Goal: Task Accomplishment & Management: Manage account settings

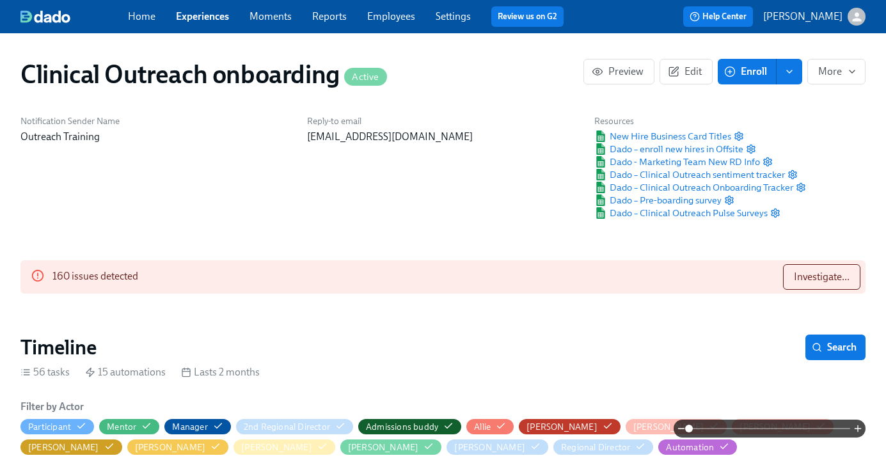
scroll to position [0, 6264]
click at [824, 271] on span "Investigate..." at bounding box center [822, 277] width 56 height 13
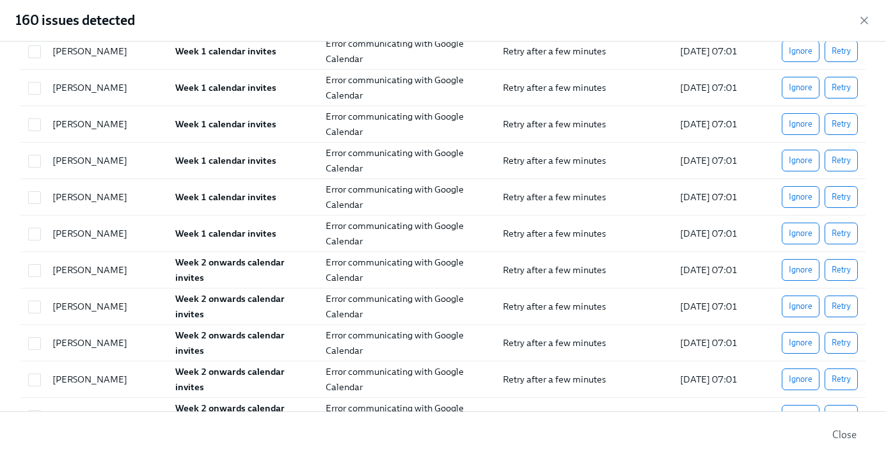
scroll to position [714, 0]
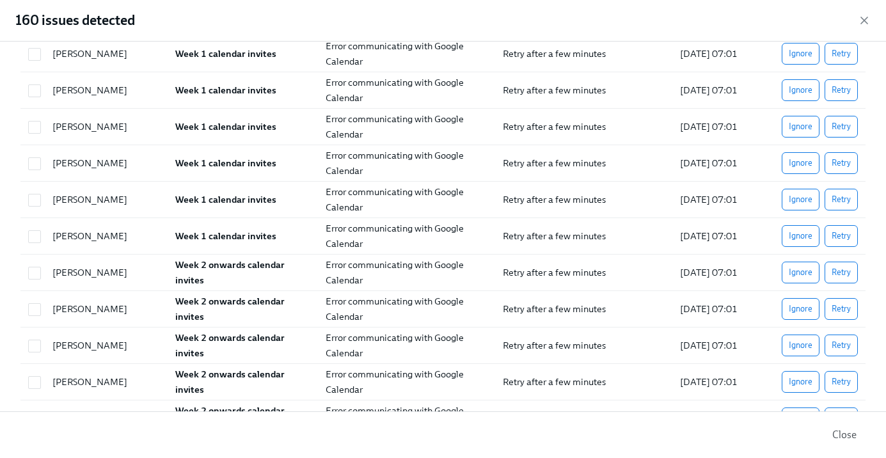
click at [837, 430] on span "Close" at bounding box center [845, 435] width 24 height 13
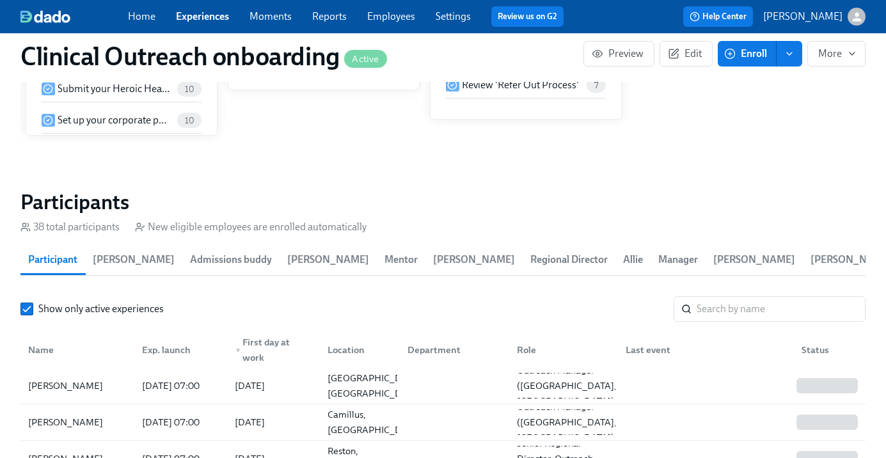
scroll to position [116, 0]
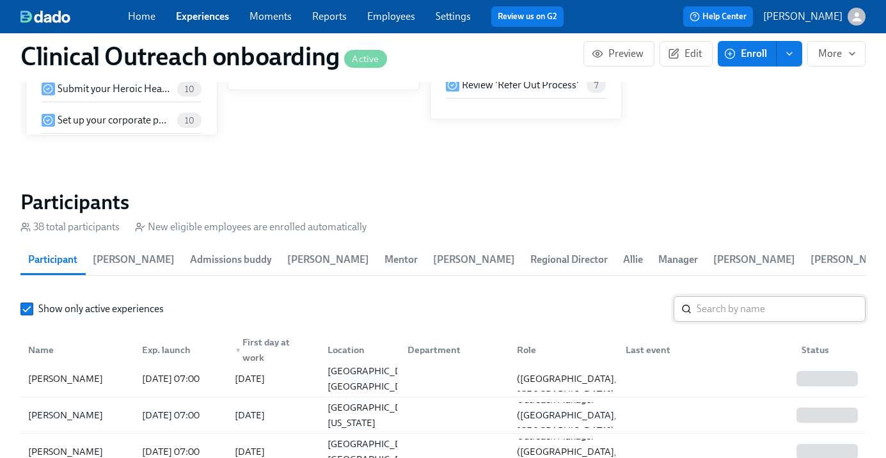
click at [708, 316] on input "search" at bounding box center [781, 309] width 169 height 26
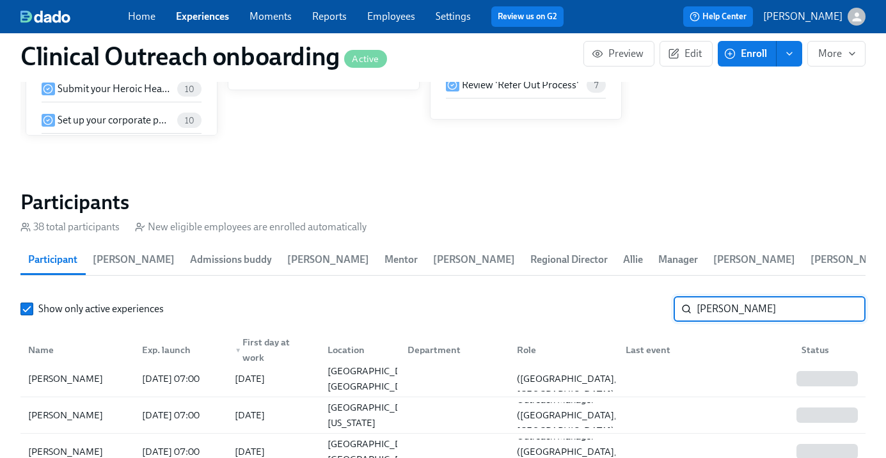
type input "[PERSON_NAME]"
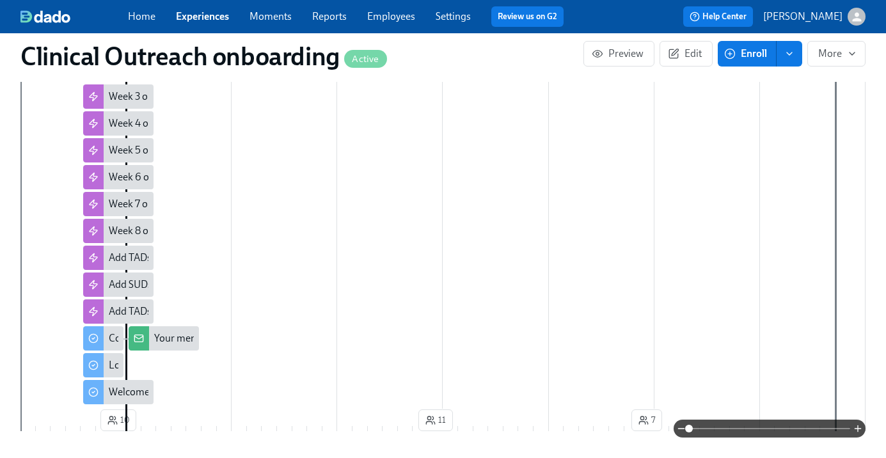
scroll to position [616, 0]
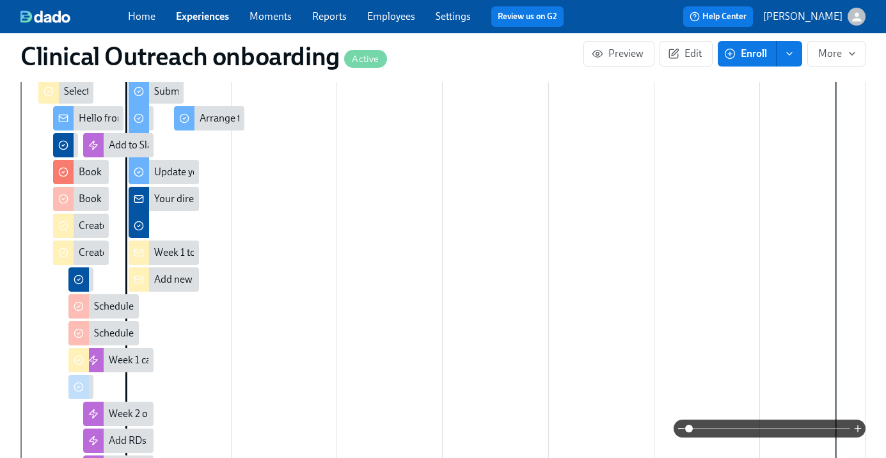
click at [743, 49] on span "Enroll" at bounding box center [747, 53] width 40 height 13
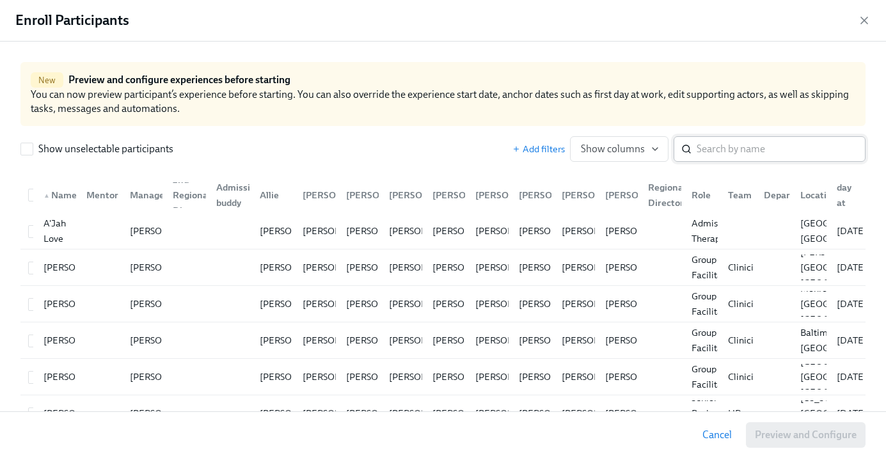
click at [746, 139] on input "search" at bounding box center [781, 149] width 169 height 26
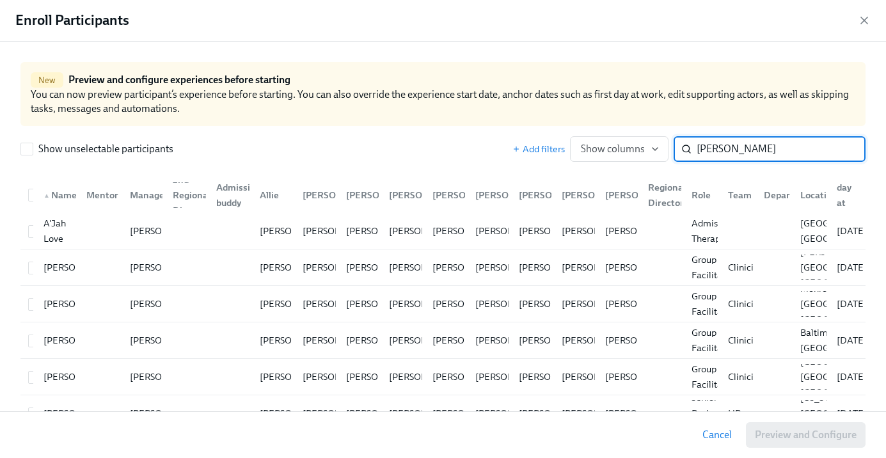
type input "[PERSON_NAME]"
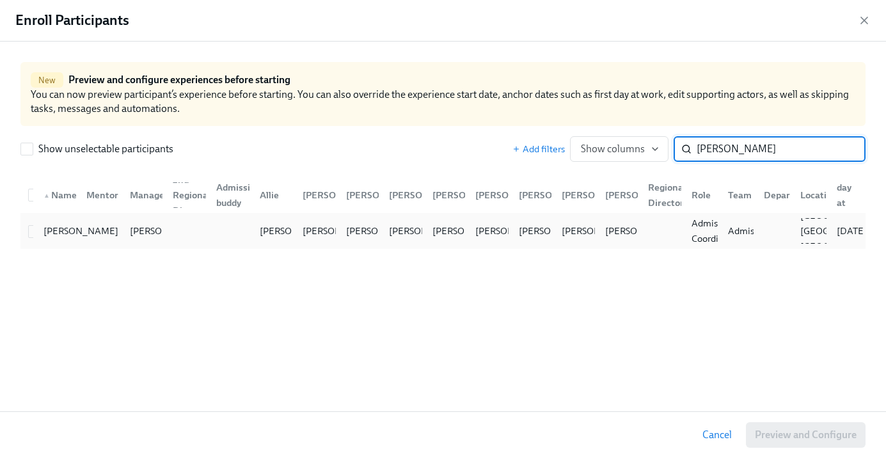
click at [36, 229] on div "[PERSON_NAME]" at bounding box center [55, 231] width 44 height 26
checkbox input "true"
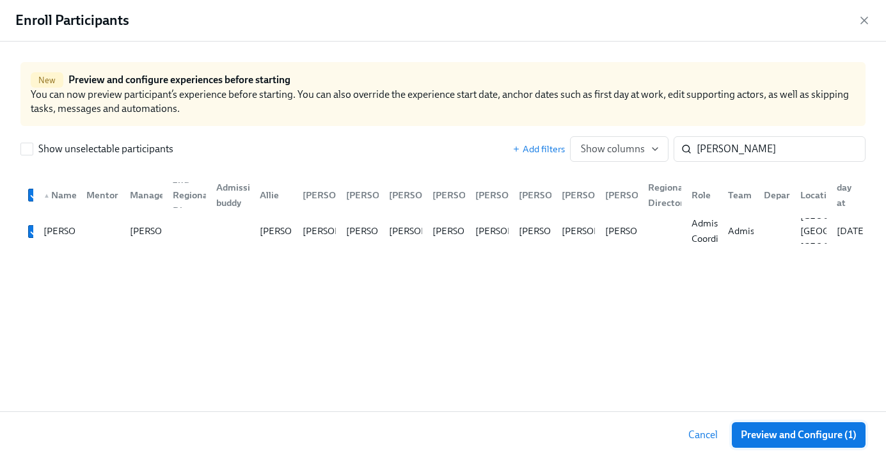
click at [808, 434] on span "Preview and Configure (1)" at bounding box center [799, 435] width 116 height 13
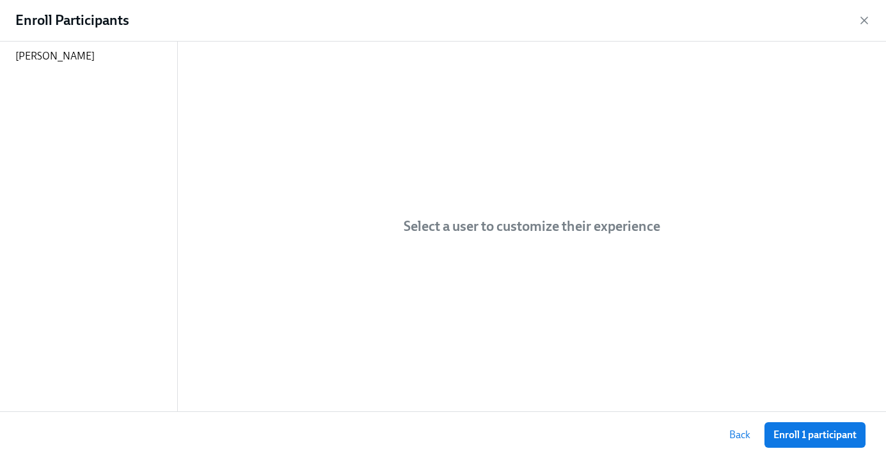
click at [54, 77] on div "[PERSON_NAME]" at bounding box center [88, 227] width 177 height 370
click at [55, 55] on p "[PERSON_NAME]" at bounding box center [54, 56] width 79 height 14
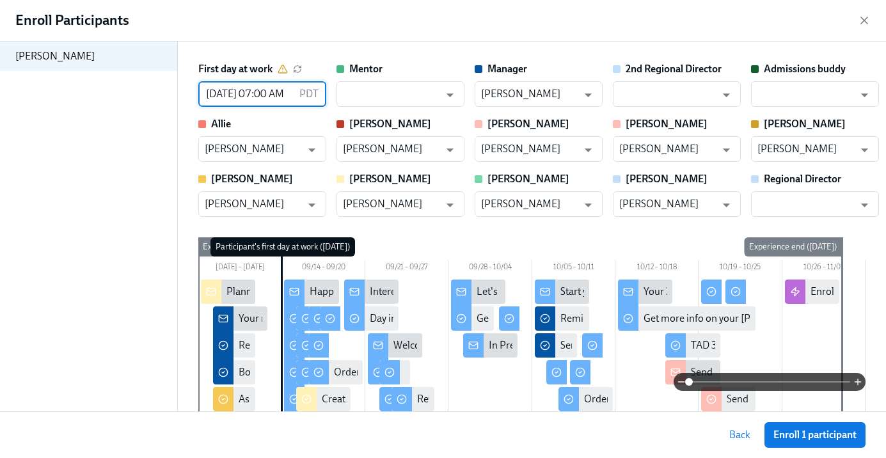
click at [234, 97] on input "[DATE] 07:00 AM" at bounding box center [246, 94] width 96 height 26
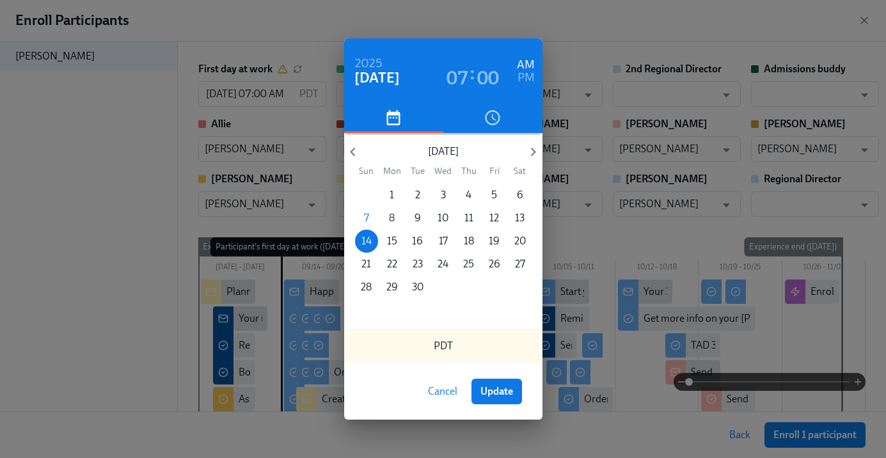
click at [394, 214] on p "8" at bounding box center [392, 218] width 6 height 14
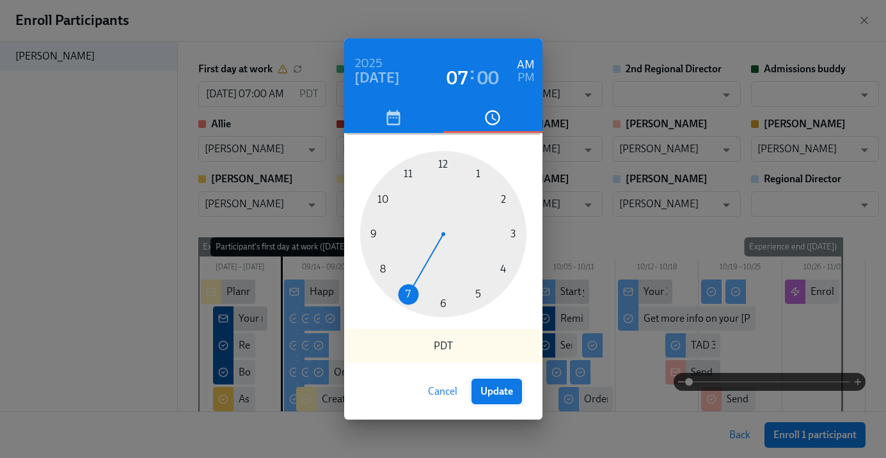
click at [498, 401] on button "Update" at bounding box center [497, 392] width 51 height 26
type input "[DATE] 07:00 AM"
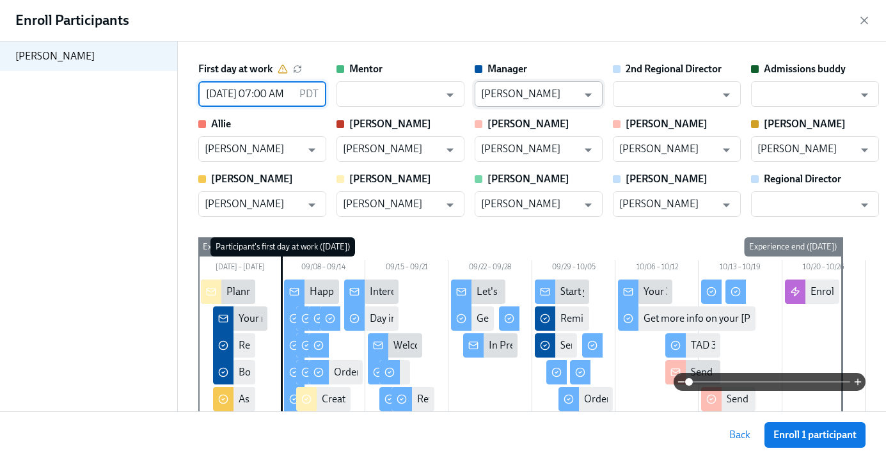
click at [559, 98] on input "[PERSON_NAME]" at bounding box center [529, 94] width 97 height 26
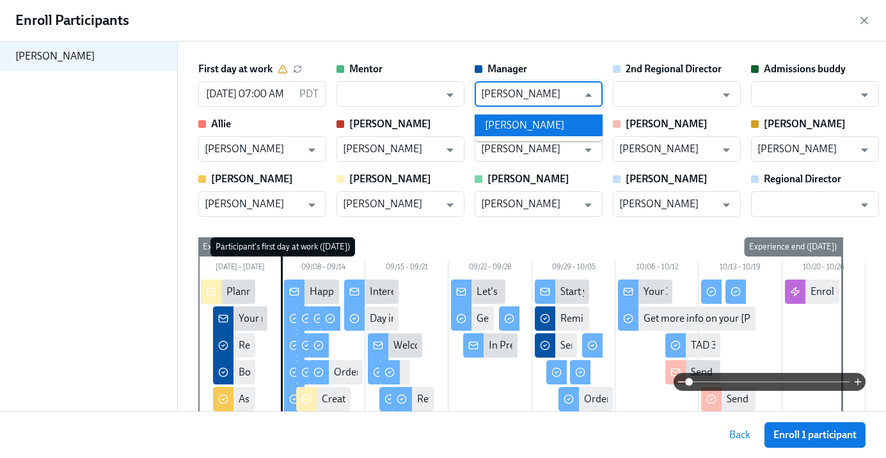
click at [540, 121] on li "[PERSON_NAME]" at bounding box center [539, 126] width 128 height 22
type input "[PERSON_NAME]"
click at [395, 90] on input "text" at bounding box center [391, 94] width 97 height 26
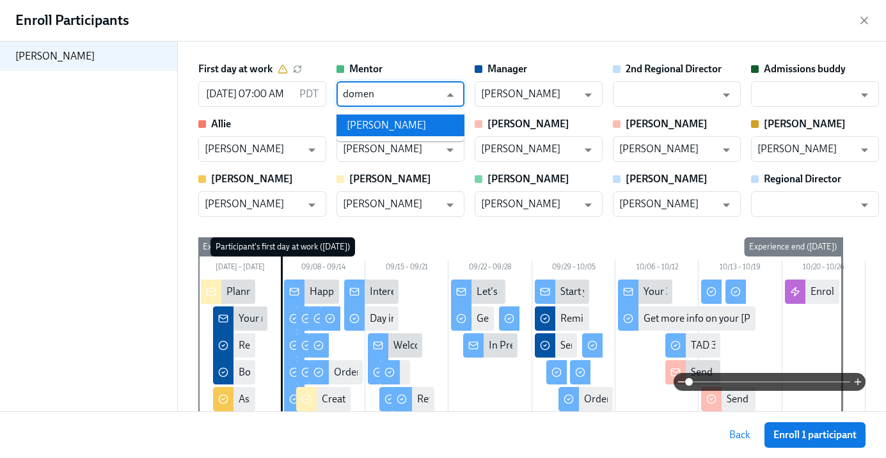
click at [393, 123] on li "[PERSON_NAME]" at bounding box center [401, 126] width 128 height 22
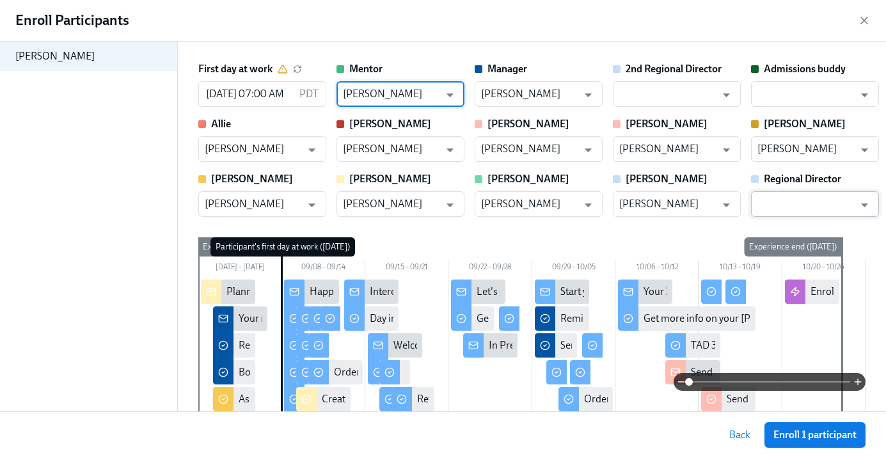
type input "[PERSON_NAME]"
click at [850, 207] on input "text" at bounding box center [806, 204] width 97 height 26
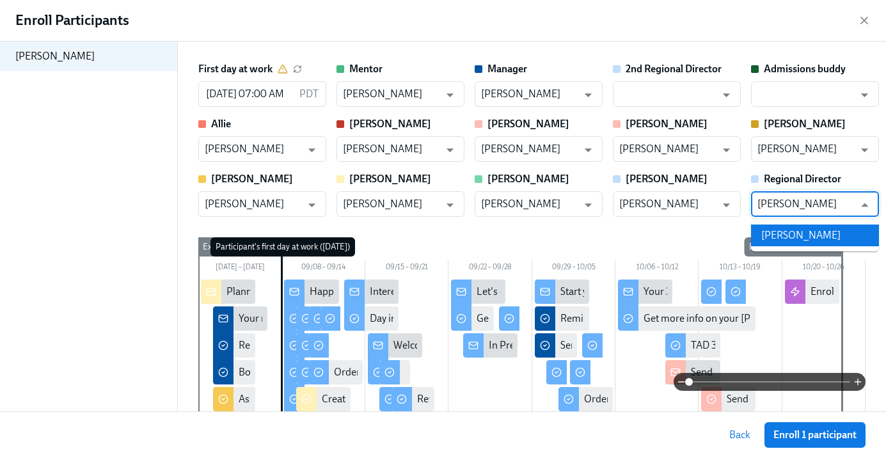
click at [826, 230] on li "[PERSON_NAME]" at bounding box center [815, 236] width 128 height 22
type input "[PERSON_NAME]"
click at [803, 435] on span "Enroll 1 participant" at bounding box center [815, 435] width 83 height 13
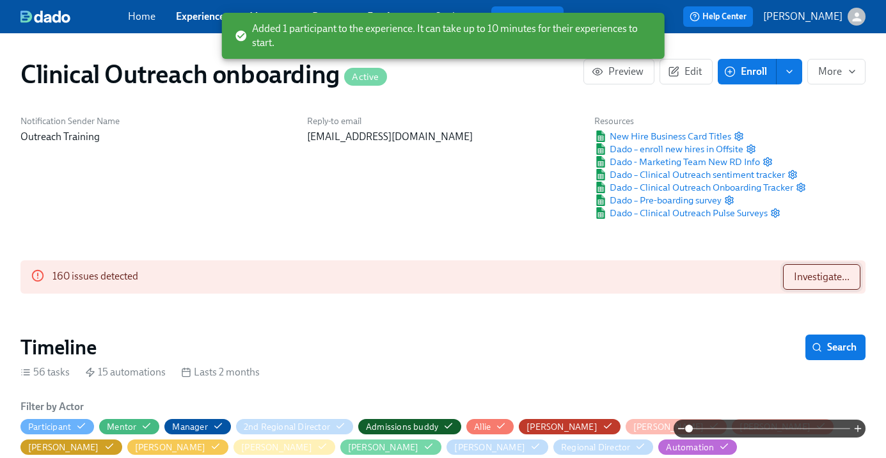
click at [823, 271] on span "Investigate..." at bounding box center [822, 277] width 56 height 13
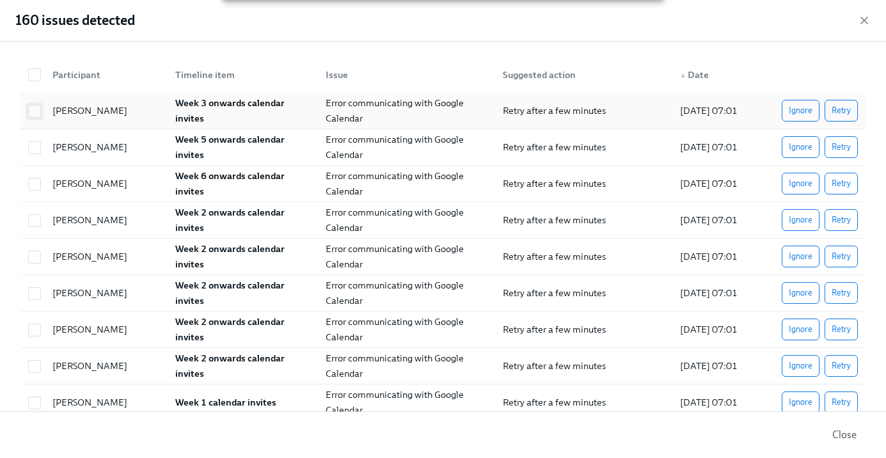
click at [34, 111] on input "checkbox" at bounding box center [35, 112] width 12 height 12
checkbox input "true"
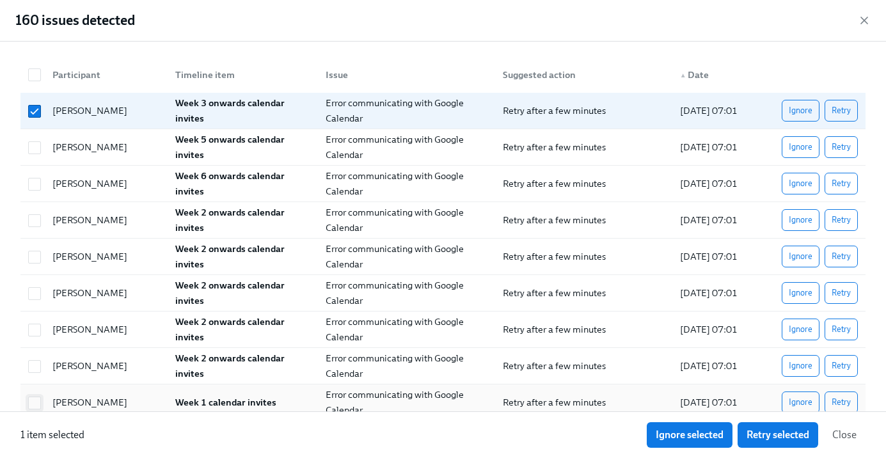
click at [29, 404] on input "checkbox" at bounding box center [35, 403] width 12 height 12
checkbox input "true"
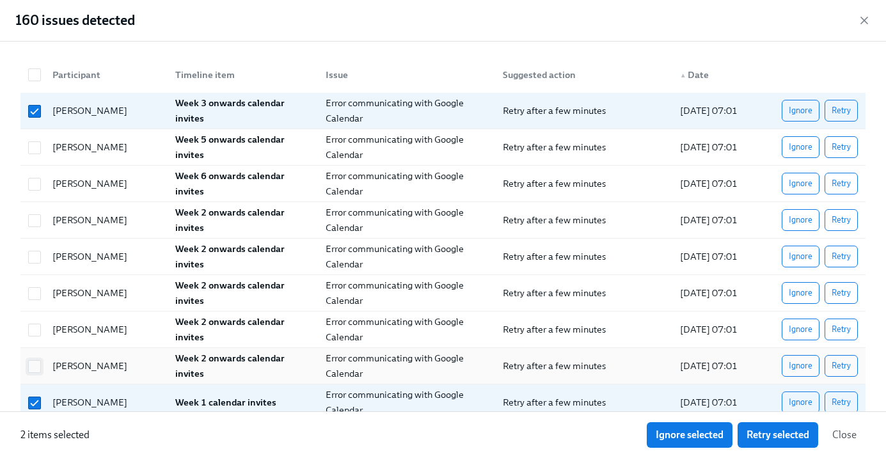
click at [31, 362] on input "checkbox" at bounding box center [35, 367] width 12 height 12
checkbox input "true"
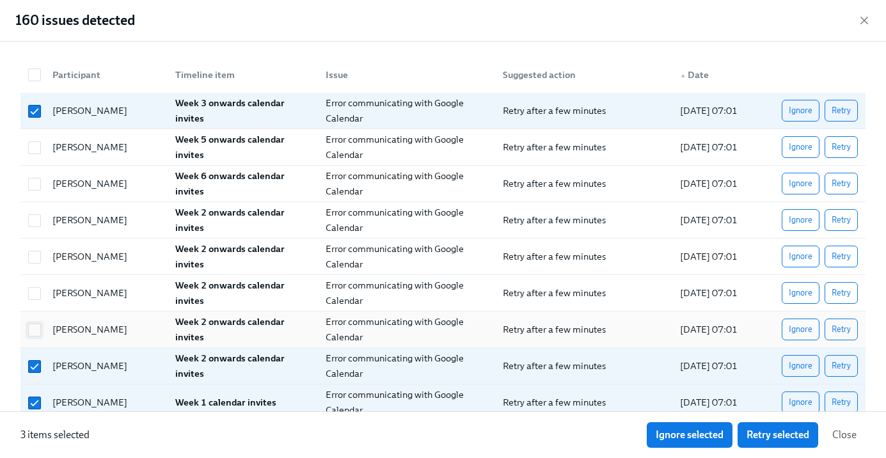
click at [38, 330] on input "checkbox" at bounding box center [35, 330] width 12 height 12
checkbox input "true"
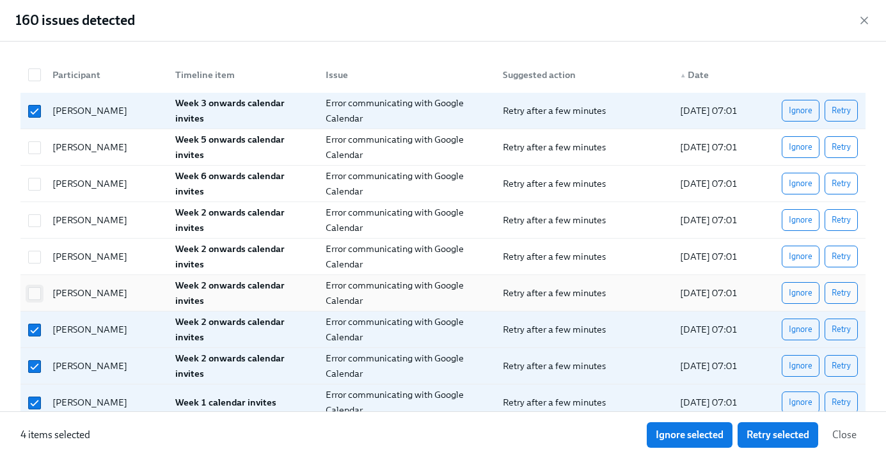
click at [38, 287] on span at bounding box center [34, 293] width 13 height 13
checkbox input "true"
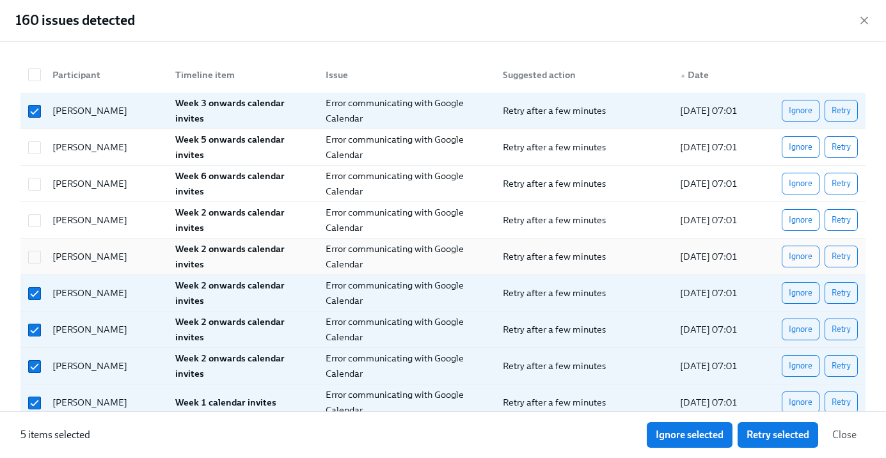
click at [41, 255] on div at bounding box center [34, 257] width 23 height 14
click at [41, 246] on div at bounding box center [32, 257] width 19 height 26
checkbox input "false"
click at [36, 218] on input "checkbox" at bounding box center [35, 221] width 12 height 12
checkbox input "true"
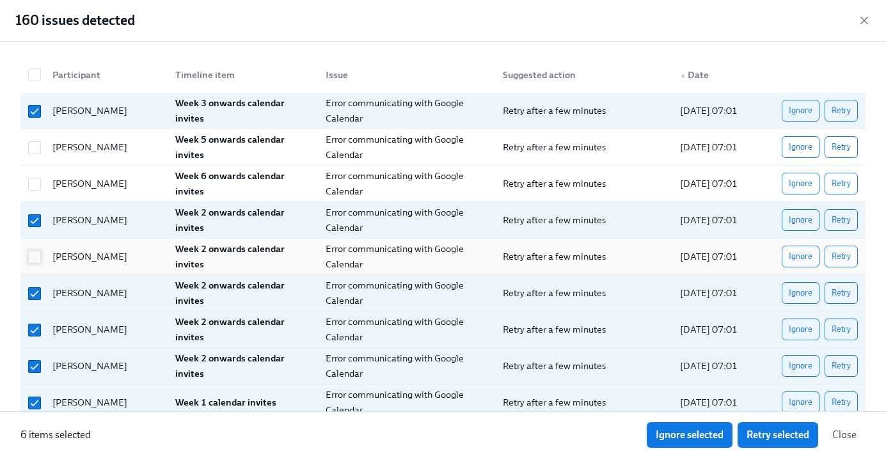
click at [36, 260] on input "checkbox" at bounding box center [35, 258] width 12 height 12
checkbox input "true"
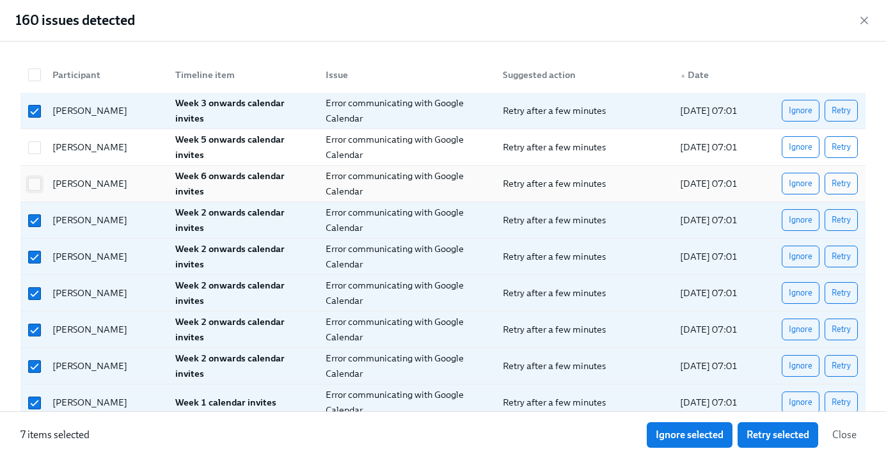
click at [37, 179] on input "checkbox" at bounding box center [35, 185] width 12 height 12
checkbox input "true"
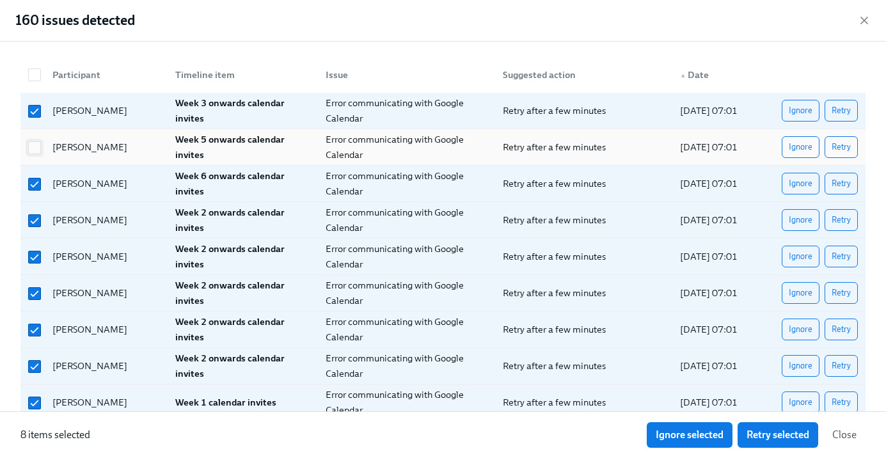
click at [37, 146] on input "checkbox" at bounding box center [35, 148] width 12 height 12
checkbox input "true"
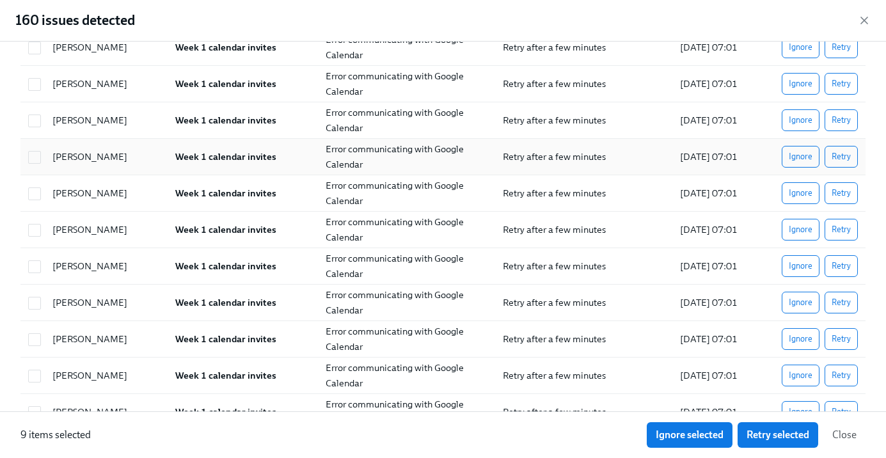
scroll to position [385, 0]
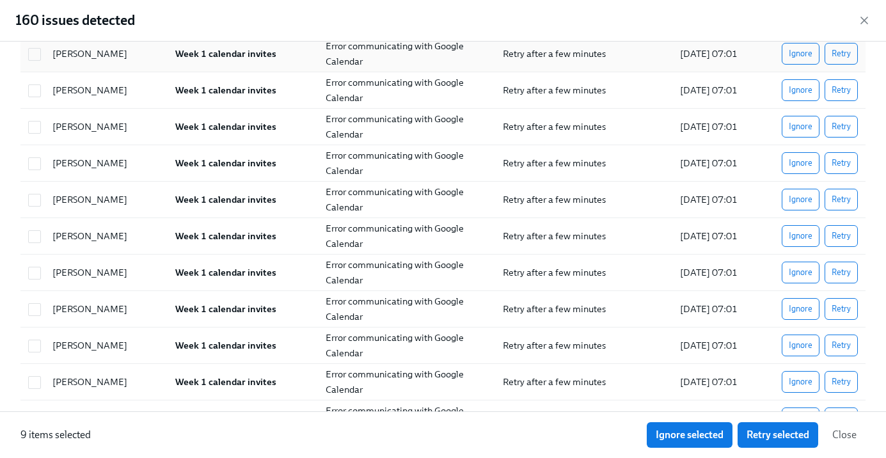
click at [39, 61] on div at bounding box center [32, 54] width 19 height 26
checkbox input "true"
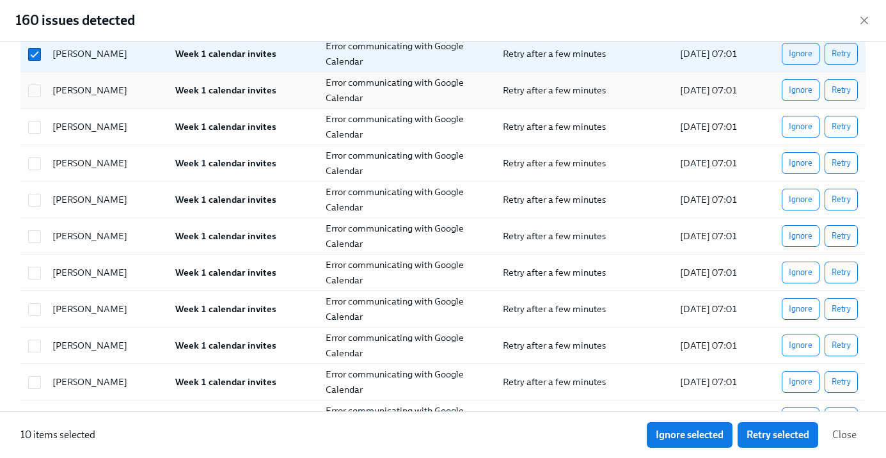
click at [39, 98] on div at bounding box center [32, 90] width 19 height 26
checkbox input "true"
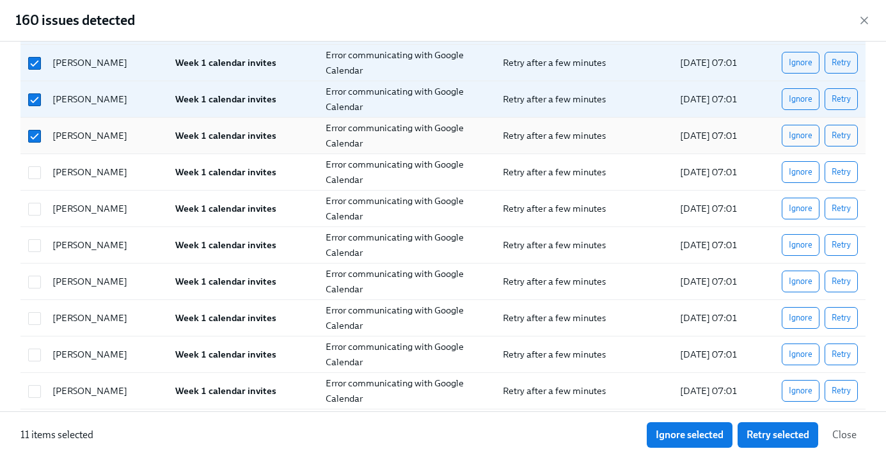
scroll to position [337, 0]
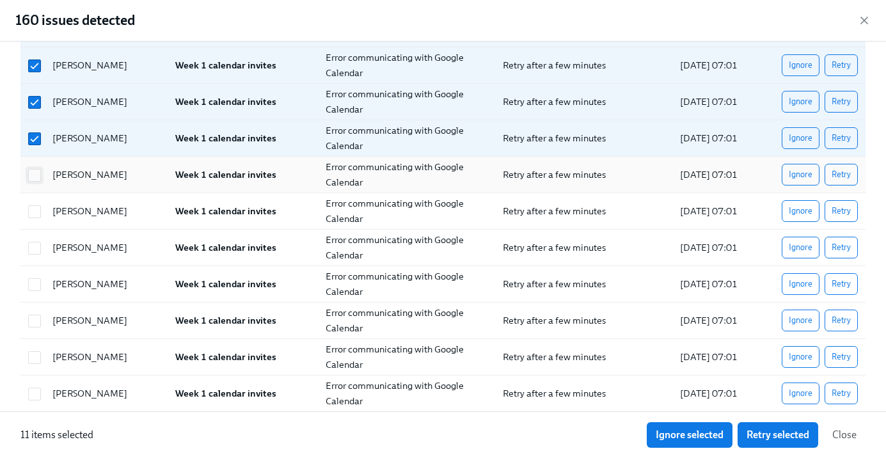
click at [38, 177] on input "checkbox" at bounding box center [35, 176] width 12 height 12
checkbox input "true"
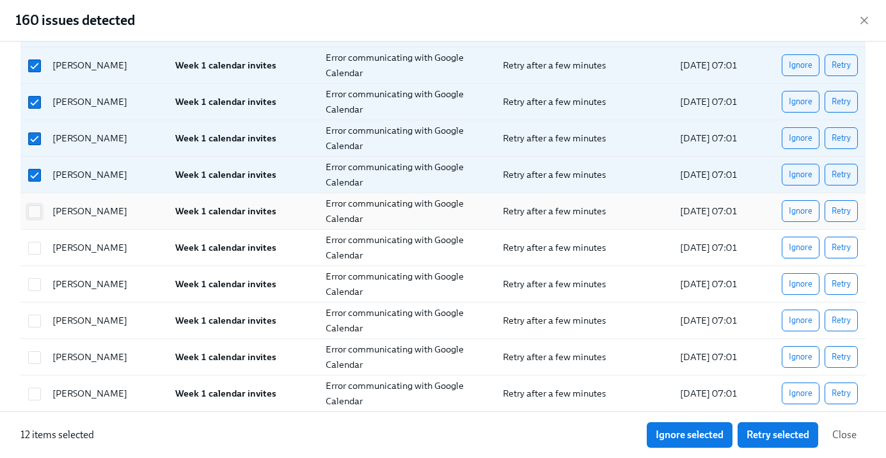
click at [36, 212] on input "checkbox" at bounding box center [35, 212] width 12 height 12
checkbox input "true"
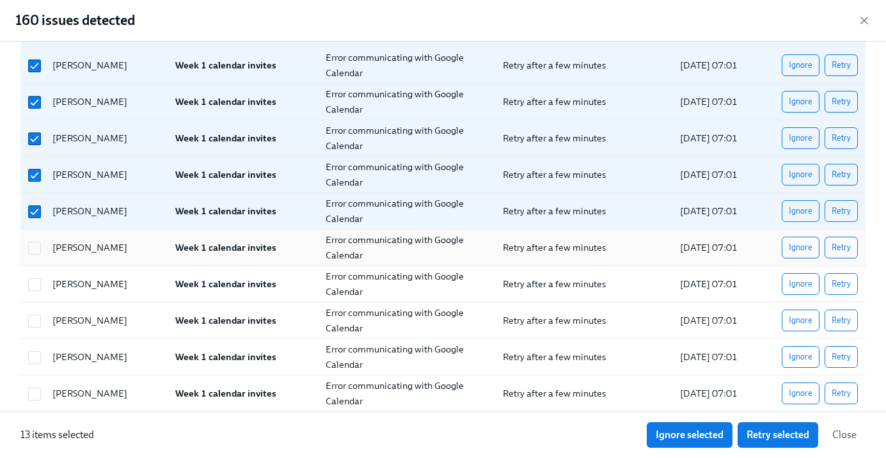
click at [41, 258] on div at bounding box center [32, 248] width 19 height 26
checkbox input "true"
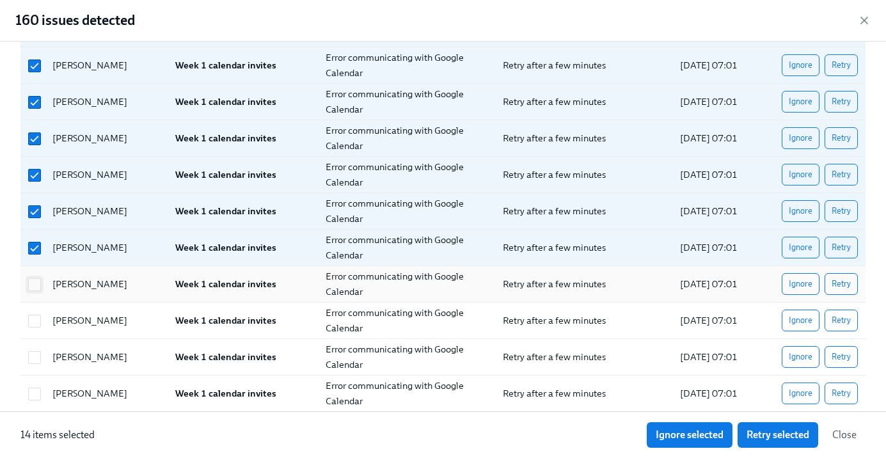
click at [39, 289] on input "checkbox" at bounding box center [35, 285] width 12 height 12
checkbox input "true"
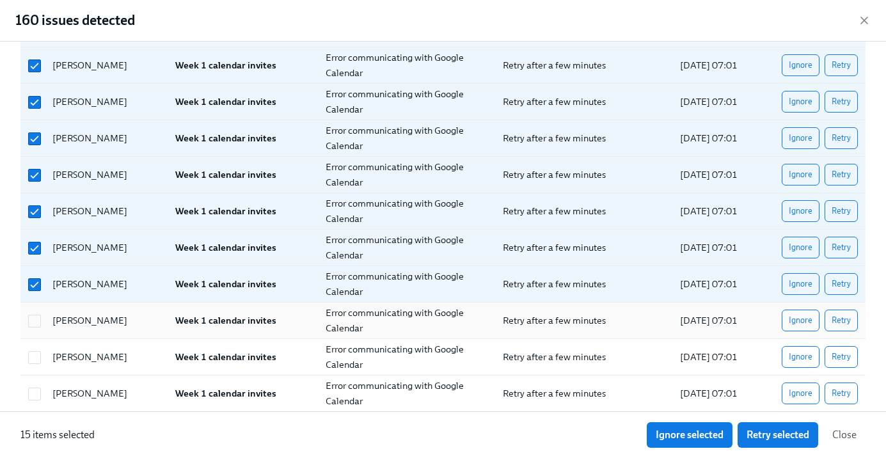
click at [35, 314] on div at bounding box center [34, 321] width 23 height 14
checkbox input "true"
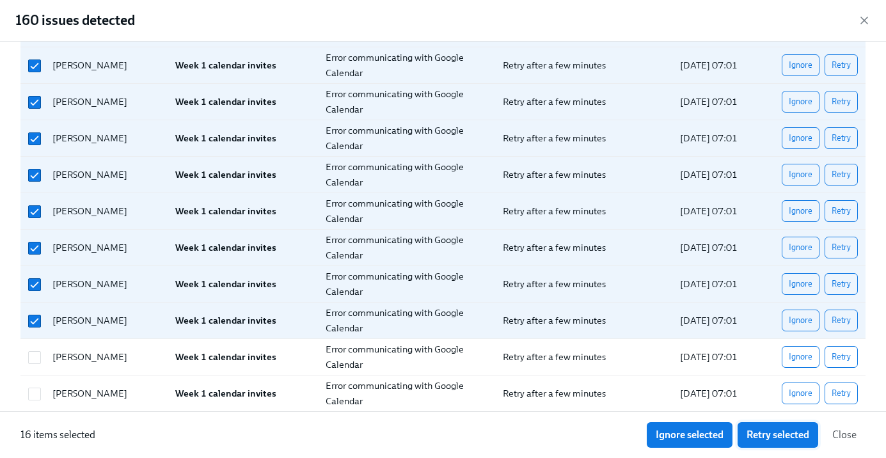
click at [799, 433] on span "Retry selected" at bounding box center [778, 435] width 63 height 13
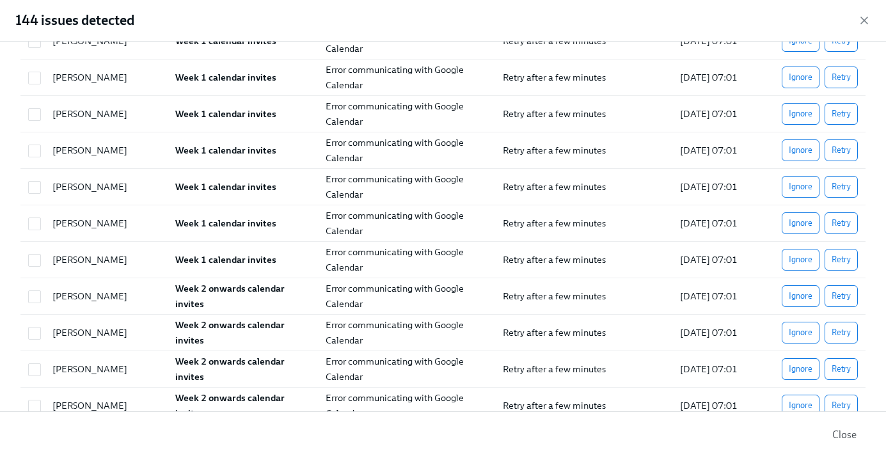
scroll to position [0, 0]
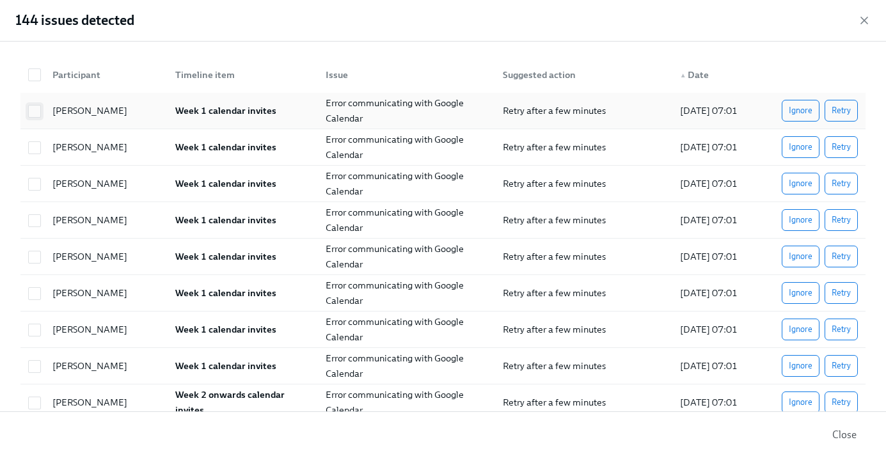
click at [38, 115] on input "checkbox" at bounding box center [35, 112] width 12 height 12
checkbox input "true"
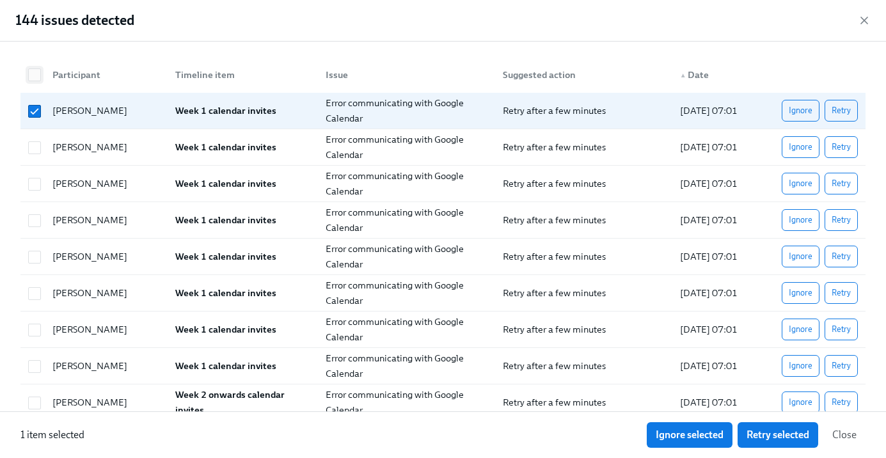
click at [38, 73] on input "checkbox" at bounding box center [35, 75] width 12 height 12
checkbox input "true"
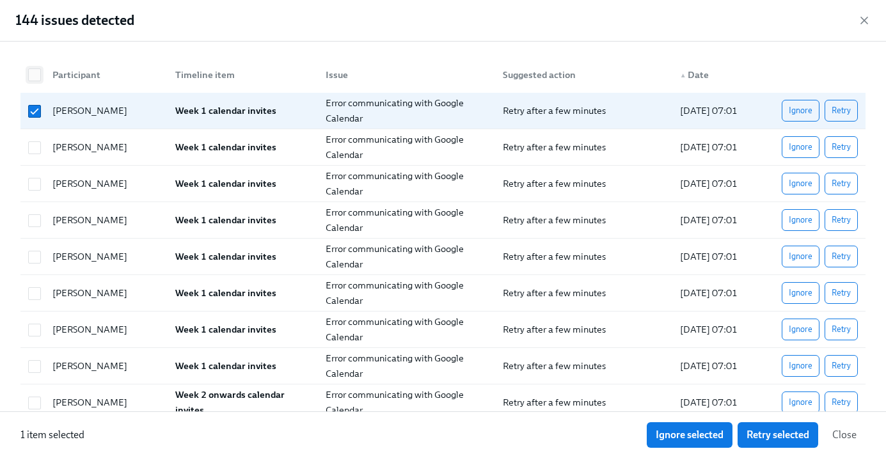
checkbox input "true"
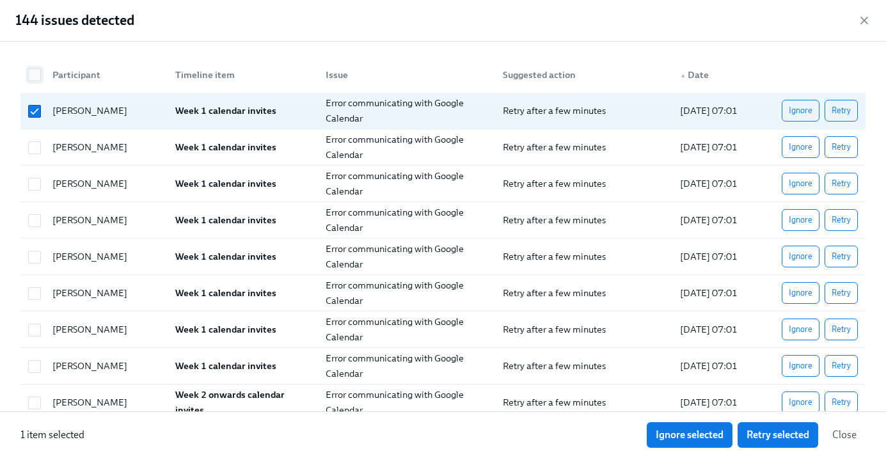
checkbox input "true"
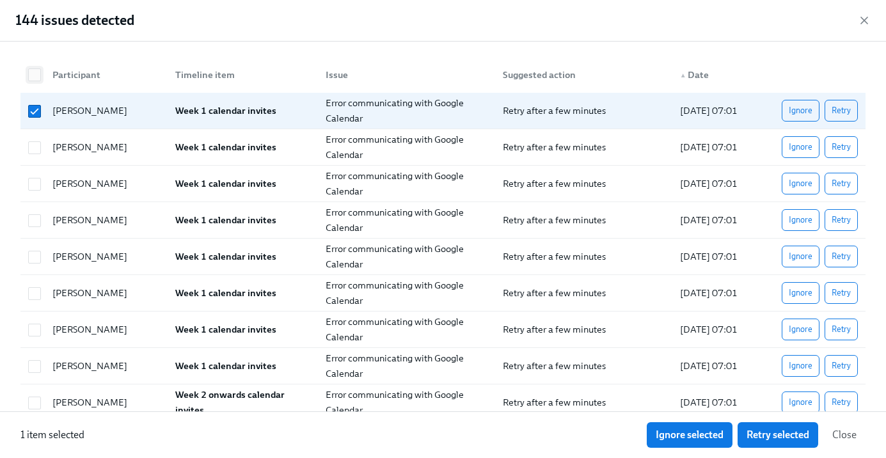
checkbox input "true"
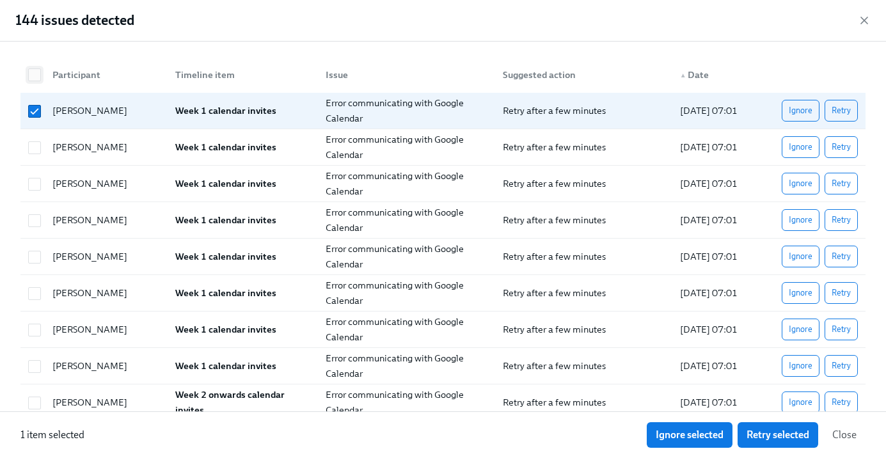
checkbox input "true"
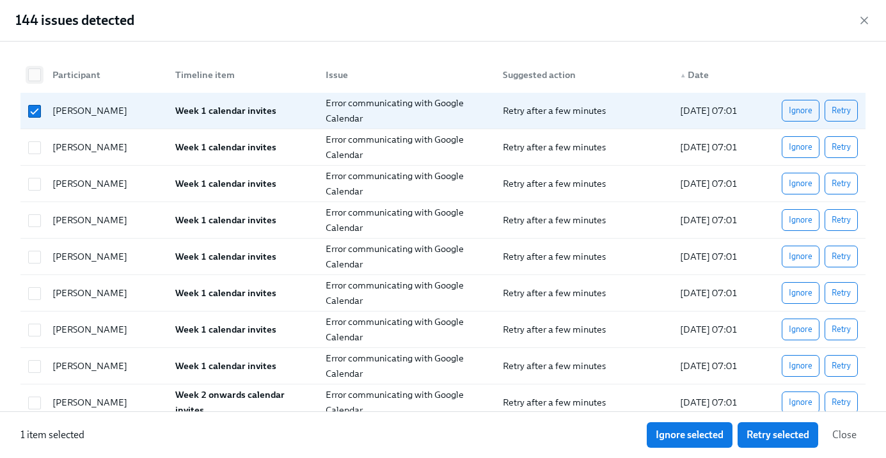
checkbox input "true"
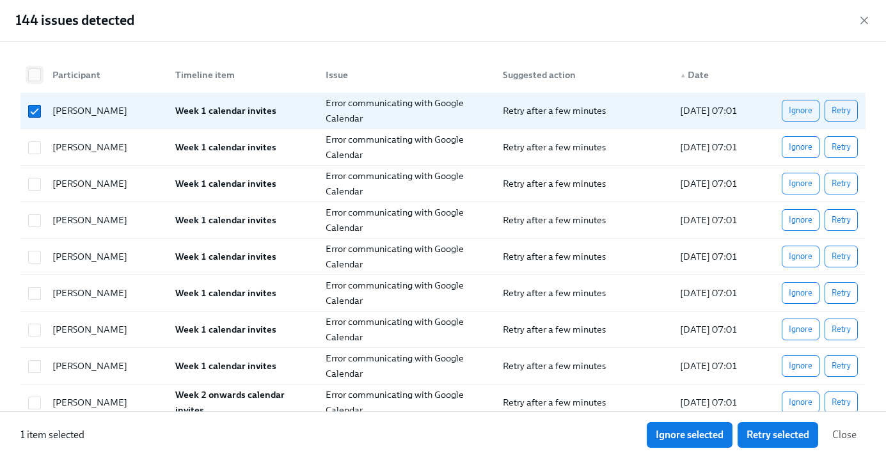
checkbox input "true"
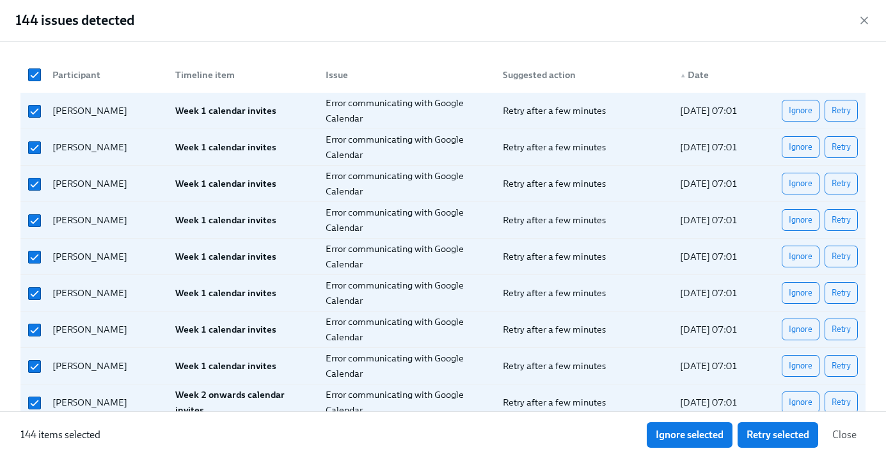
click at [781, 444] on button "Retry selected" at bounding box center [778, 435] width 81 height 26
click at [30, 74] on input "checkbox" at bounding box center [35, 75] width 12 height 12
checkbox input "false"
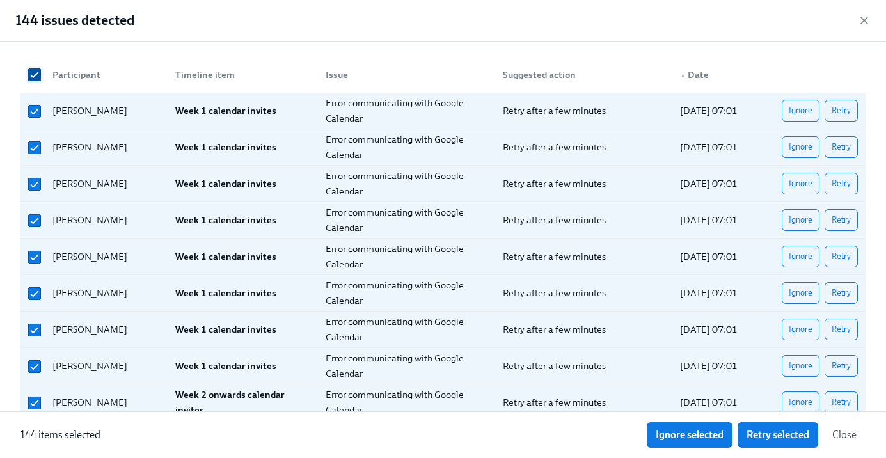
checkbox input "false"
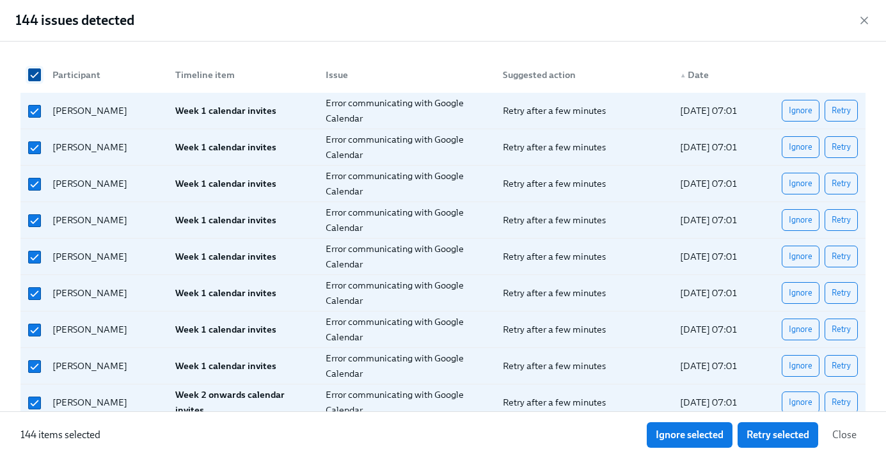
checkbox input "false"
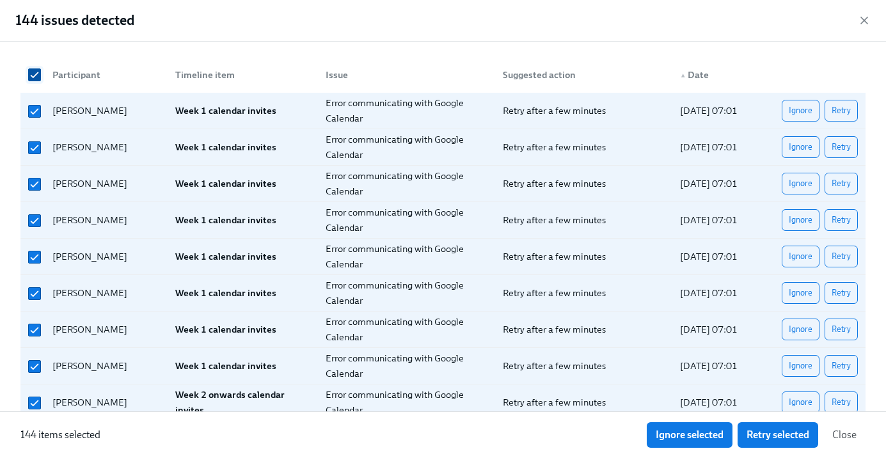
checkbox input "false"
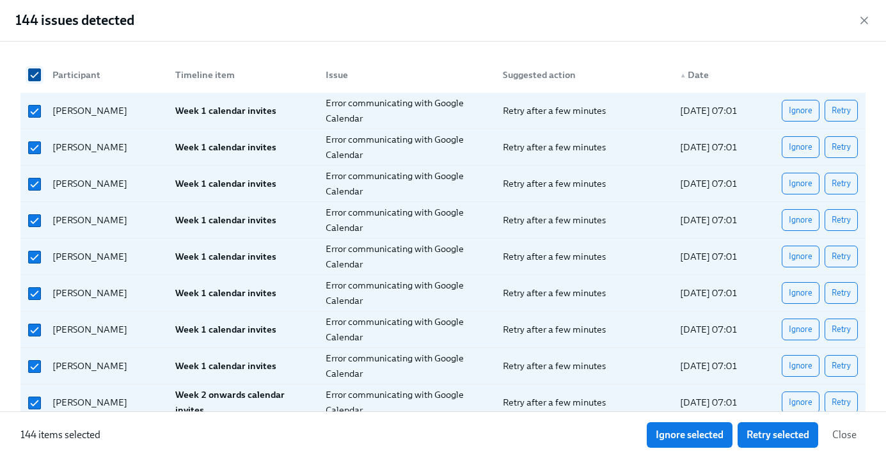
checkbox input "false"
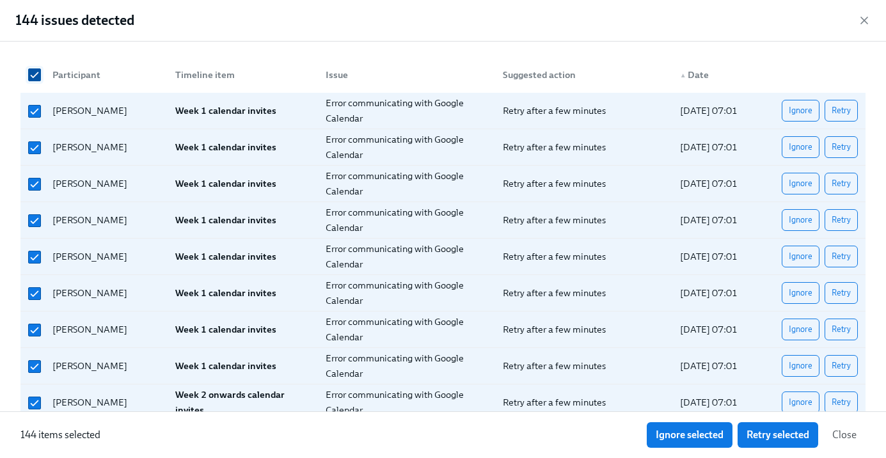
checkbox input "false"
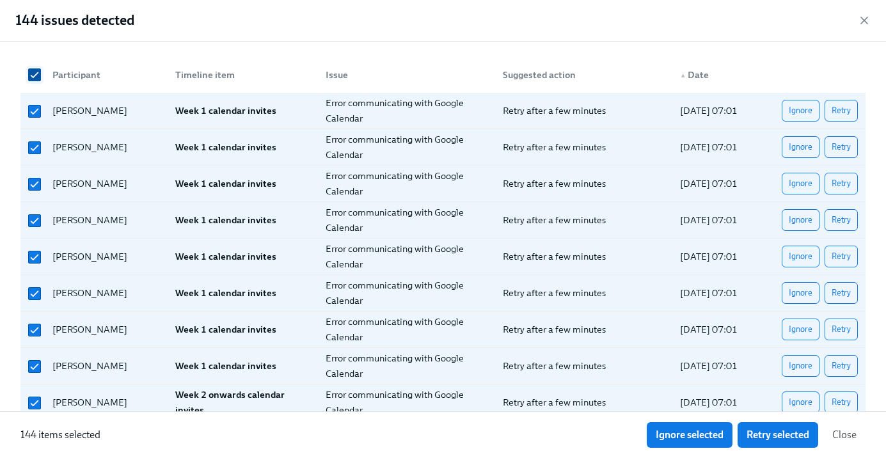
checkbox input "false"
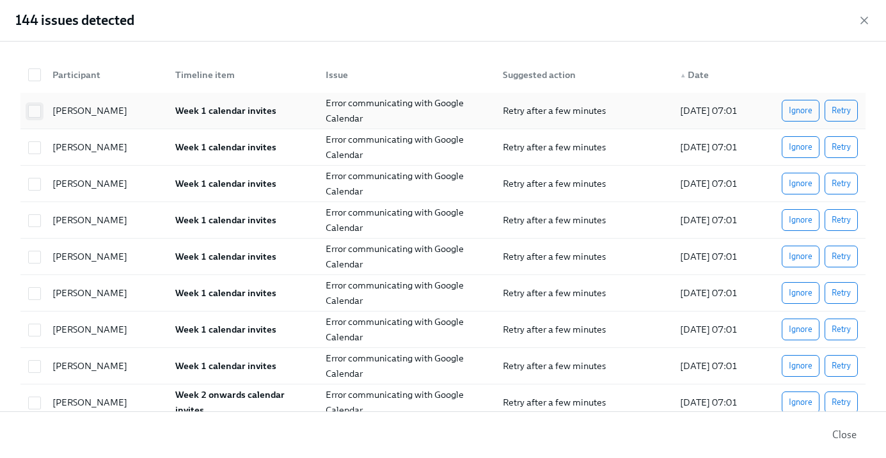
click at [40, 115] on span at bounding box center [34, 111] width 13 height 13
checkbox input "true"
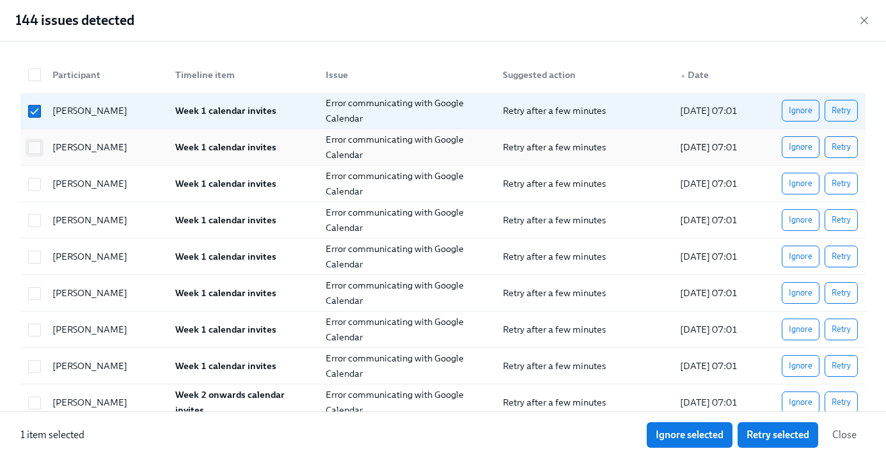
click at [33, 145] on input "checkbox" at bounding box center [35, 148] width 12 height 12
checkbox input "true"
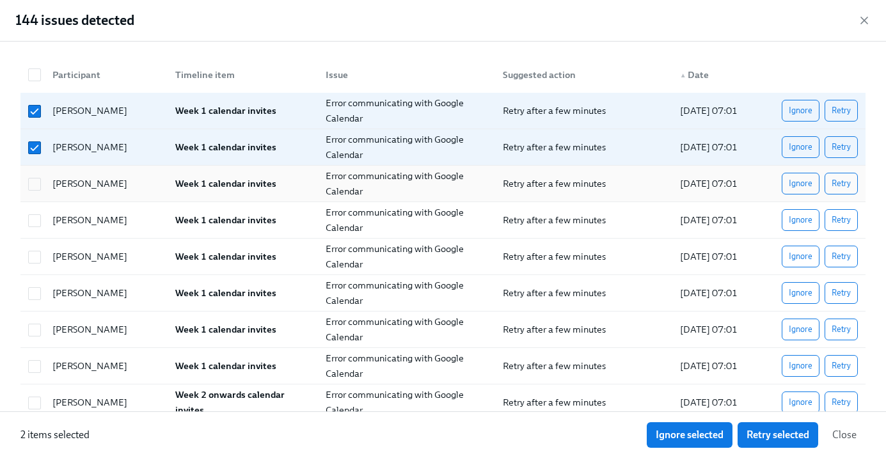
click at [35, 174] on div at bounding box center [32, 184] width 19 height 26
checkbox input "true"
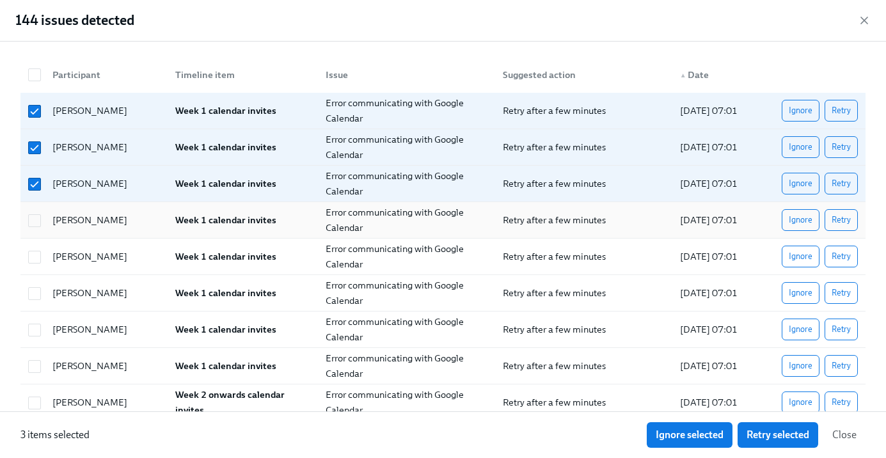
click at [38, 202] on div "[PERSON_NAME] Week 1 calendar invites Error communicating with Google Calendar …" at bounding box center [442, 220] width 845 height 36
checkbox input "true"
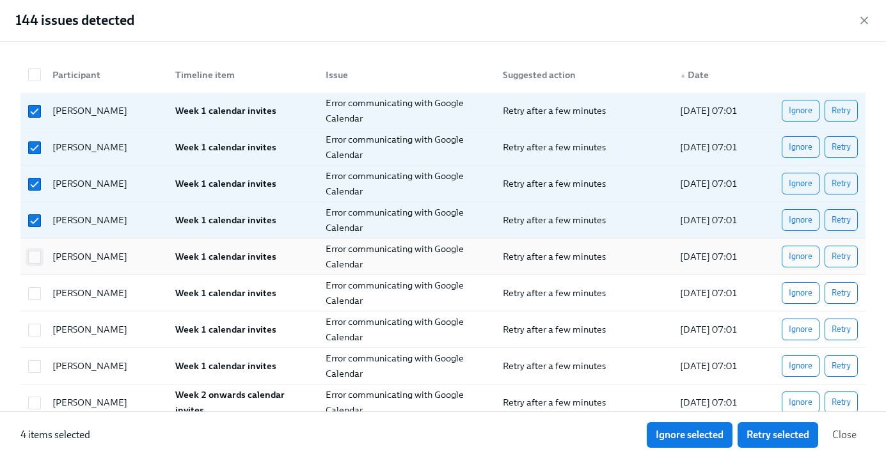
click at [36, 257] on input "checkbox" at bounding box center [35, 258] width 12 height 12
checkbox input "true"
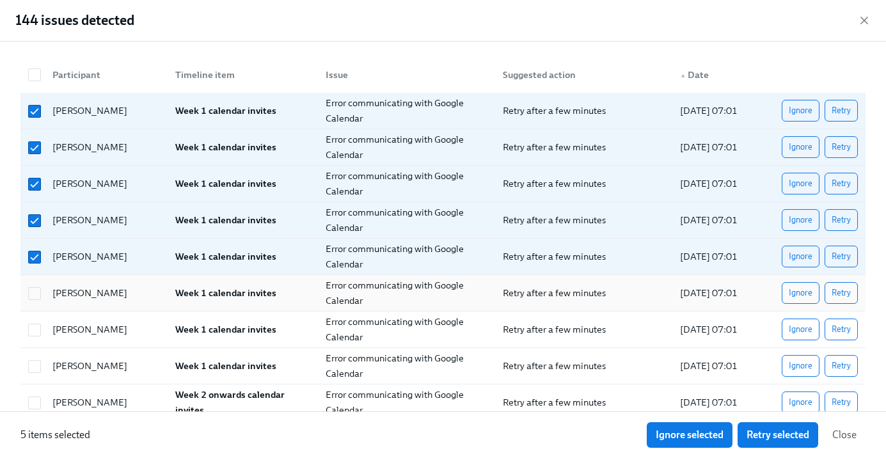
click at [38, 283] on div at bounding box center [32, 293] width 19 height 26
checkbox input "true"
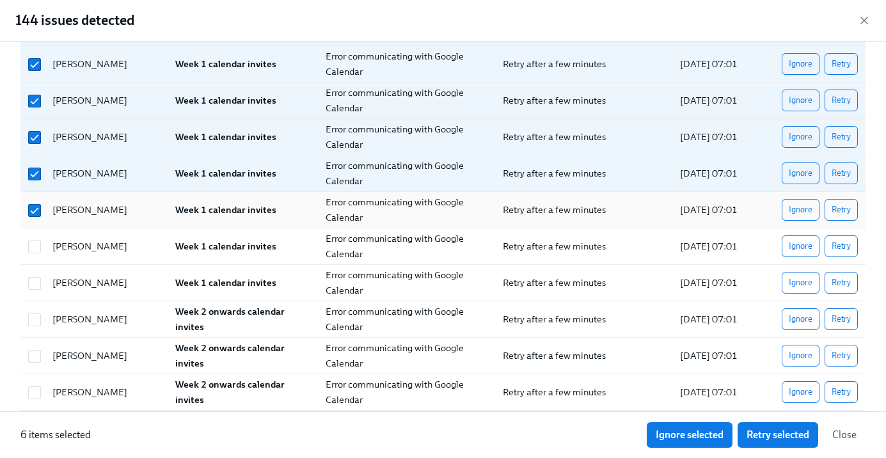
scroll to position [97, 0]
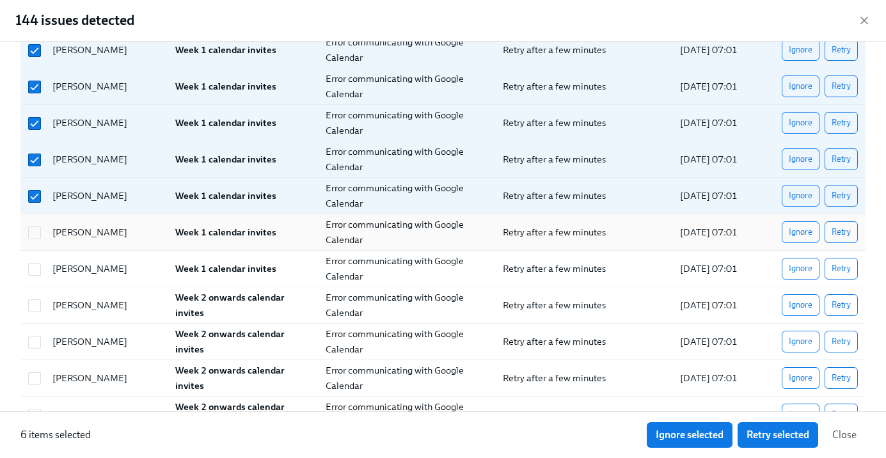
click at [36, 241] on div at bounding box center [32, 233] width 19 height 26
checkbox input "true"
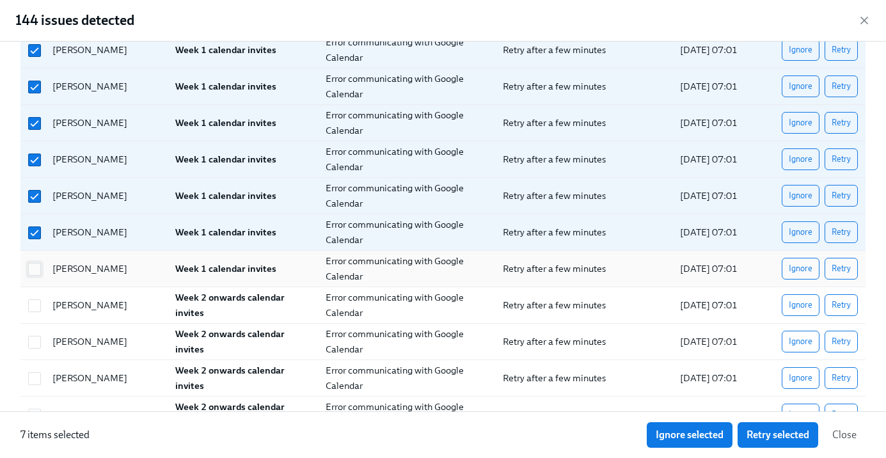
click at [36, 274] on input "checkbox" at bounding box center [35, 270] width 12 height 12
checkbox input "true"
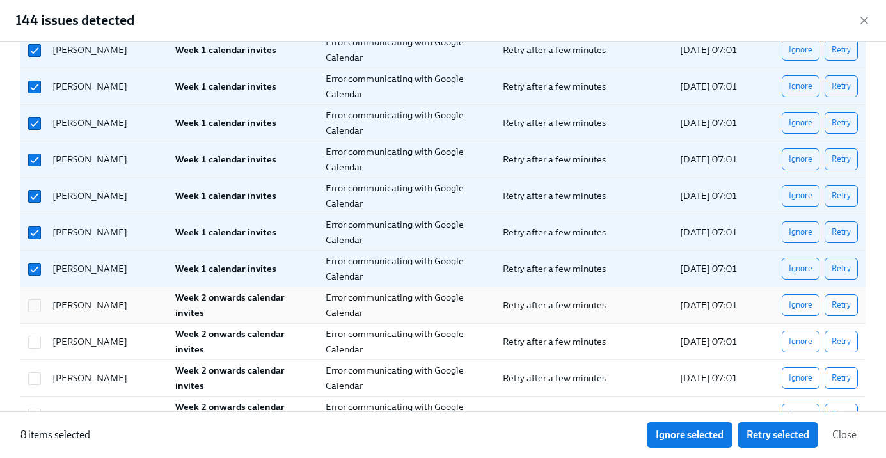
click at [36, 317] on div at bounding box center [32, 305] width 19 height 26
checkbox input "true"
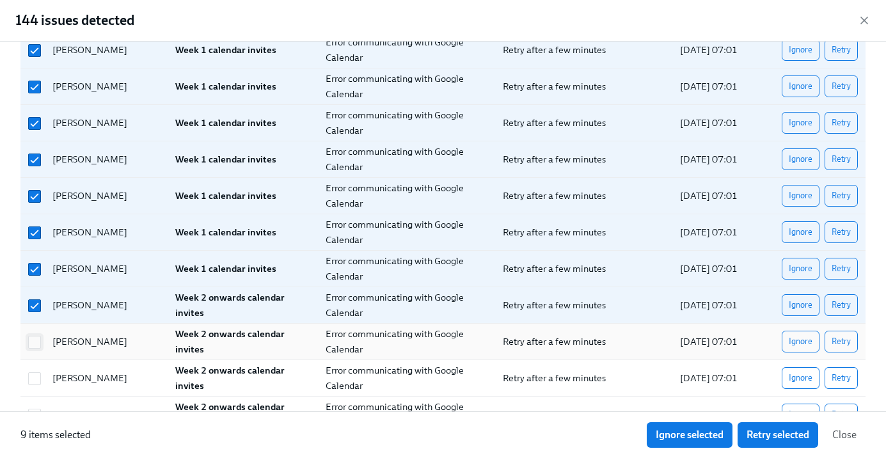
click at [33, 348] on span at bounding box center [34, 342] width 13 height 13
checkbox input "true"
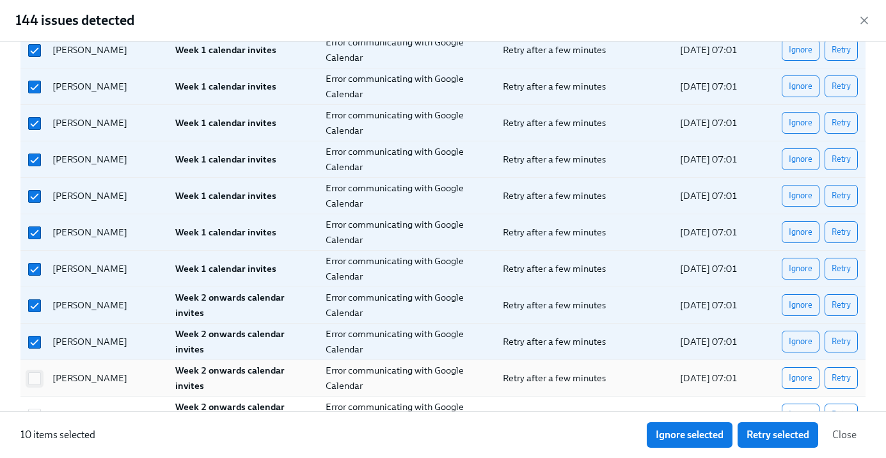
click at [37, 378] on input "checkbox" at bounding box center [35, 379] width 12 height 12
checkbox input "true"
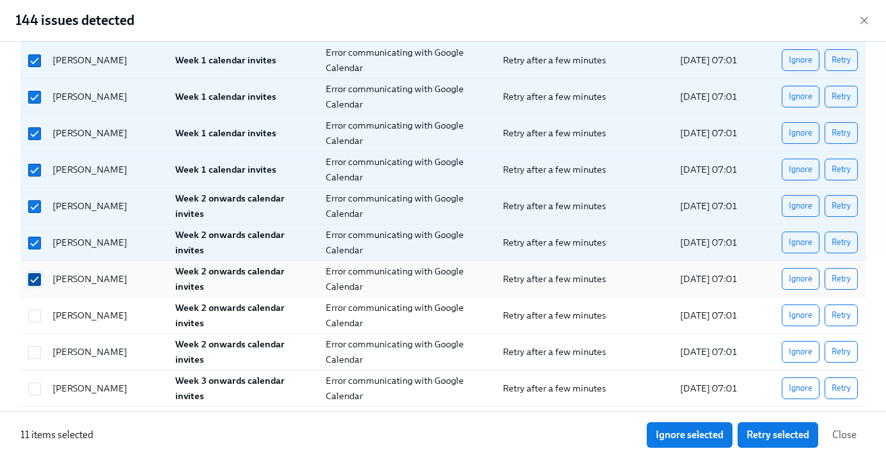
scroll to position [225, 0]
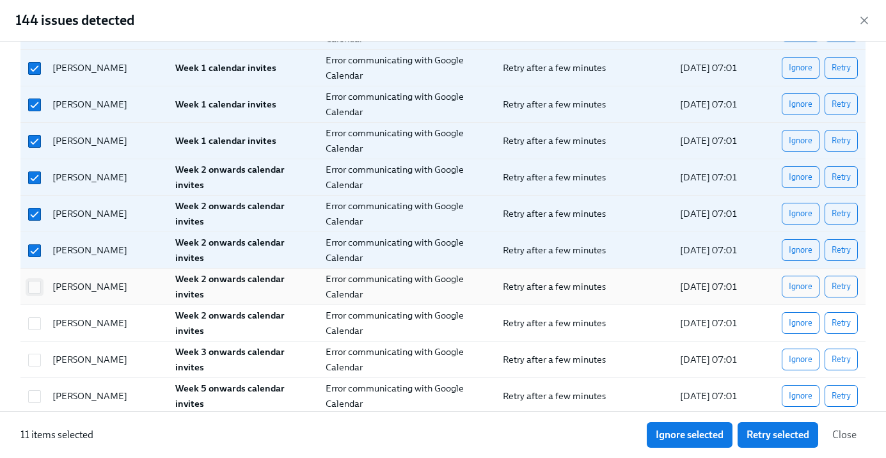
click at [34, 292] on input "checkbox" at bounding box center [35, 288] width 12 height 12
checkbox input "true"
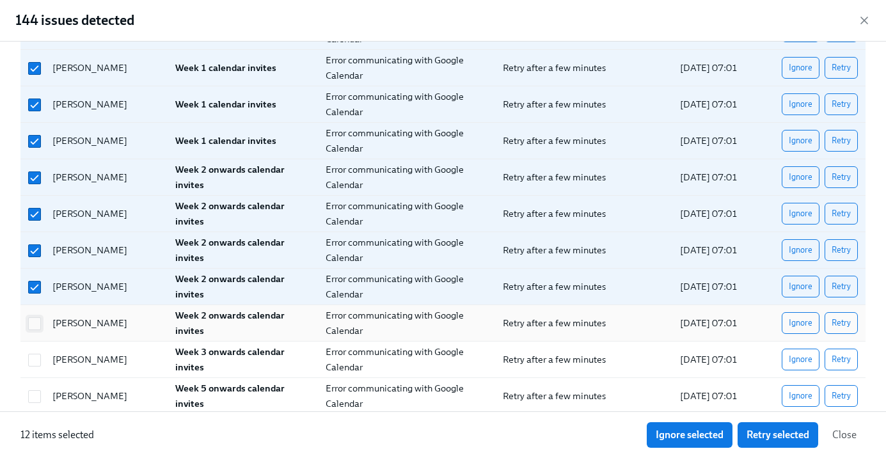
click at [38, 323] on input "checkbox" at bounding box center [35, 324] width 12 height 12
checkbox input "true"
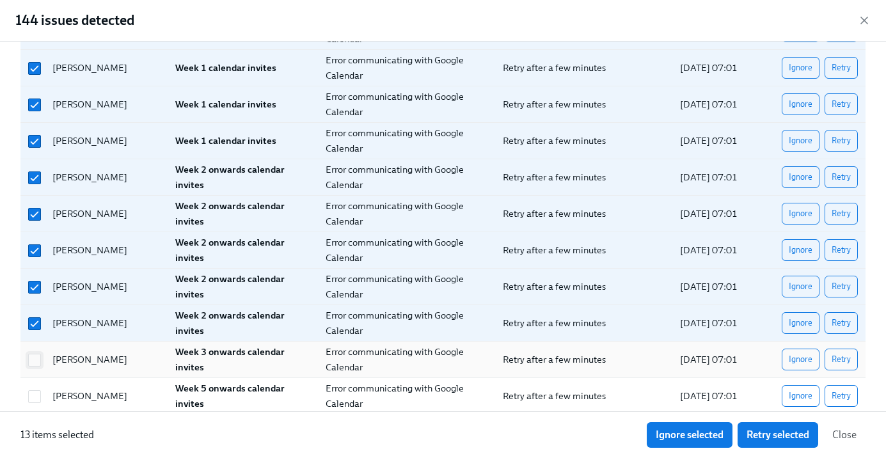
click at [38, 366] on span at bounding box center [34, 360] width 13 height 13
checkbox input "true"
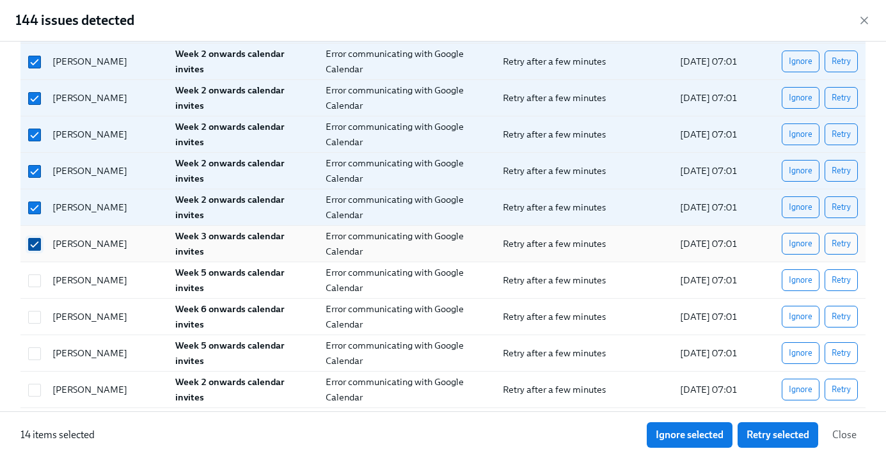
scroll to position [375, 0]
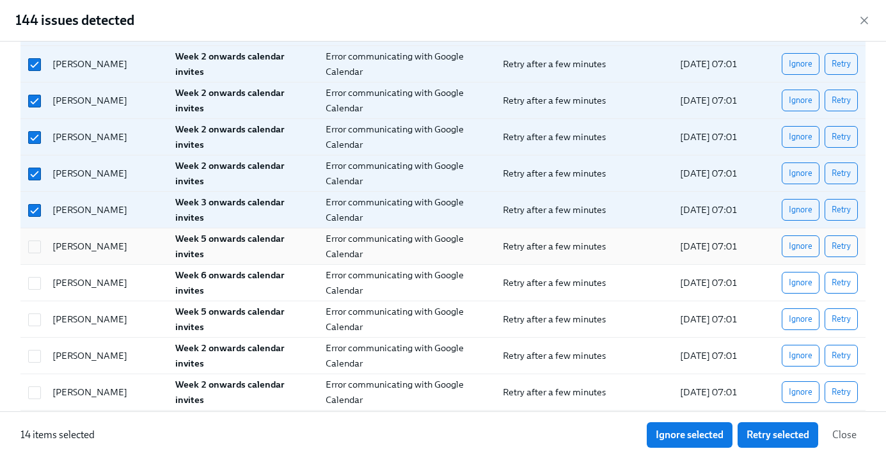
click at [41, 243] on div at bounding box center [34, 246] width 23 height 14
checkbox input "true"
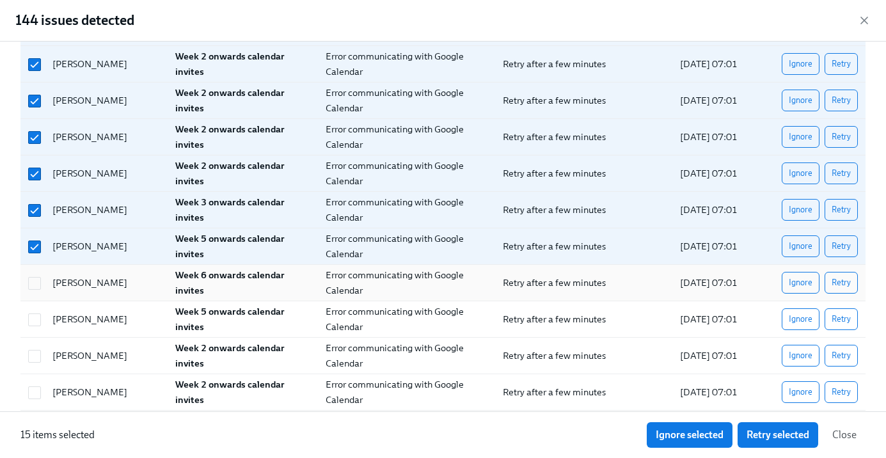
click at [40, 293] on div at bounding box center [32, 283] width 19 height 26
checkbox input "true"
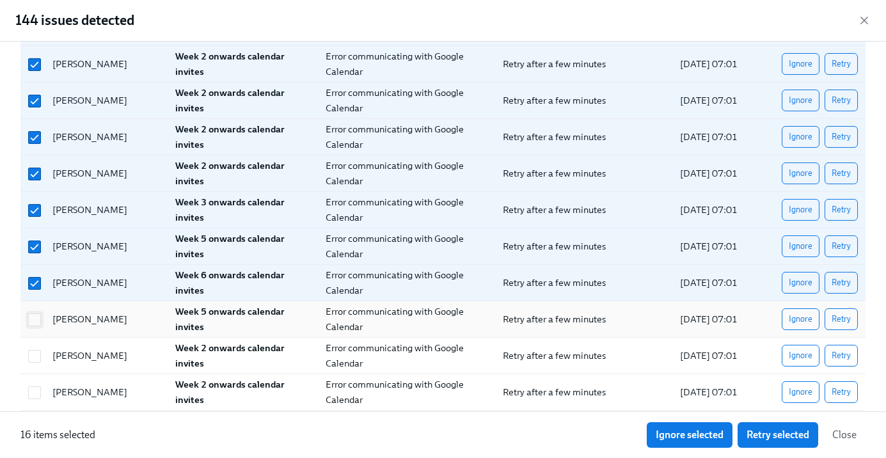
click at [38, 321] on input "checkbox" at bounding box center [35, 320] width 12 height 12
checkbox input "true"
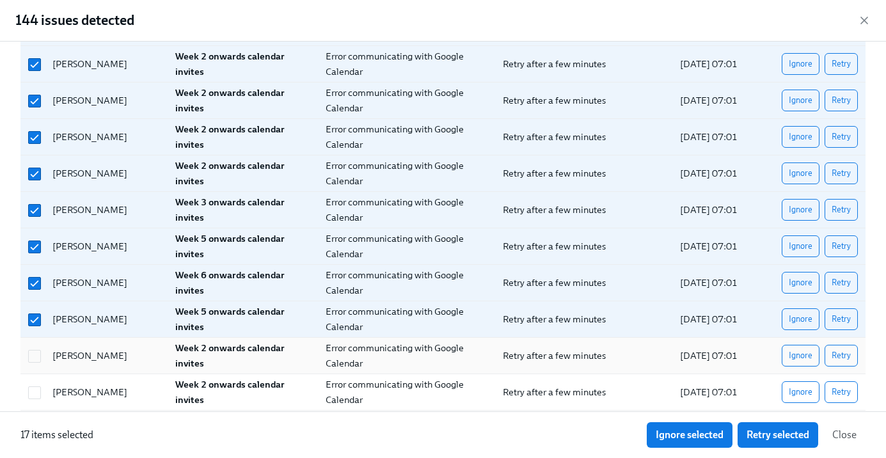
click at [37, 339] on div "[PERSON_NAME] Week 2 onwards calendar invites Error communicating with Google C…" at bounding box center [442, 356] width 845 height 36
checkbox input "true"
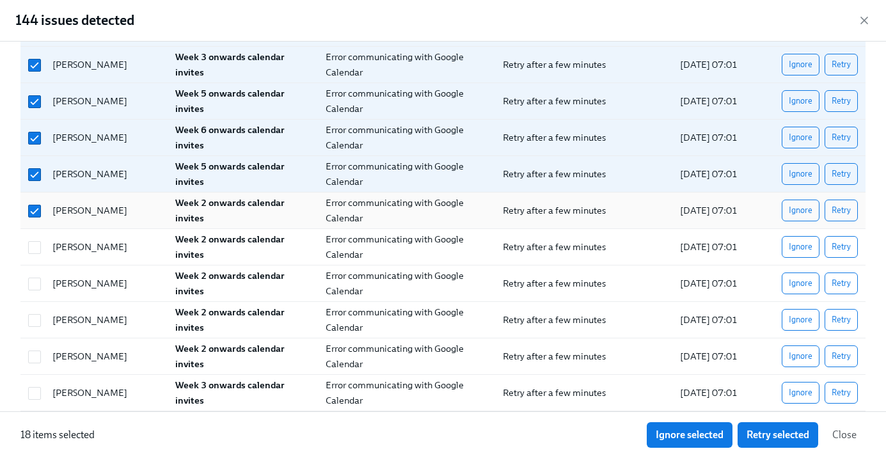
scroll to position [522, 0]
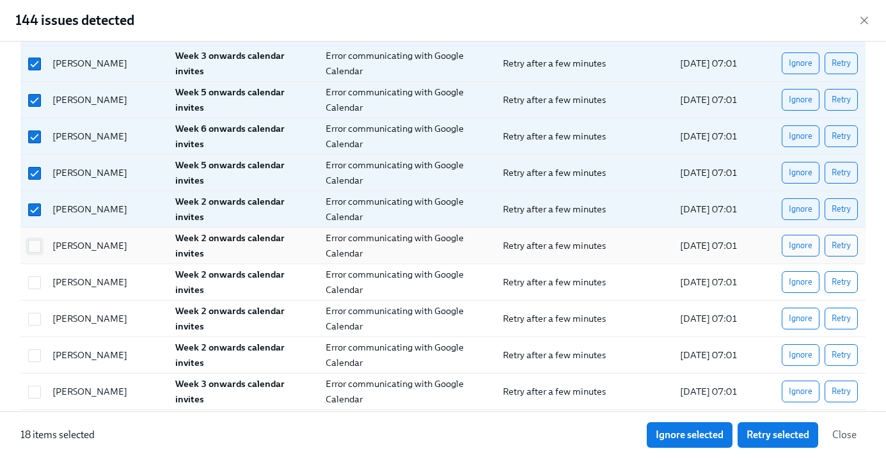
click at [38, 249] on input "checkbox" at bounding box center [35, 247] width 12 height 12
checkbox input "true"
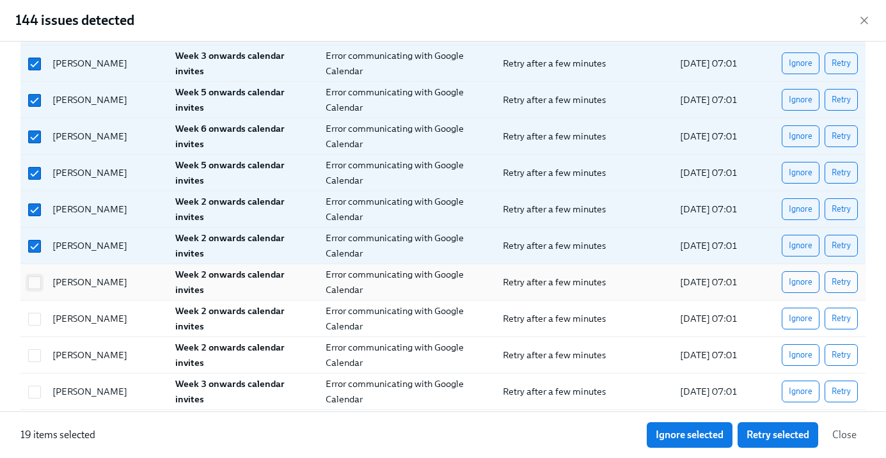
click at [37, 287] on input "checkbox" at bounding box center [35, 283] width 12 height 12
checkbox input "true"
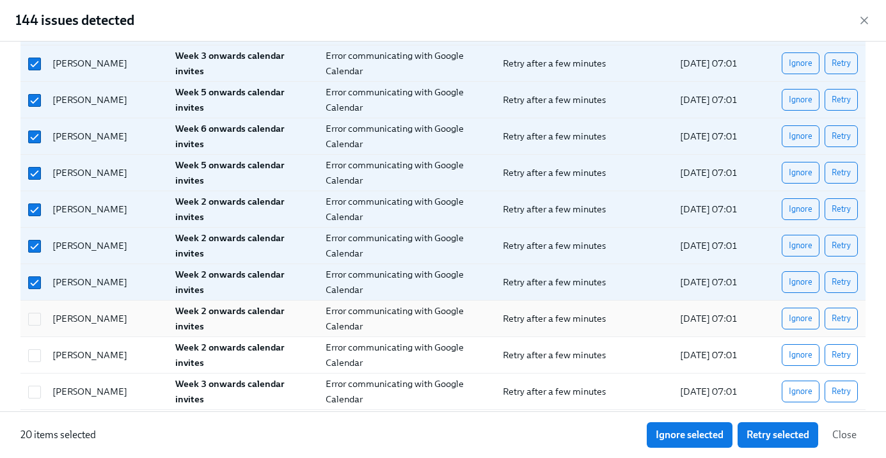
click at [37, 330] on div at bounding box center [32, 319] width 19 height 26
checkbox input "true"
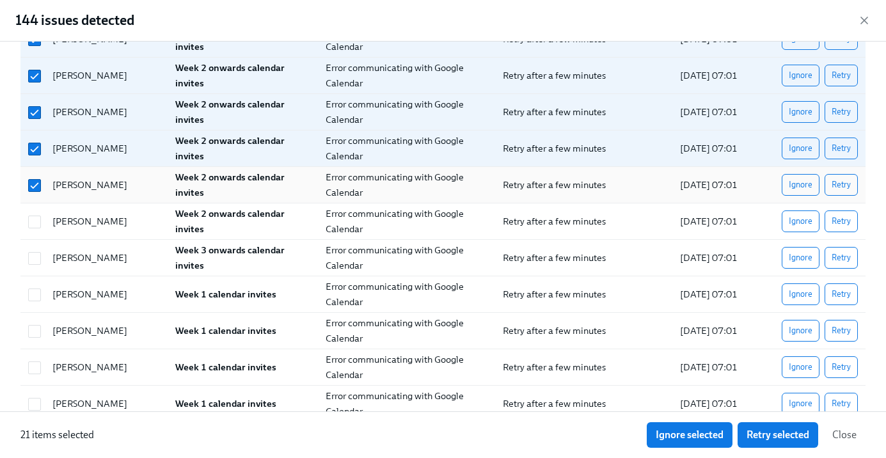
scroll to position [657, 0]
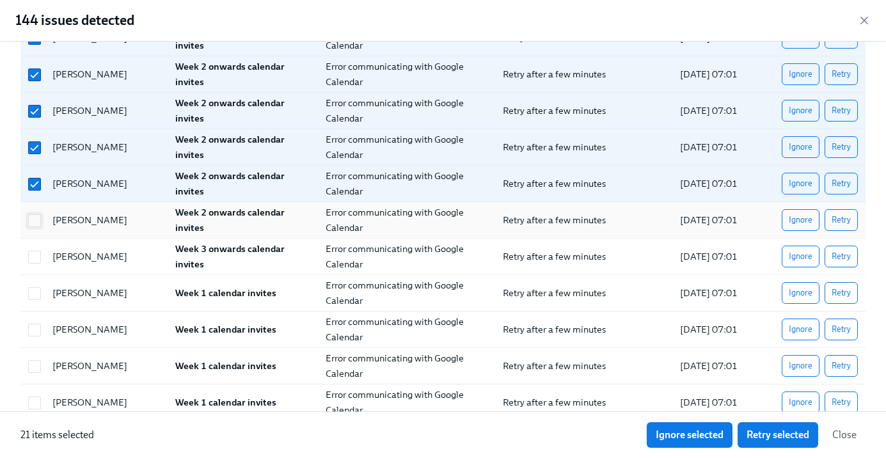
click at [30, 215] on input "checkbox" at bounding box center [35, 221] width 12 height 12
checkbox input "true"
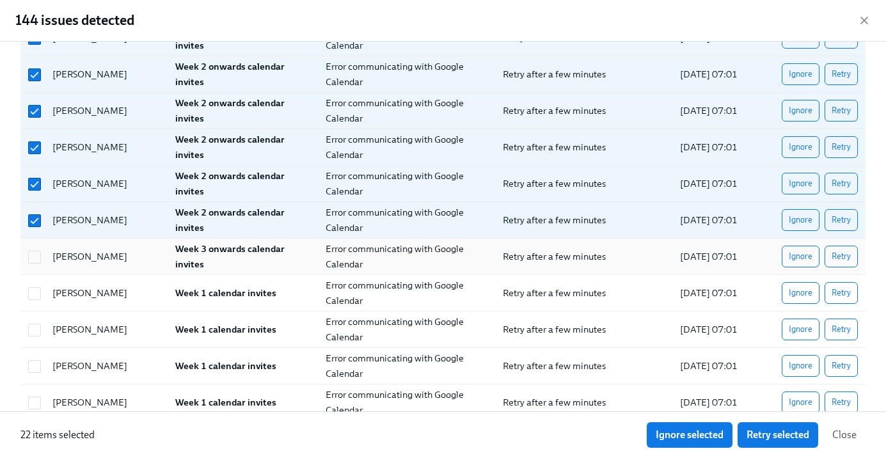
click at [35, 266] on div at bounding box center [32, 257] width 19 height 26
checkbox input "true"
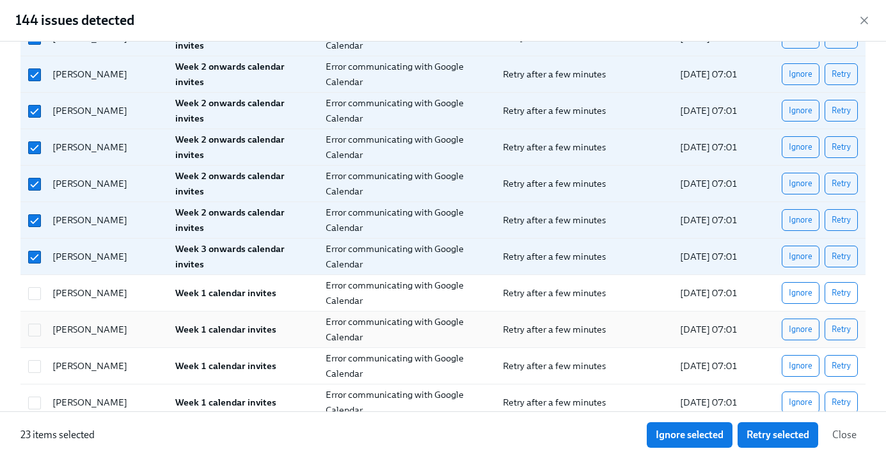
click at [35, 312] on div "[PERSON_NAME] Week 1 calendar invites Error communicating with Google Calendar …" at bounding box center [442, 330] width 845 height 36
checkbox input "true"
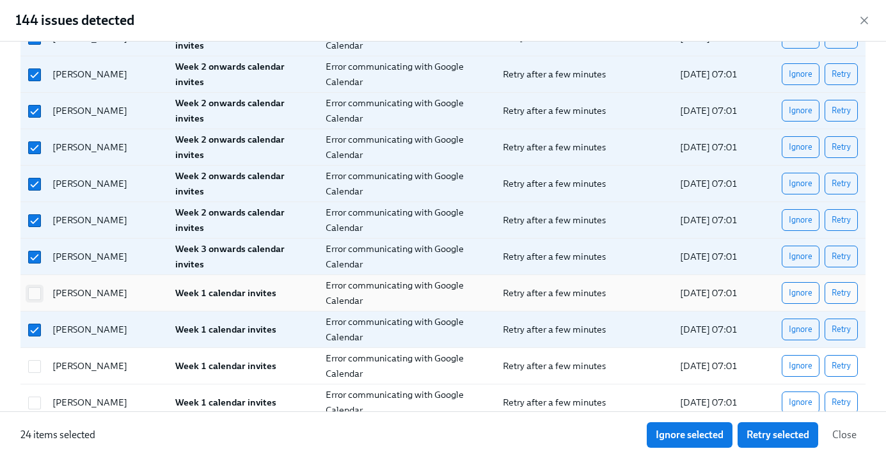
click at [35, 294] on input "checkbox" at bounding box center [35, 294] width 12 height 12
checkbox input "true"
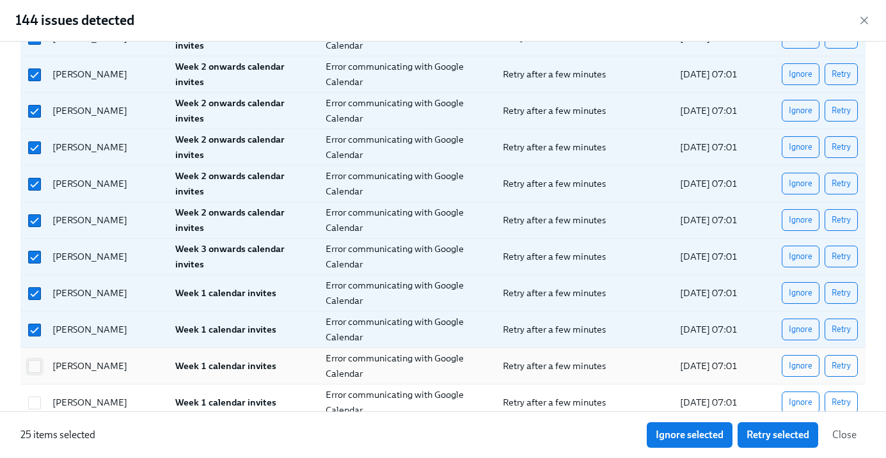
click at [35, 371] on input "checkbox" at bounding box center [35, 367] width 12 height 12
checkbox input "true"
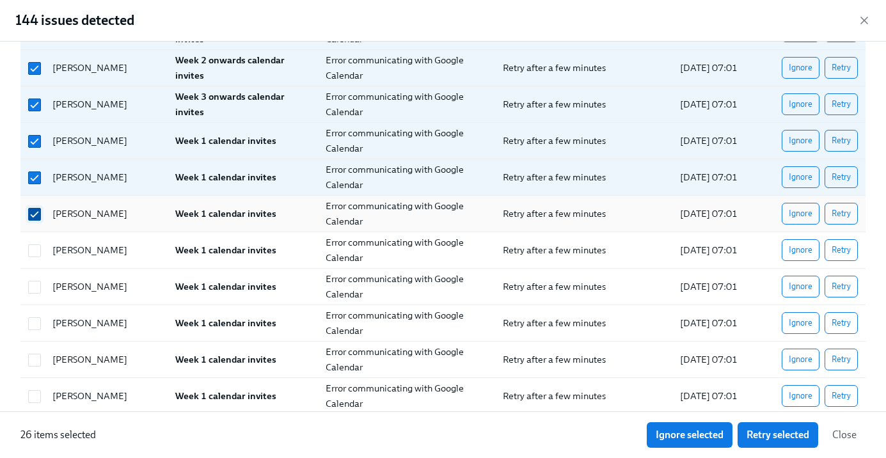
scroll to position [811, 0]
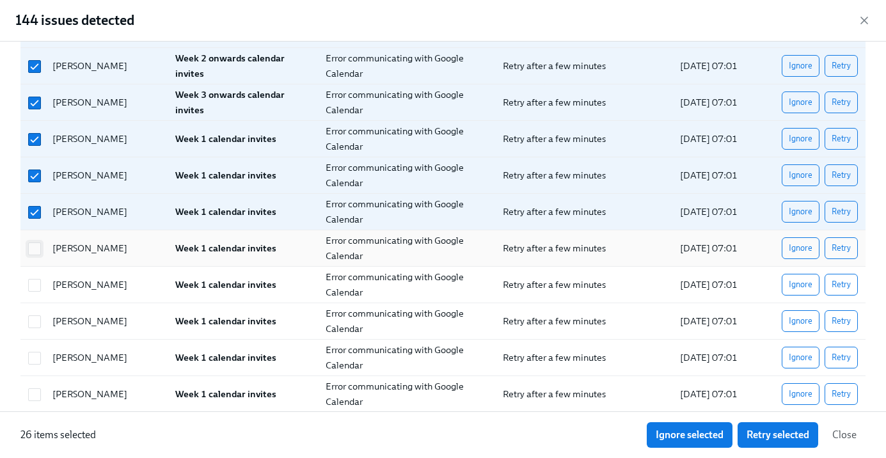
click at [34, 250] on input "checkbox" at bounding box center [35, 249] width 12 height 12
checkbox input "true"
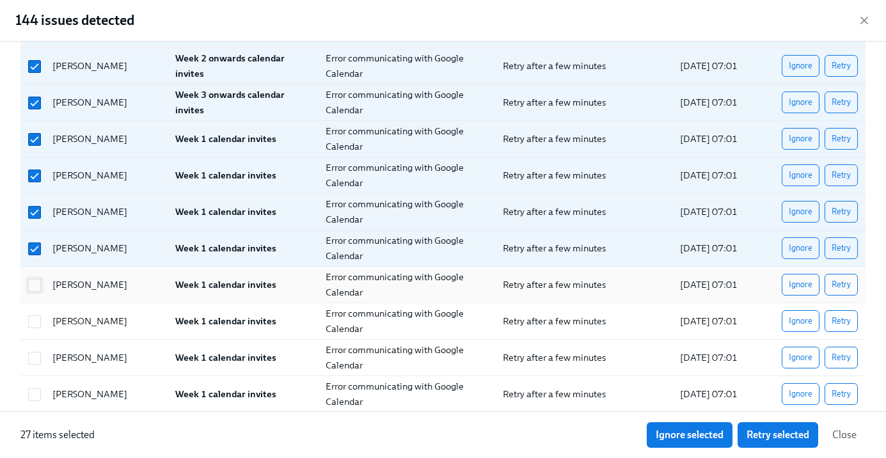
click at [34, 290] on input "checkbox" at bounding box center [35, 286] width 12 height 12
checkbox input "true"
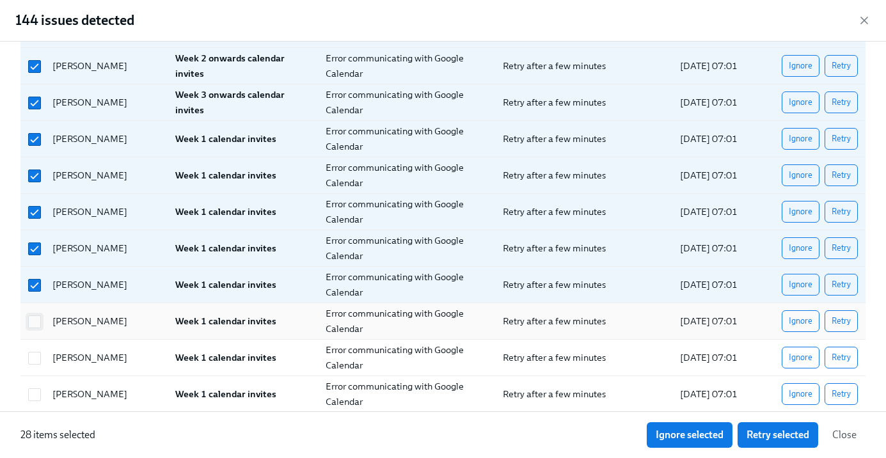
click at [36, 316] on input "checkbox" at bounding box center [35, 322] width 12 height 12
checkbox input "true"
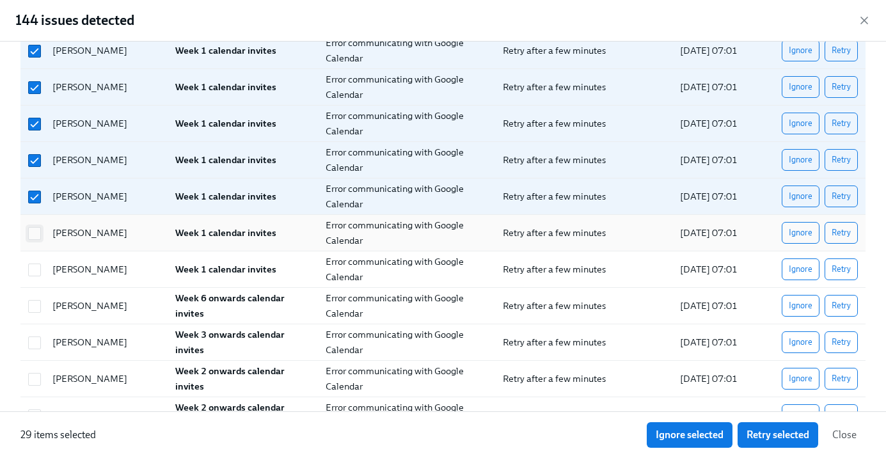
click at [35, 237] on input "checkbox" at bounding box center [35, 234] width 12 height 12
checkbox input "true"
click at [35, 256] on div "[PERSON_NAME] Week 1 calendar invites Error communicating with Google Calendar …" at bounding box center [442, 270] width 845 height 36
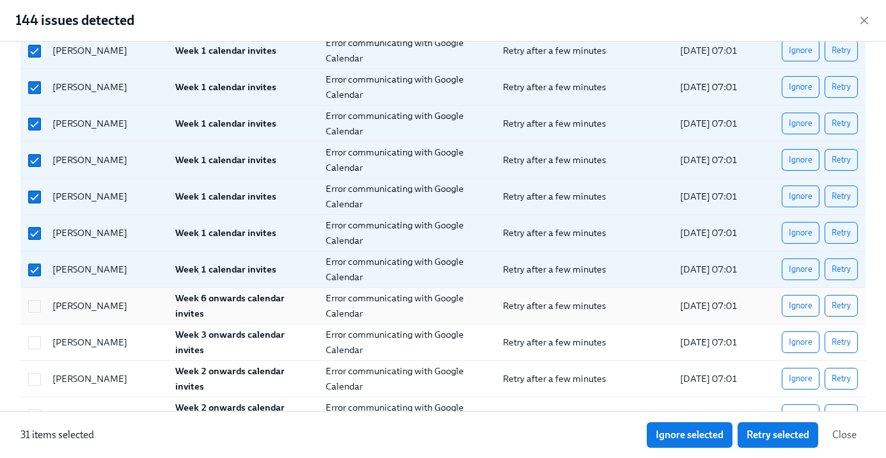
checkbox input "true"
click at [36, 307] on input "checkbox" at bounding box center [35, 307] width 12 height 12
checkbox input "true"
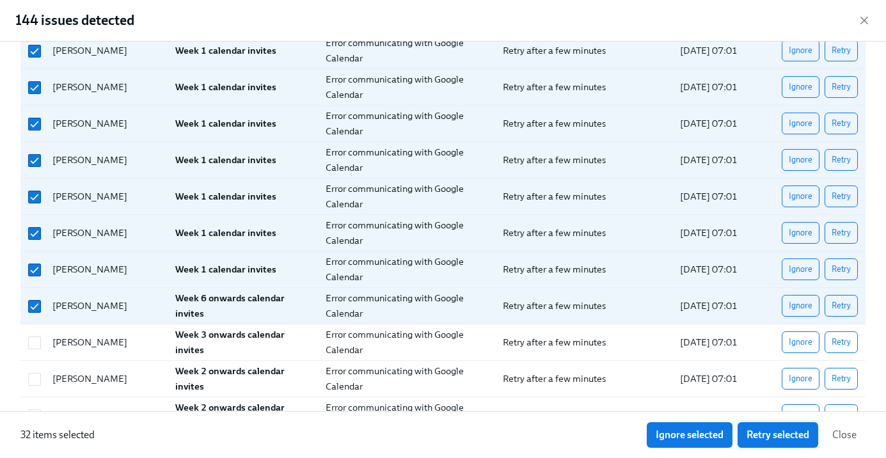
click at [762, 441] on span "Retry selected" at bounding box center [778, 435] width 63 height 13
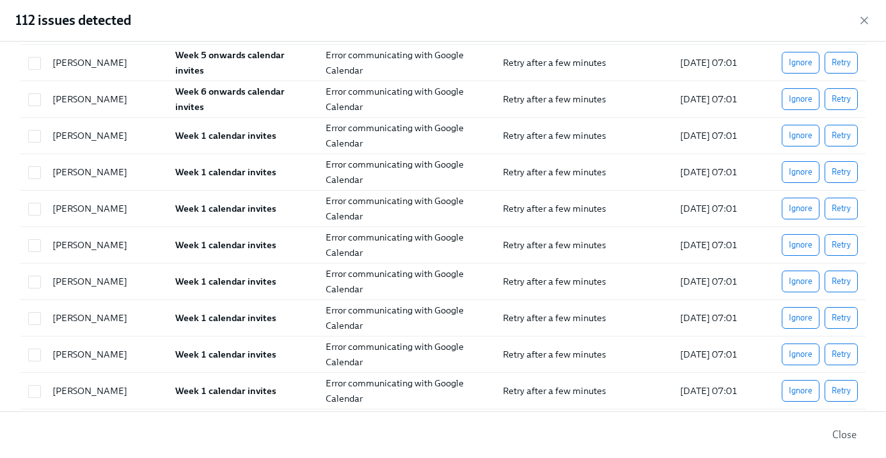
scroll to position [0, 0]
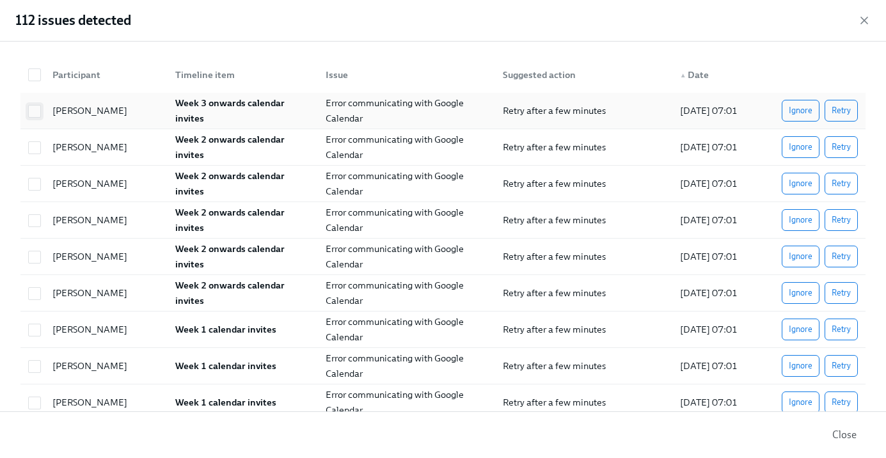
click at [36, 113] on input "checkbox" at bounding box center [35, 112] width 12 height 12
checkbox input "true"
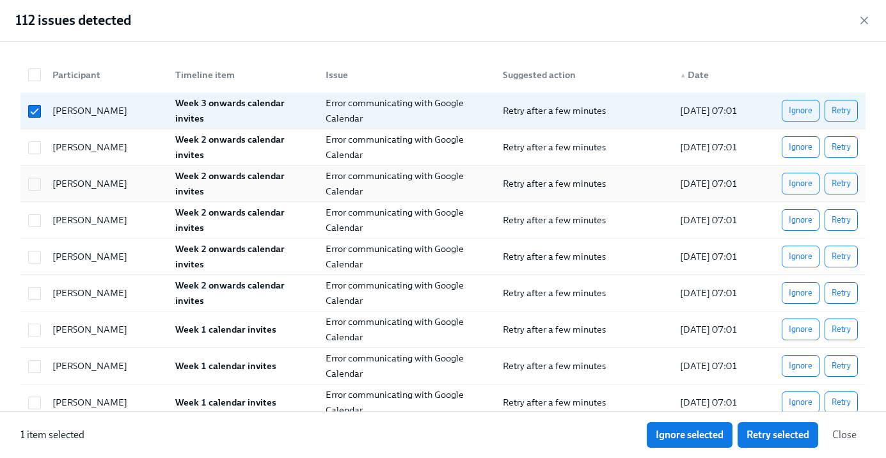
drag, startPoint x: 40, startPoint y: 148, endPoint x: 45, endPoint y: 189, distance: 41.3
click at [40, 152] on input "checkbox" at bounding box center [35, 148] width 12 height 12
checkbox input "true"
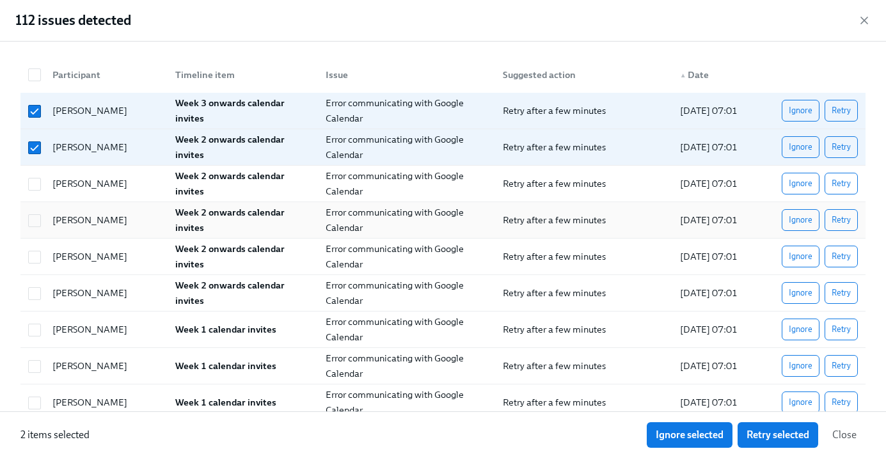
drag, startPoint x: 45, startPoint y: 189, endPoint x: 38, endPoint y: 212, distance: 23.9
click at [45, 190] on div "[PERSON_NAME]" at bounding box center [103, 184] width 123 height 26
checkbox input "true"
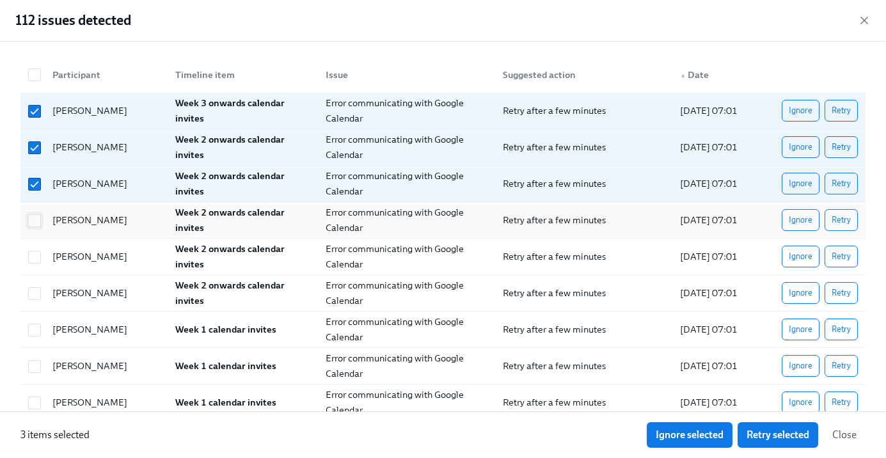
click at [35, 227] on span at bounding box center [34, 220] width 13 height 13
checkbox input "true"
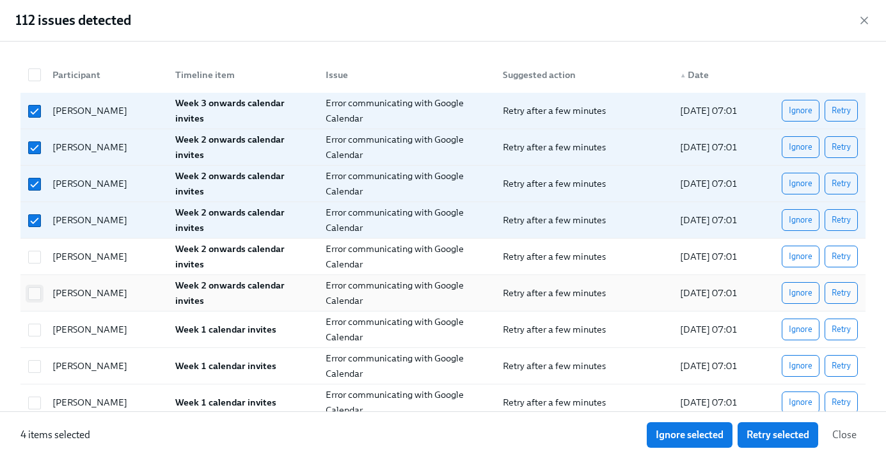
drag, startPoint x: 31, startPoint y: 264, endPoint x: 35, endPoint y: 291, distance: 27.2
click at [31, 264] on div at bounding box center [32, 257] width 19 height 26
checkbox input "true"
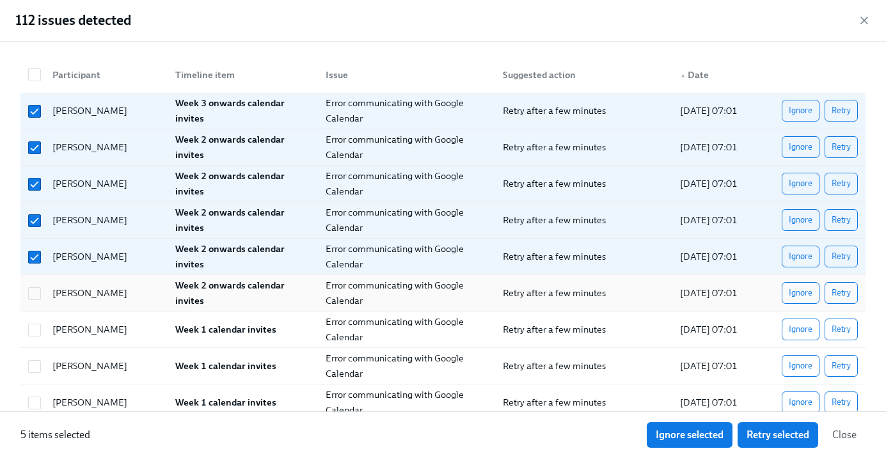
drag, startPoint x: 35, startPoint y: 291, endPoint x: 35, endPoint y: 306, distance: 14.7
click at [35, 291] on input "checkbox" at bounding box center [35, 294] width 12 height 12
checkbox input "true"
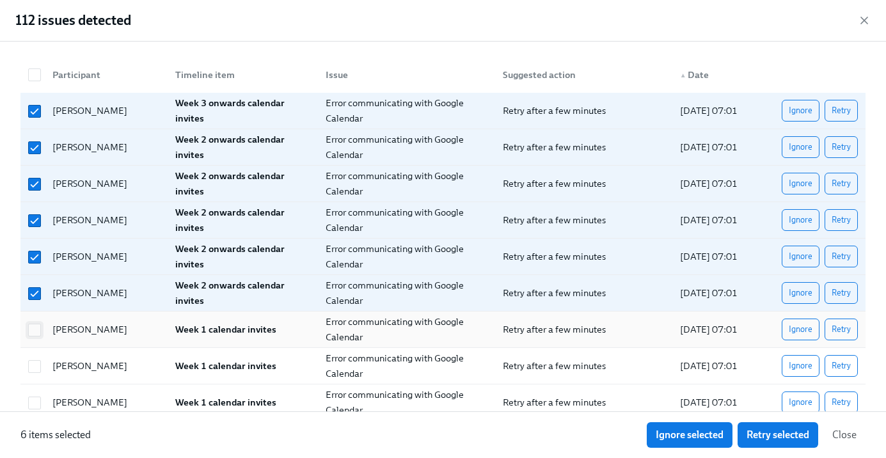
click at [36, 335] on input "checkbox" at bounding box center [35, 330] width 12 height 12
checkbox input "true"
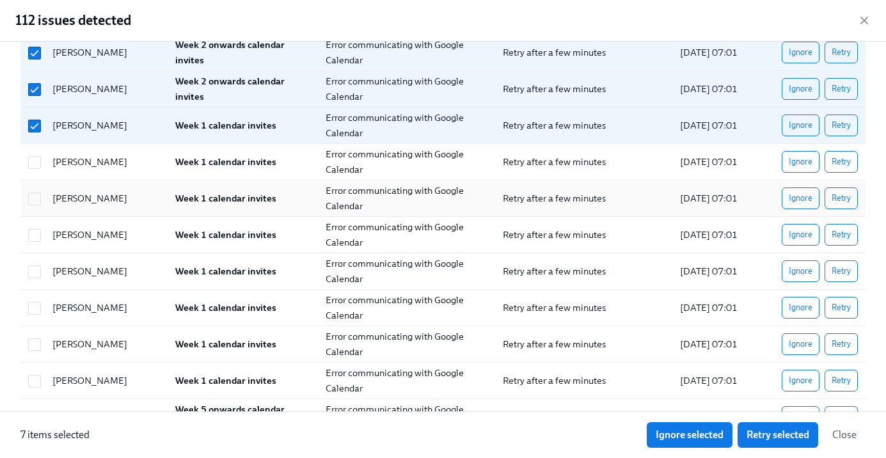
scroll to position [214, 0]
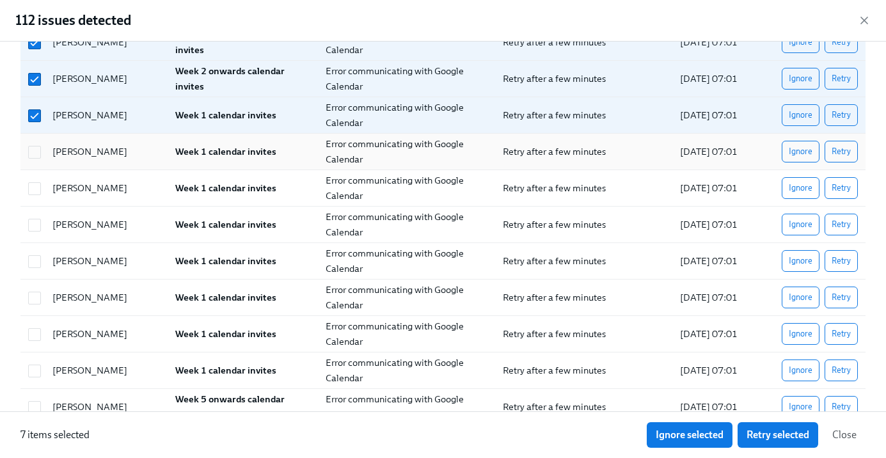
click at [44, 151] on div at bounding box center [34, 152] width 23 height 14
checkbox input "true"
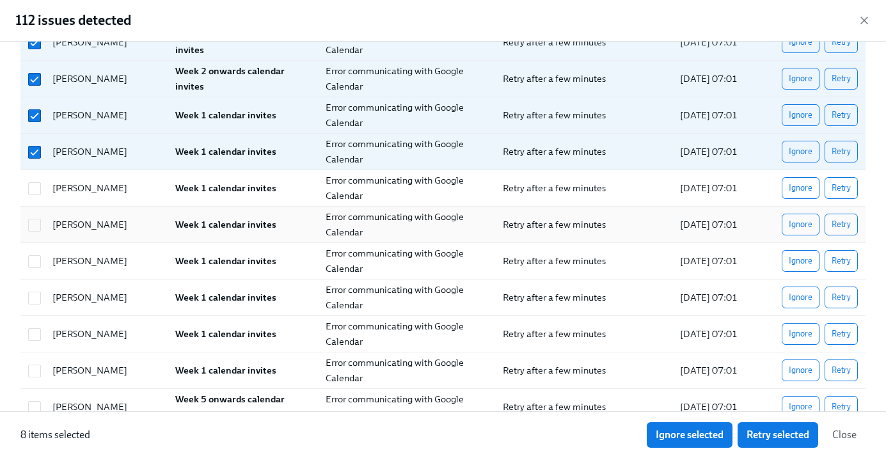
drag, startPoint x: 44, startPoint y: 184, endPoint x: 44, endPoint y: 212, distance: 27.5
click at [44, 189] on div "[PERSON_NAME]" at bounding box center [103, 188] width 123 height 26
checkbox input "true"
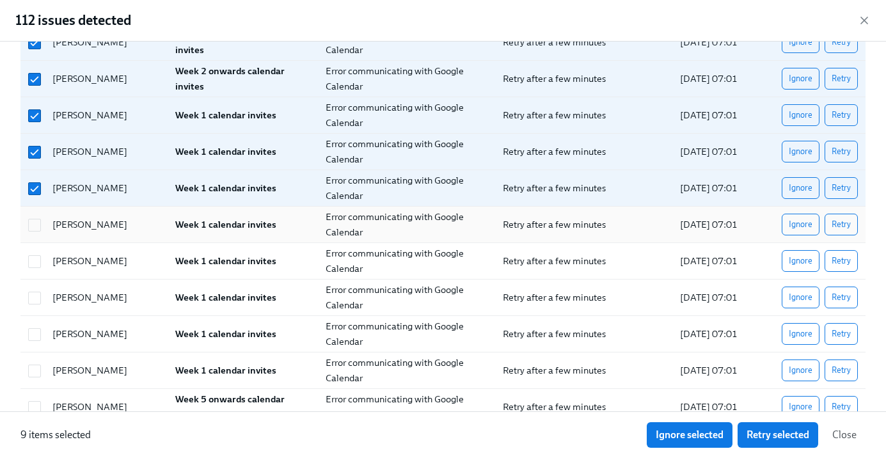
drag, startPoint x: 45, startPoint y: 218, endPoint x: 45, endPoint y: 234, distance: 16.0
click at [45, 220] on div "[PERSON_NAME]" at bounding box center [103, 225] width 123 height 26
checkbox input "true"
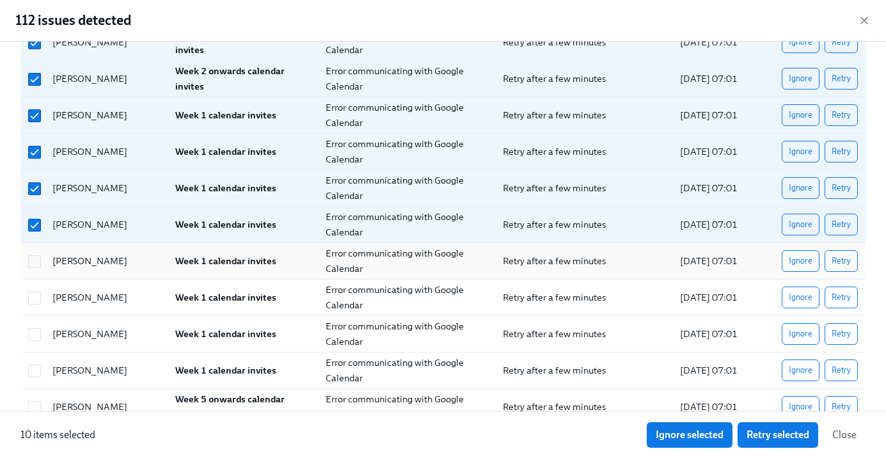
click at [40, 274] on div "[PERSON_NAME] Week 1 calendar invites Error communicating with Google Calendar …" at bounding box center [442, 261] width 845 height 36
checkbox input "true"
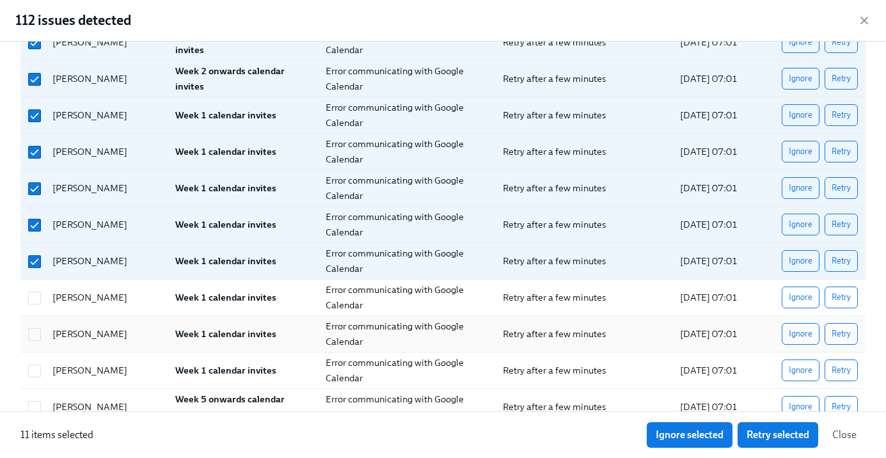
drag, startPoint x: 37, startPoint y: 304, endPoint x: 38, endPoint y: 324, distance: 20.5
click at [38, 308] on div at bounding box center [32, 298] width 19 height 26
checkbox input "true"
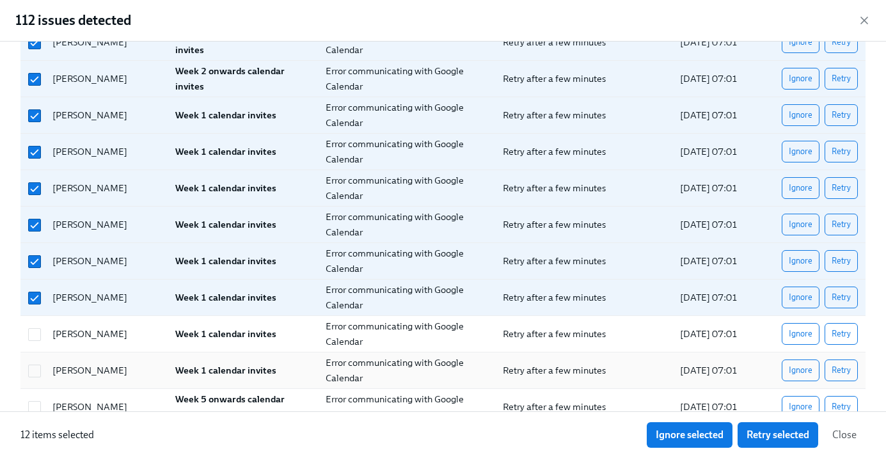
drag, startPoint x: 39, startPoint y: 345, endPoint x: 39, endPoint y: 359, distance: 14.1
click at [39, 345] on div at bounding box center [32, 334] width 19 height 26
checkbox input "true"
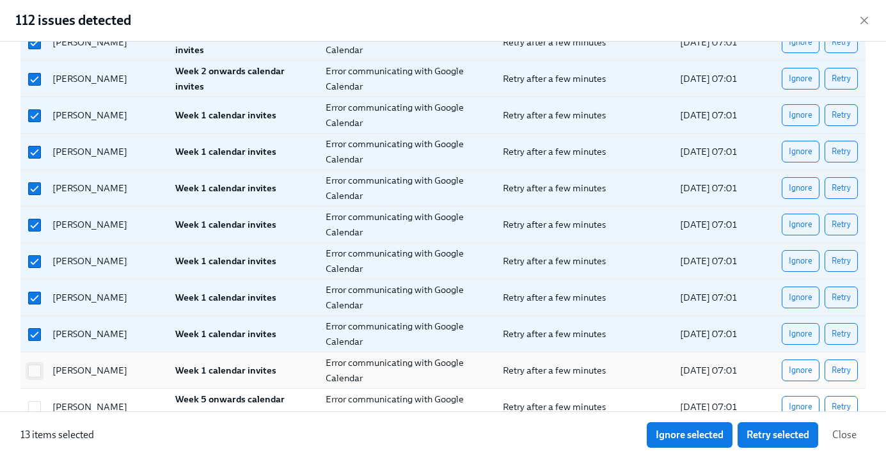
click at [38, 369] on input "checkbox" at bounding box center [35, 371] width 12 height 12
checkbox input "true"
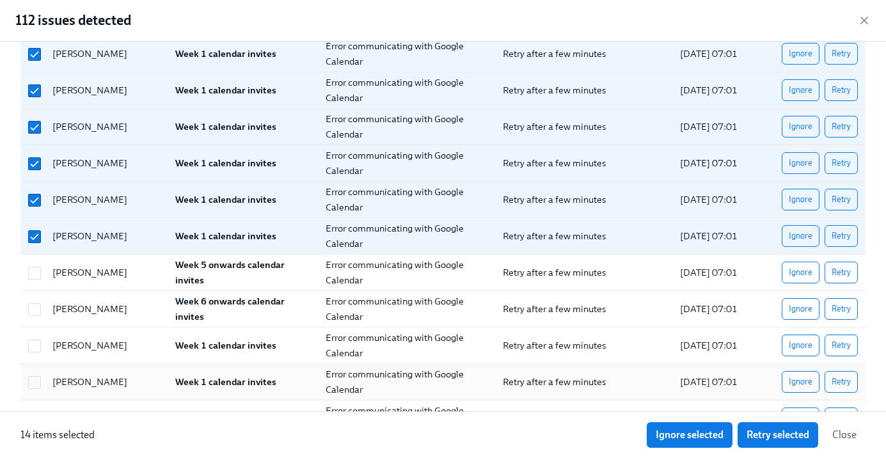
scroll to position [355, 0]
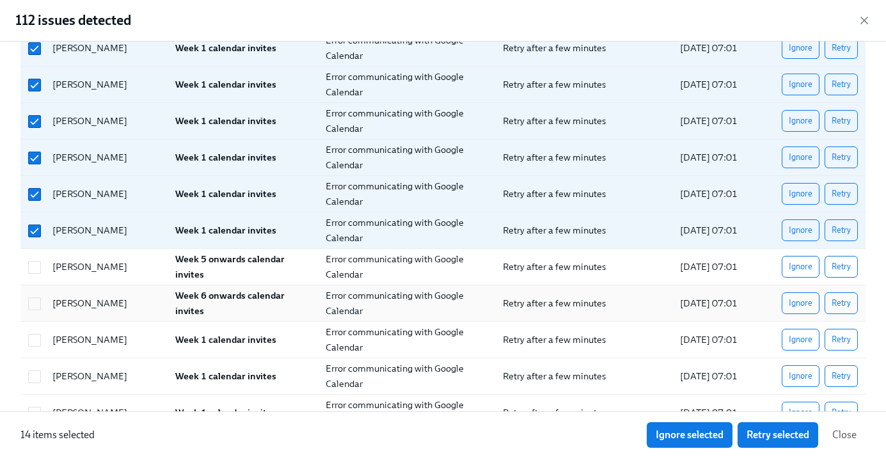
click at [35, 266] on input "checkbox" at bounding box center [35, 268] width 12 height 12
checkbox input "true"
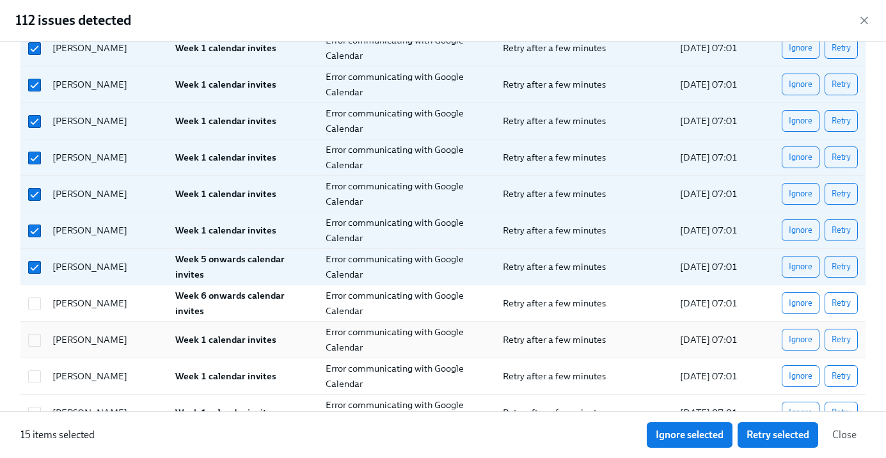
drag, startPoint x: 37, startPoint y: 301, endPoint x: 35, endPoint y: 348, distance: 46.8
click at [38, 307] on input "checkbox" at bounding box center [35, 304] width 12 height 12
checkbox input "true"
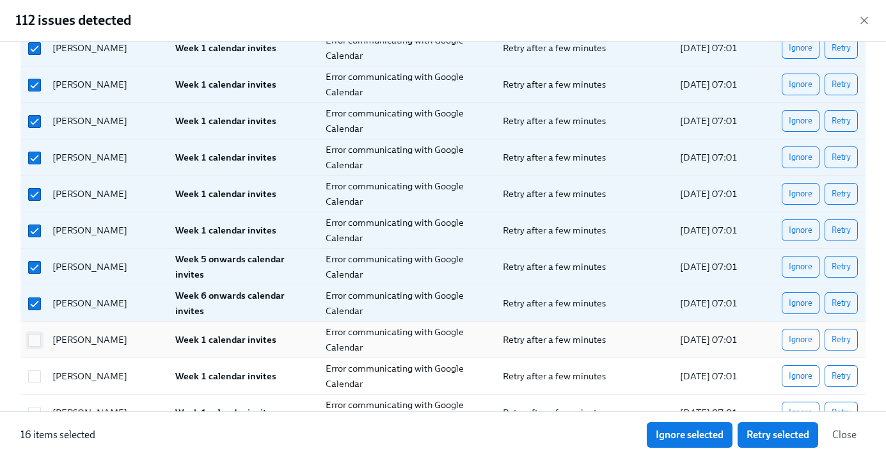
click at [35, 345] on input "checkbox" at bounding box center [35, 341] width 12 height 12
checkbox input "true"
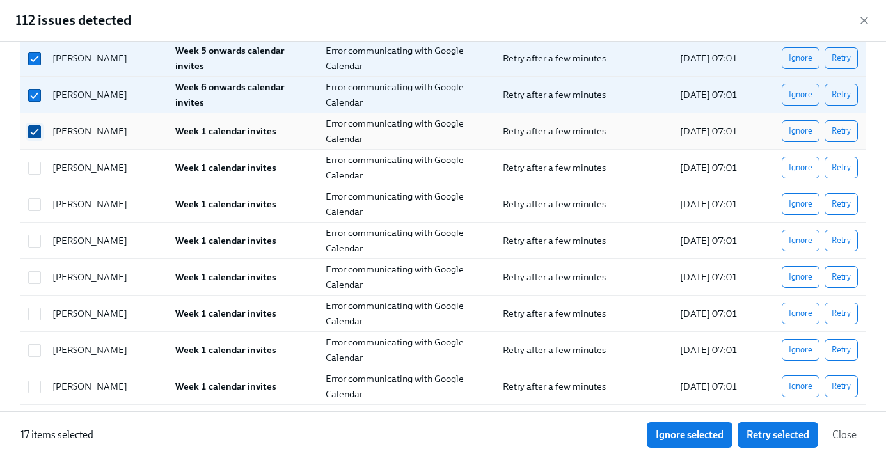
scroll to position [570, 0]
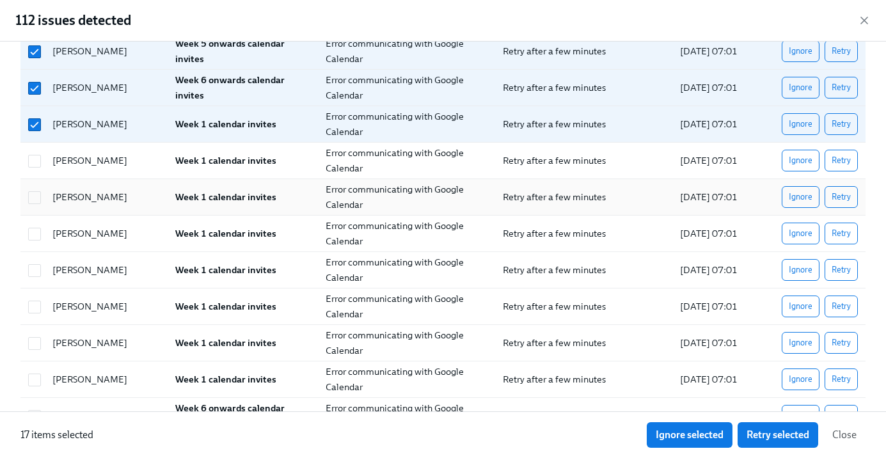
drag, startPoint x: 37, startPoint y: 162, endPoint x: 40, endPoint y: 180, distance: 18.2
click at [37, 162] on input "checkbox" at bounding box center [35, 162] width 12 height 12
checkbox input "true"
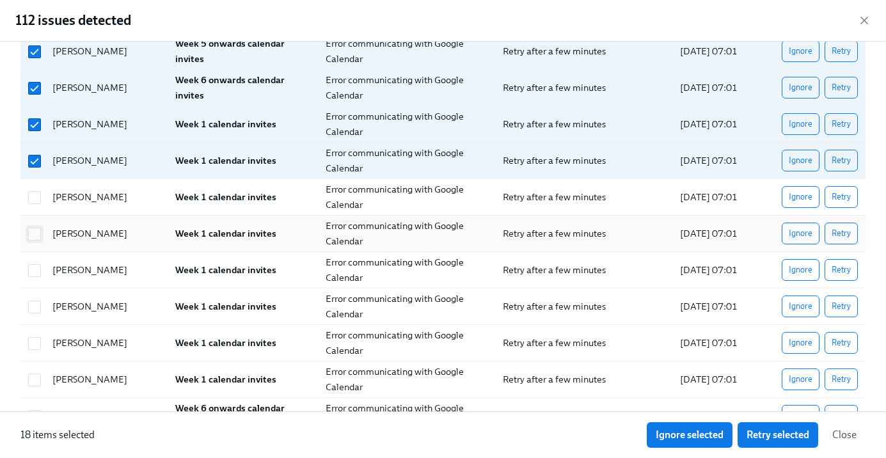
drag, startPoint x: 40, startPoint y: 189, endPoint x: 35, endPoint y: 236, distance: 46.4
click at [40, 190] on div at bounding box center [34, 197] width 23 height 14
checkbox input "true"
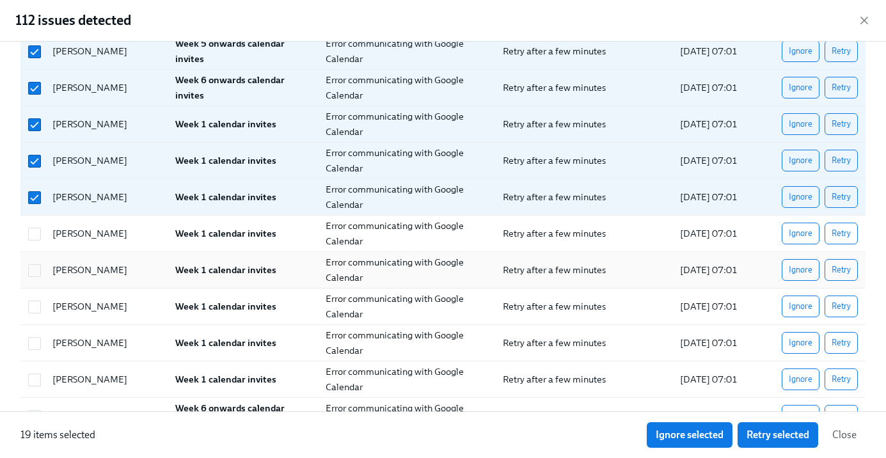
drag, startPoint x: 35, startPoint y: 236, endPoint x: 44, endPoint y: 262, distance: 27.7
click at [35, 236] on input "checkbox" at bounding box center [35, 234] width 12 height 12
checkbox input "true"
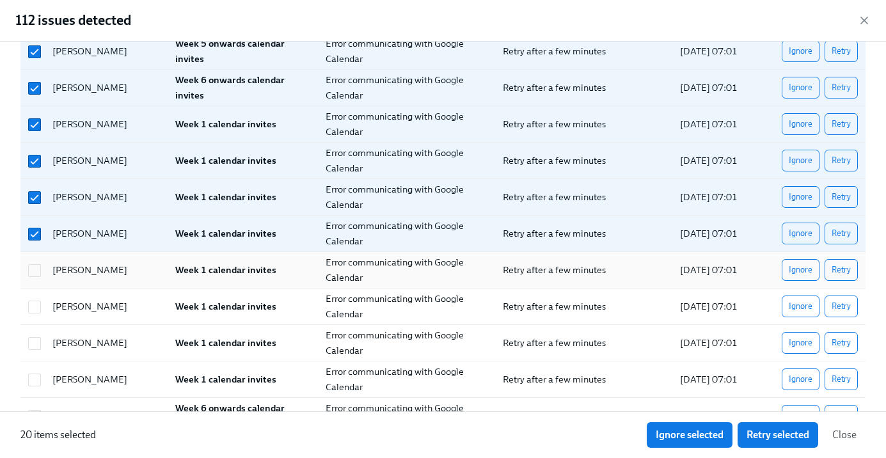
click at [34, 285] on div "[PERSON_NAME] Week 1 calendar invites Error communicating with Google Calendar …" at bounding box center [442, 270] width 845 height 36
checkbox input "true"
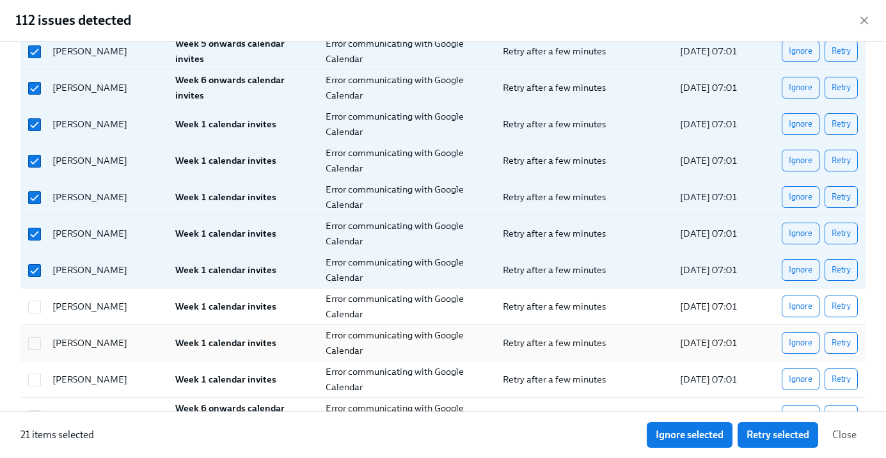
click at [40, 318] on div at bounding box center [32, 307] width 19 height 26
checkbox input "true"
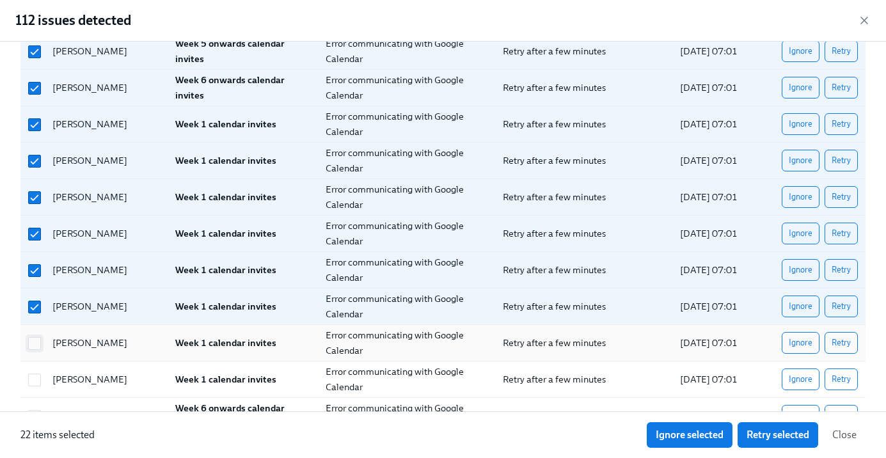
click at [40, 344] on input "checkbox" at bounding box center [35, 344] width 12 height 12
checkbox input "true"
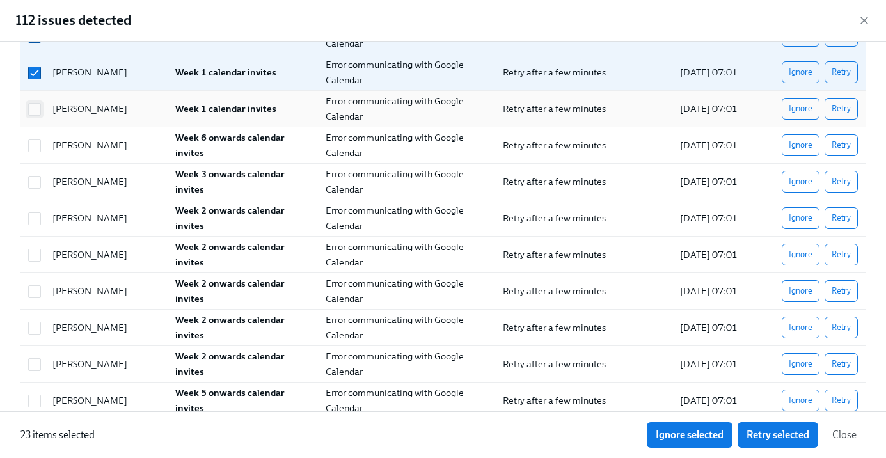
click at [38, 113] on input "checkbox" at bounding box center [35, 110] width 12 height 12
checkbox input "true"
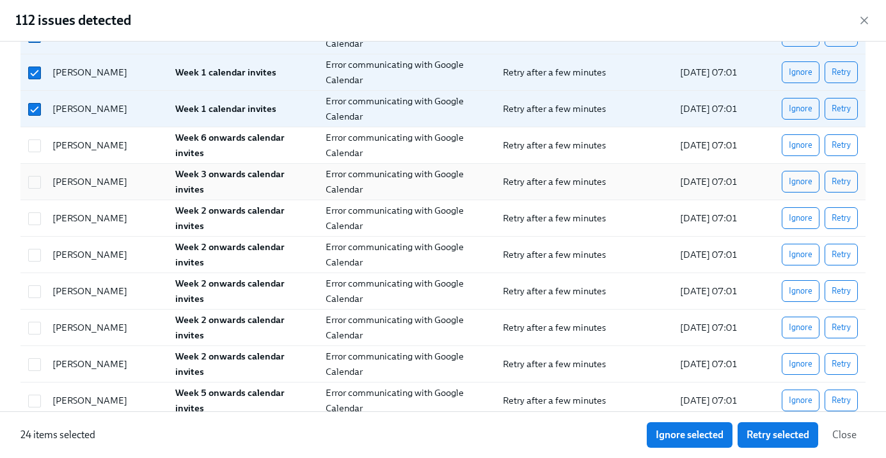
drag, startPoint x: 40, startPoint y: 143, endPoint x: 45, endPoint y: 173, distance: 30.4
click at [40, 144] on span at bounding box center [34, 146] width 13 height 13
checkbox input "true"
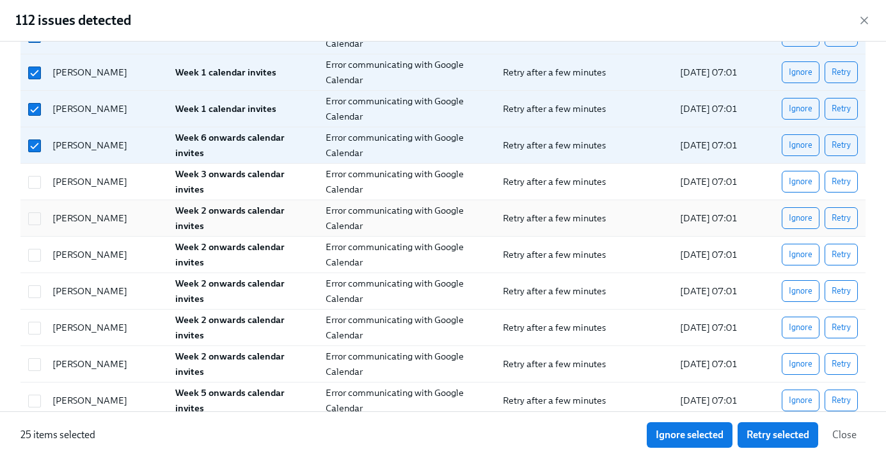
drag, startPoint x: 45, startPoint y: 173, endPoint x: 43, endPoint y: 207, distance: 33.3
click at [45, 173] on div "[PERSON_NAME]" at bounding box center [103, 182] width 123 height 26
checkbox input "true"
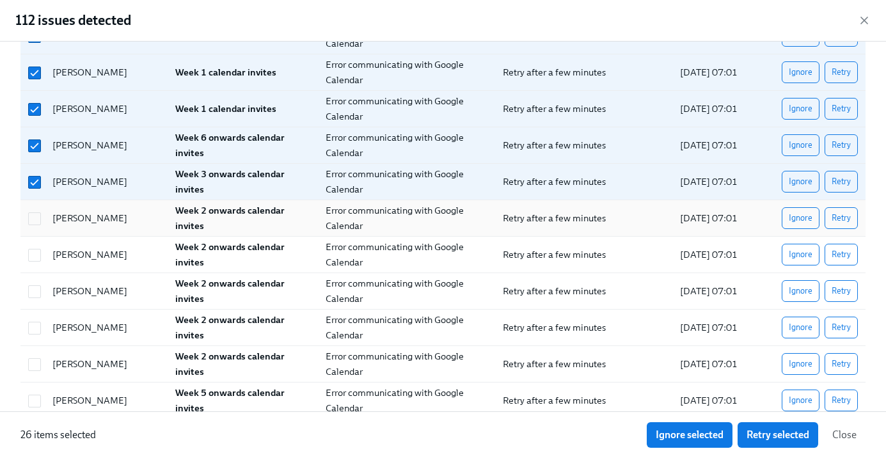
drag, startPoint x: 43, startPoint y: 207, endPoint x: 38, endPoint y: 234, distance: 27.9
click at [43, 208] on div "[PERSON_NAME]" at bounding box center [103, 218] width 123 height 26
checkbox input "true"
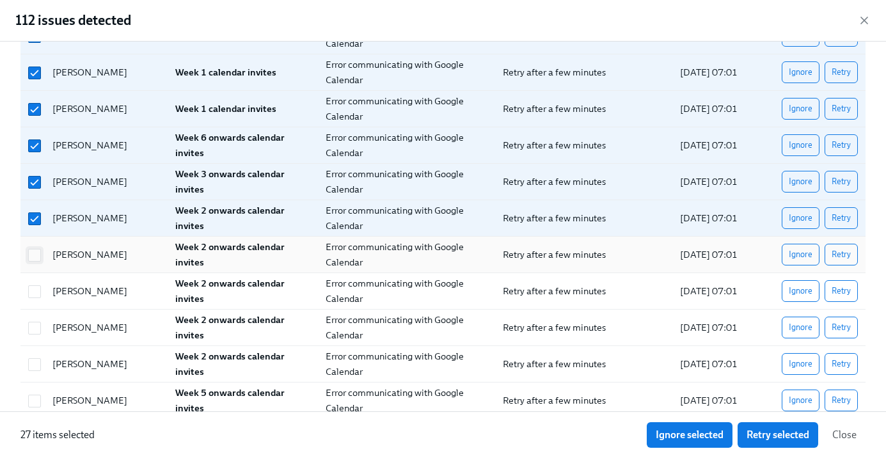
click at [38, 251] on div at bounding box center [34, 255] width 23 height 14
checkbox input "true"
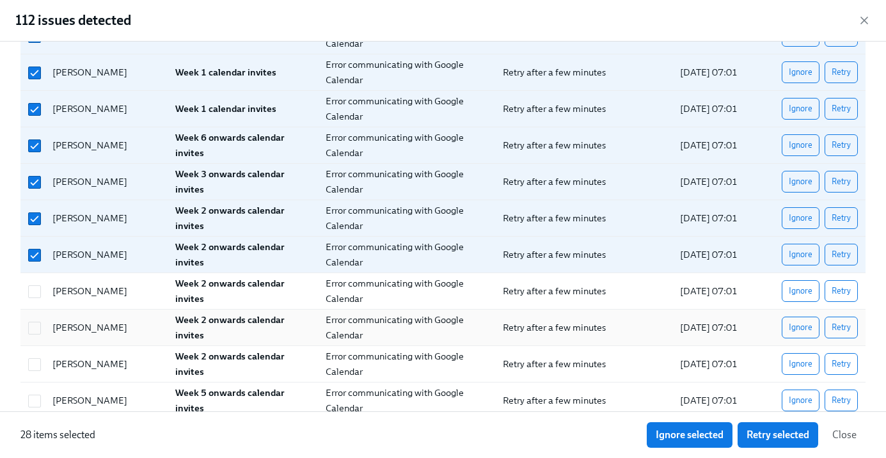
drag, startPoint x: 39, startPoint y: 305, endPoint x: 38, endPoint y: 312, distance: 7.1
click at [39, 305] on div "[PERSON_NAME] Week 2 onwards calendar invites Error communicating with Google C…" at bounding box center [442, 291] width 845 height 36
checkbox input "true"
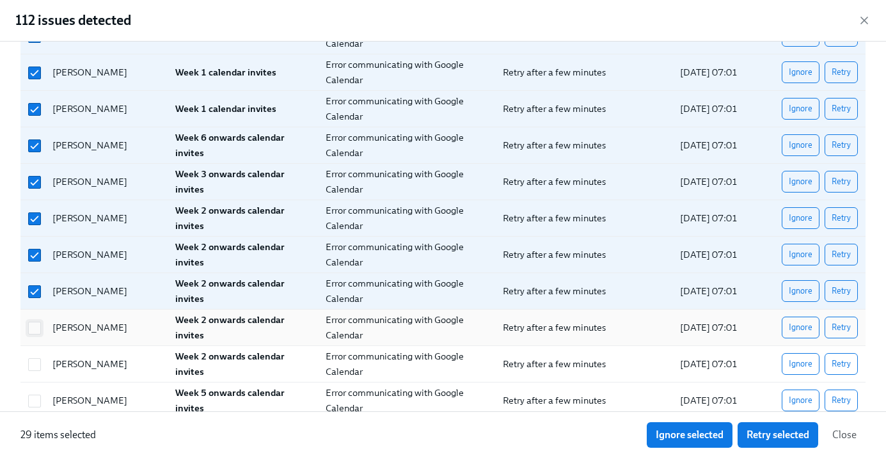
click at [36, 328] on input "checkbox" at bounding box center [35, 329] width 12 height 12
checkbox input "true"
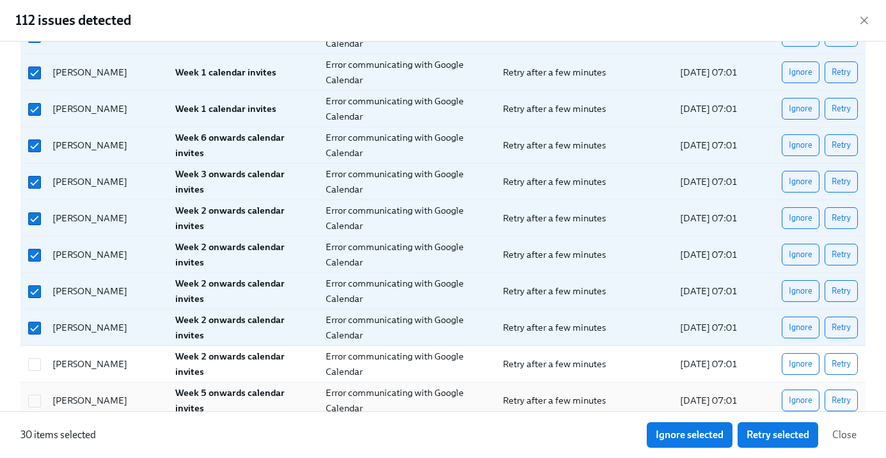
drag, startPoint x: 33, startPoint y: 378, endPoint x: 35, endPoint y: 394, distance: 16.1
click at [33, 378] on div "[PERSON_NAME] Week 2 onwards calendar invites Error communicating with Google C…" at bounding box center [442, 364] width 845 height 36
checkbox input "true"
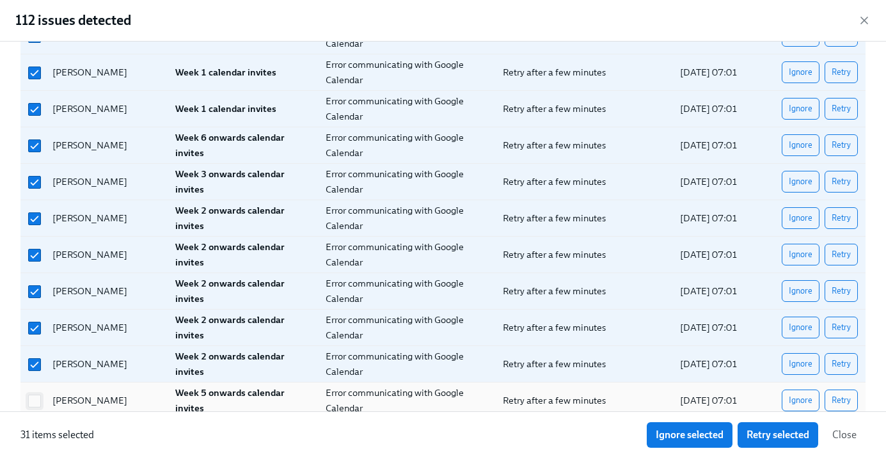
click at [35, 399] on input "checkbox" at bounding box center [35, 402] width 12 height 12
checkbox input "true"
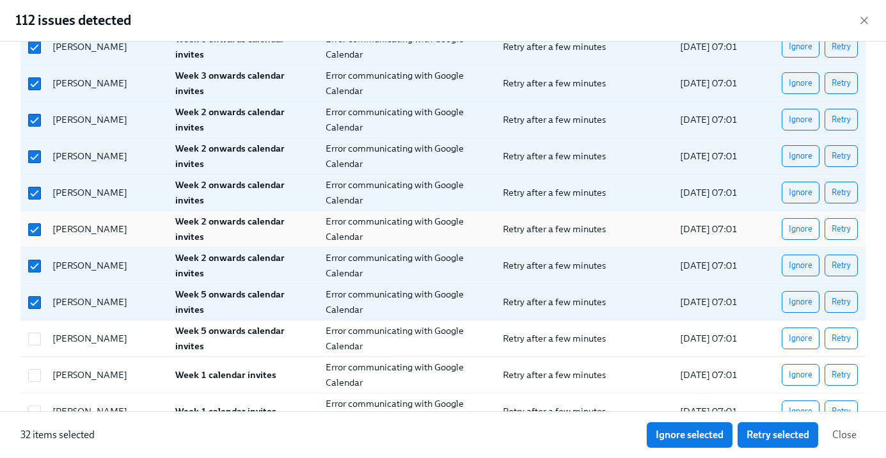
scroll to position [949, 0]
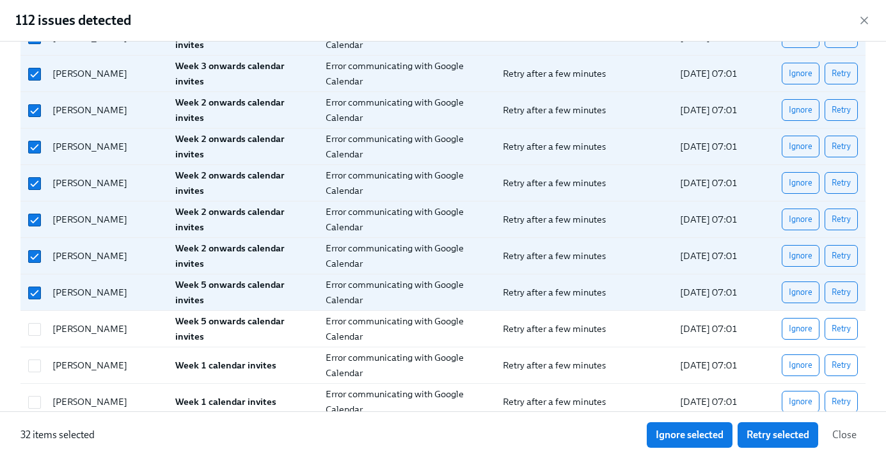
click at [765, 432] on span "Retry selected" at bounding box center [778, 435] width 63 height 13
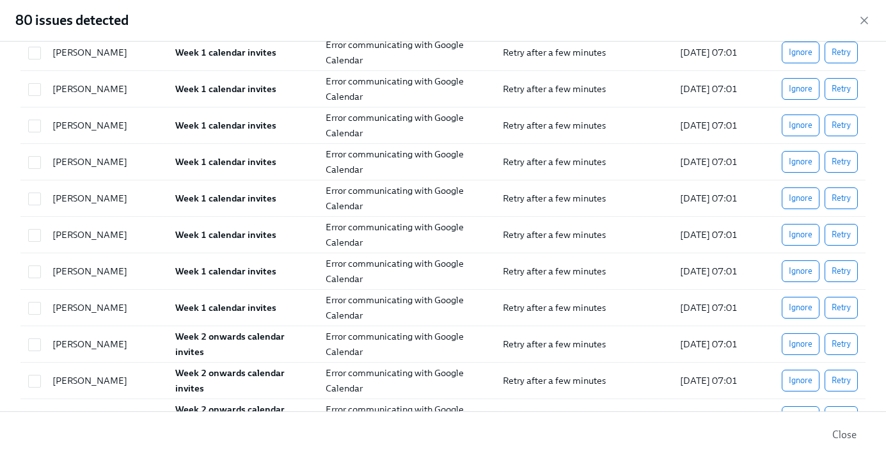
scroll to position [0, 0]
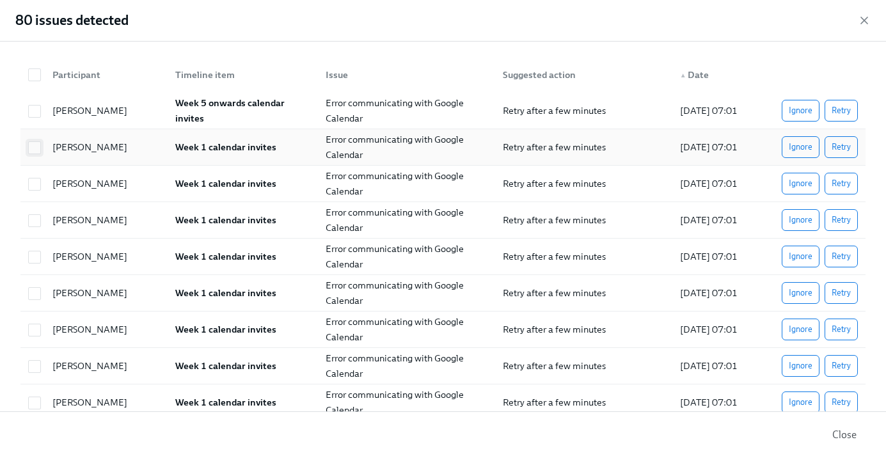
click at [35, 152] on input "checkbox" at bounding box center [35, 148] width 12 height 12
checkbox input "true"
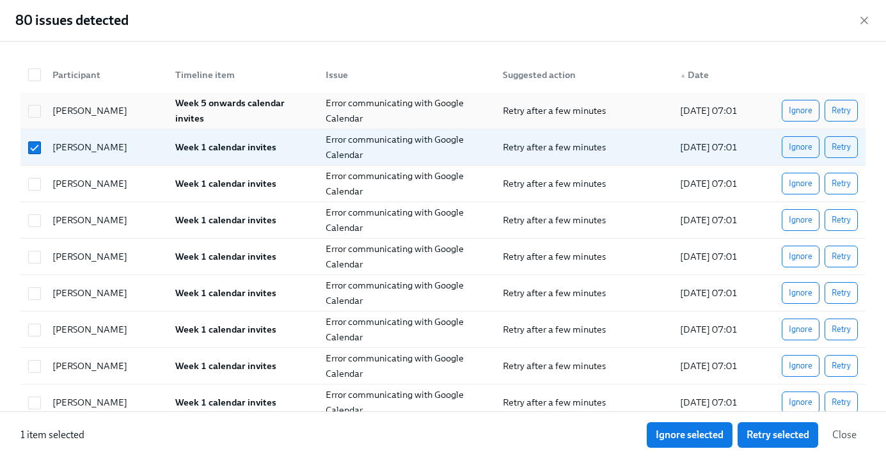
drag, startPoint x: 37, startPoint y: 114, endPoint x: 38, endPoint y: 127, distance: 12.9
click at [37, 114] on input "checkbox" at bounding box center [35, 112] width 12 height 12
checkbox input "true"
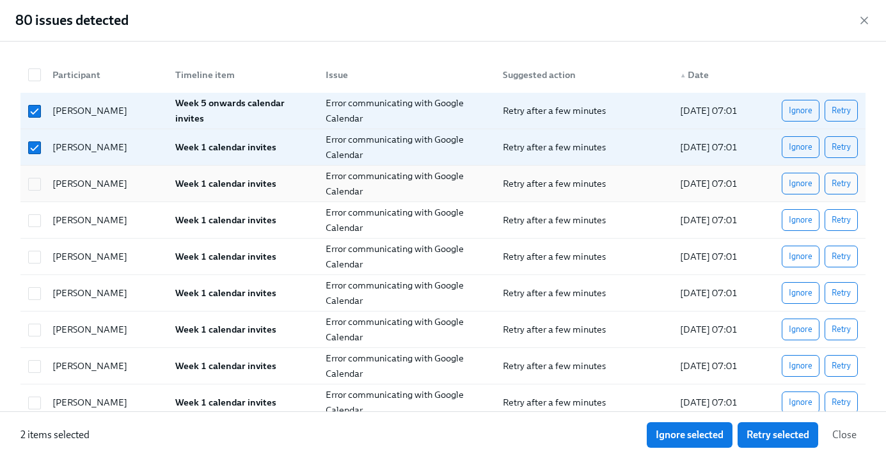
click at [41, 186] on div at bounding box center [34, 184] width 23 height 14
checkbox input "true"
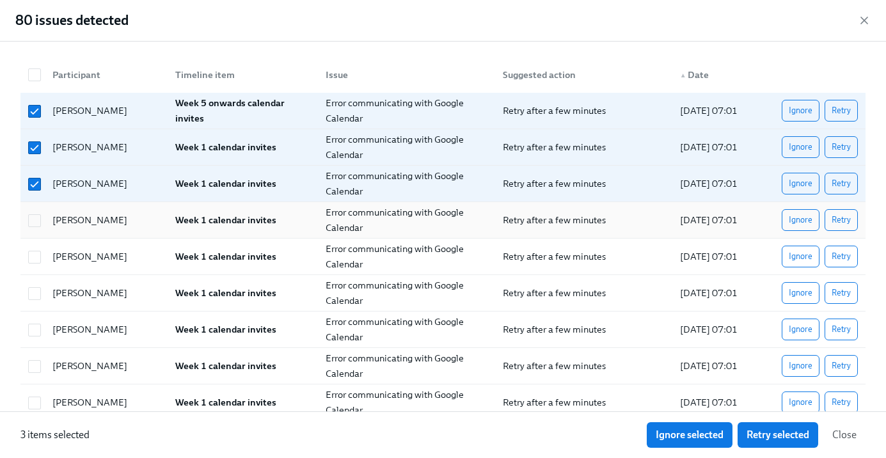
click at [40, 233] on div "[PERSON_NAME] Week 1 calendar invites Error communicating with Google Calendar …" at bounding box center [442, 220] width 845 height 36
checkbox input "true"
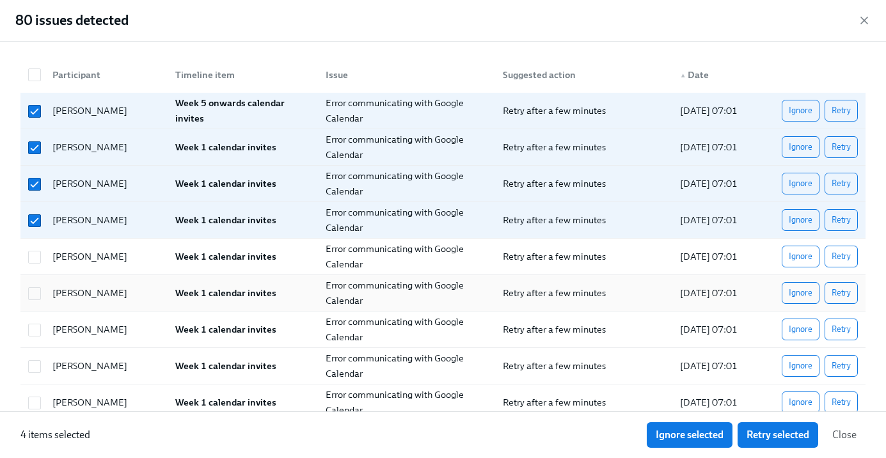
drag, startPoint x: 33, startPoint y: 261, endPoint x: 37, endPoint y: 303, distance: 42.4
click at [33, 264] on div at bounding box center [32, 257] width 19 height 26
checkbox input "true"
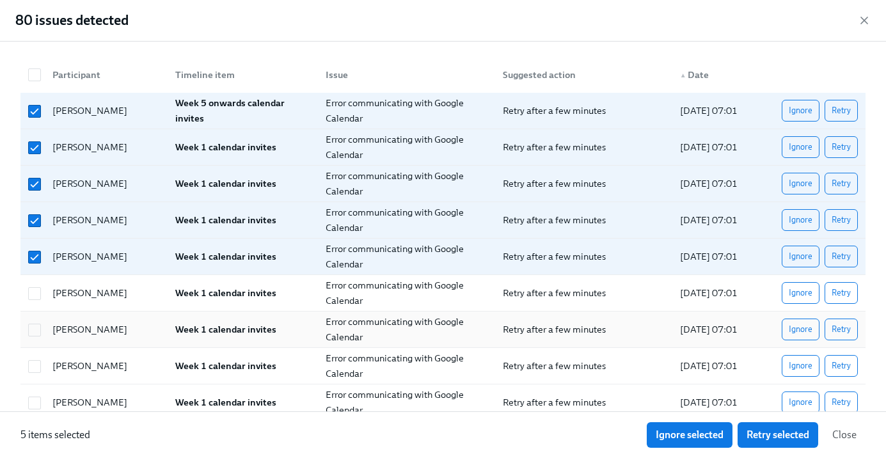
drag, startPoint x: 36, startPoint y: 296, endPoint x: 40, endPoint y: 339, distance: 43.7
click at [36, 298] on input "checkbox" at bounding box center [35, 294] width 12 height 12
checkbox input "true"
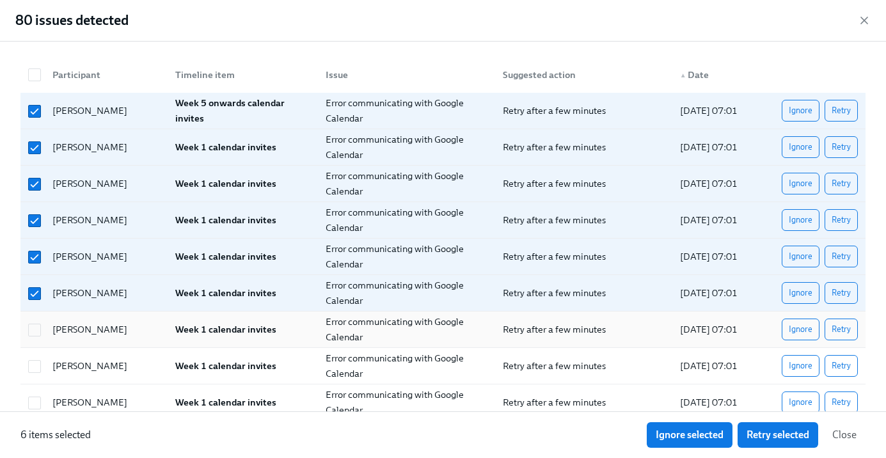
click at [40, 339] on div at bounding box center [32, 330] width 19 height 26
checkbox input "true"
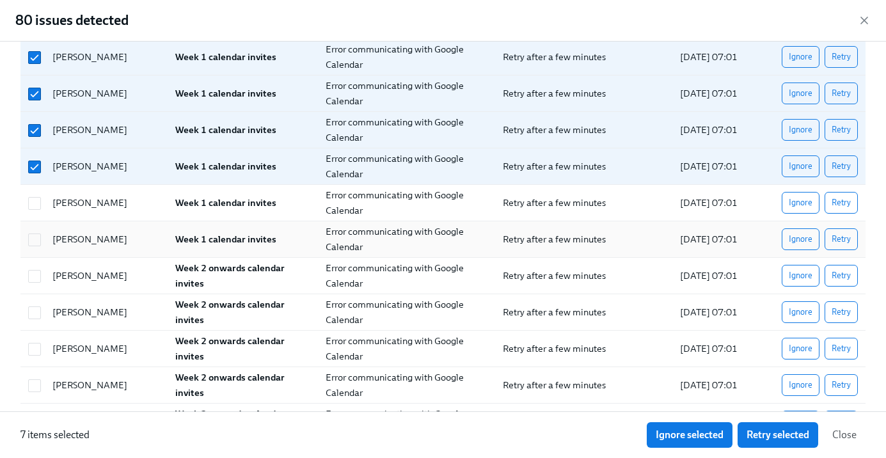
scroll to position [167, 0]
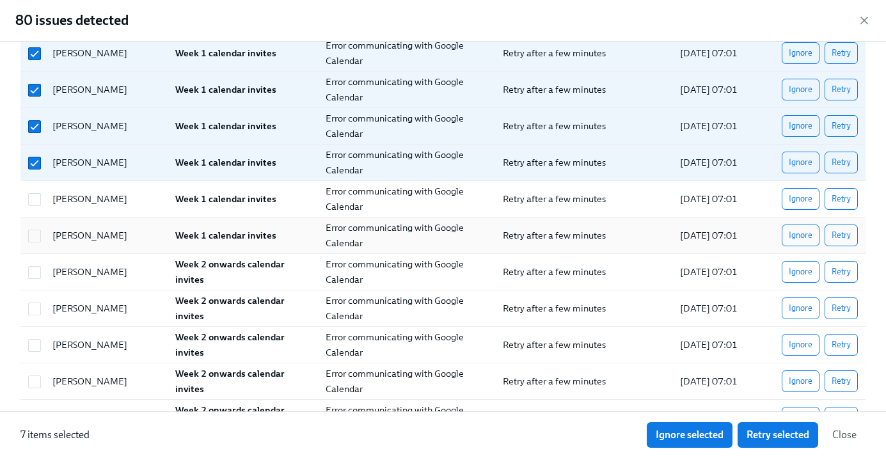
drag, startPoint x: 30, startPoint y: 202, endPoint x: 32, endPoint y: 225, distance: 23.8
click at [30, 202] on input "checkbox" at bounding box center [35, 200] width 12 height 12
checkbox input "true"
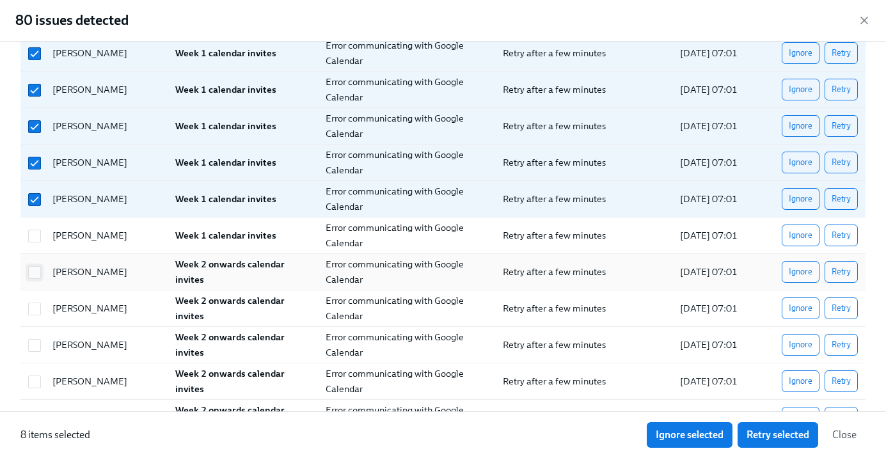
drag, startPoint x: 32, startPoint y: 237, endPoint x: 33, endPoint y: 276, distance: 39.1
click at [32, 237] on input "checkbox" at bounding box center [35, 236] width 12 height 12
checkbox input "true"
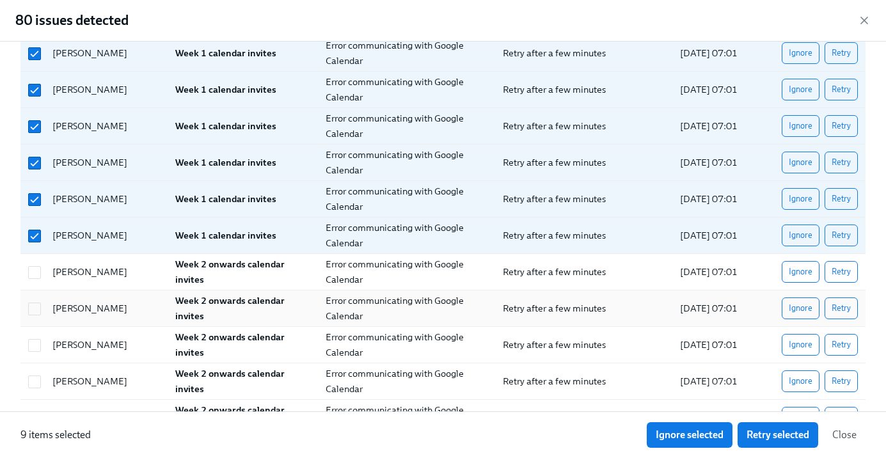
drag, startPoint x: 33, startPoint y: 280, endPoint x: 35, endPoint y: 320, distance: 40.3
click at [33, 280] on div at bounding box center [32, 272] width 19 height 26
checkbox input "true"
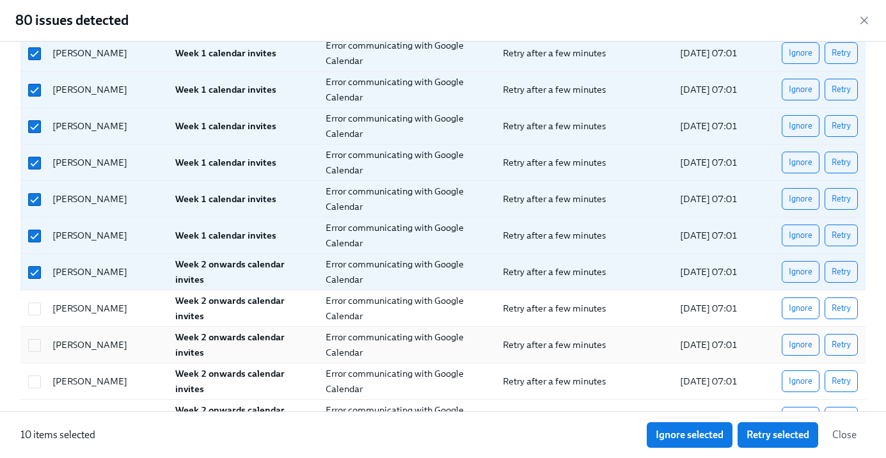
drag, startPoint x: 37, startPoint y: 319, endPoint x: 33, endPoint y: 354, distance: 35.5
click at [37, 319] on div at bounding box center [32, 309] width 19 height 26
checkbox input "true"
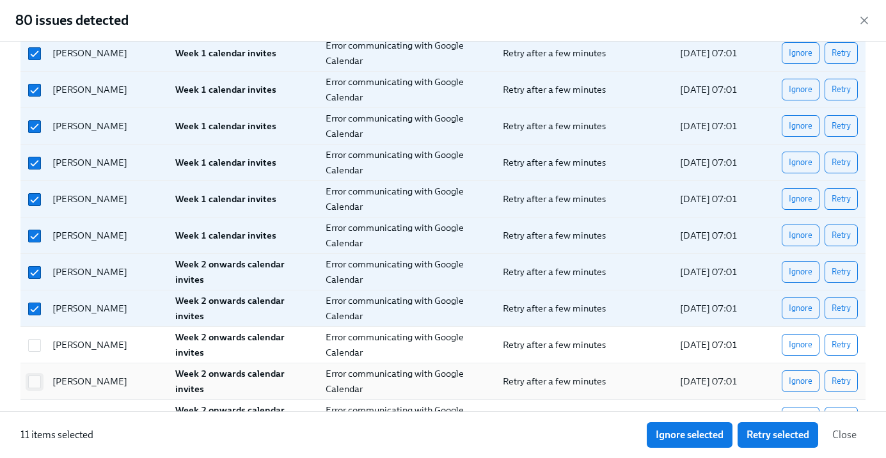
drag, startPoint x: 33, startPoint y: 353, endPoint x: 37, endPoint y: 378, distance: 24.6
click at [34, 357] on div at bounding box center [32, 345] width 19 height 26
checkbox input "true"
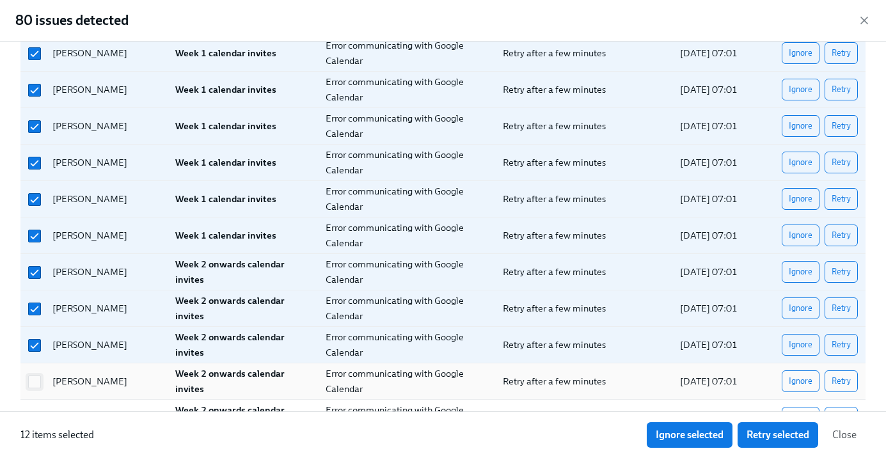
click at [37, 383] on input "checkbox" at bounding box center [35, 382] width 12 height 12
checkbox input "true"
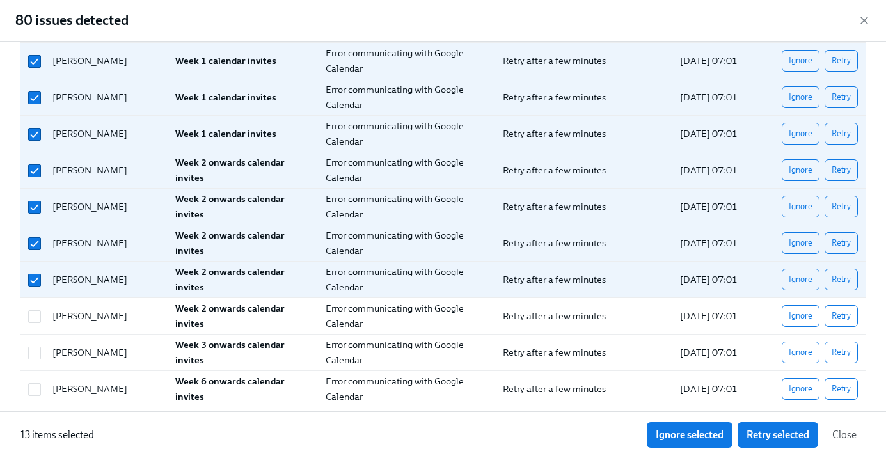
scroll to position [377, 0]
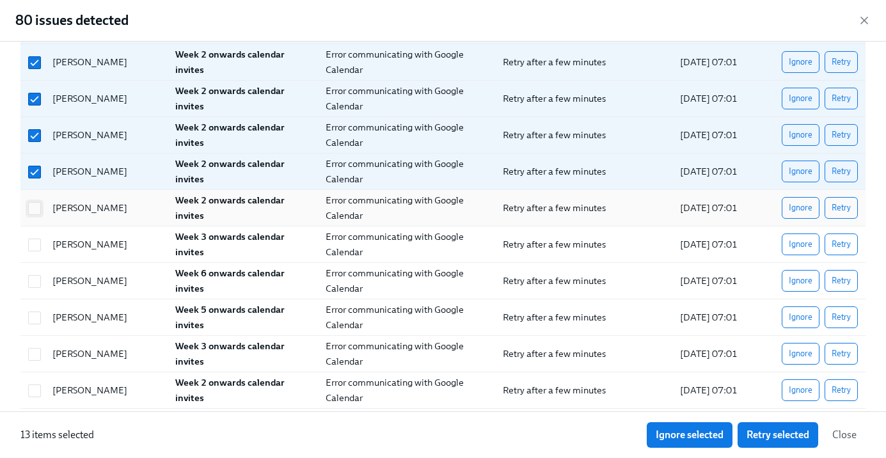
click at [35, 204] on input "checkbox" at bounding box center [35, 209] width 12 height 12
checkbox input "true"
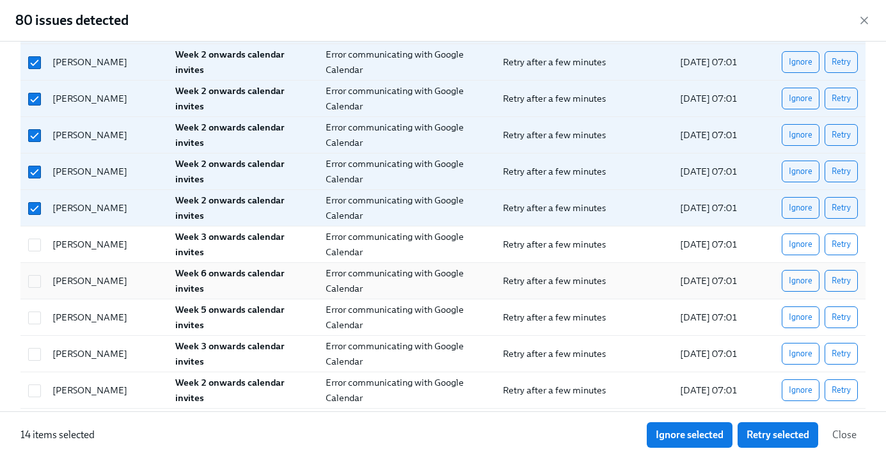
drag, startPoint x: 38, startPoint y: 245, endPoint x: 41, endPoint y: 284, distance: 39.1
click at [38, 246] on input "checkbox" at bounding box center [35, 245] width 12 height 12
checkbox input "true"
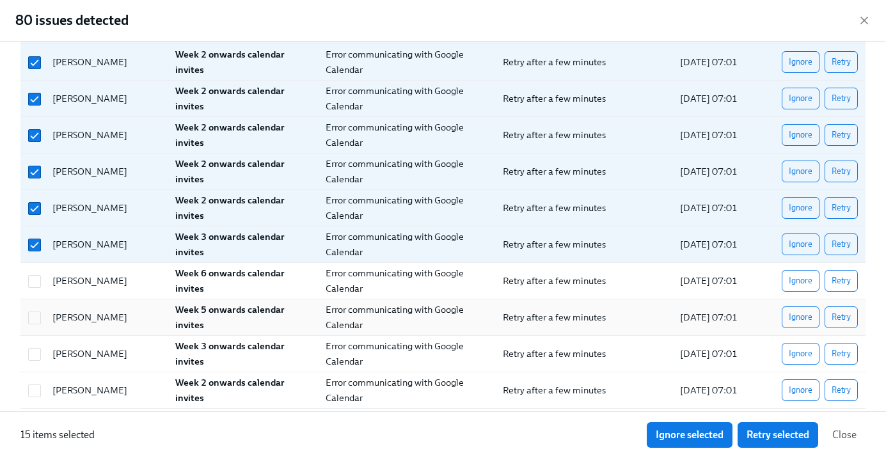
drag, startPoint x: 41, startPoint y: 284, endPoint x: 44, endPoint y: 301, distance: 16.8
click at [41, 285] on div at bounding box center [34, 281] width 23 height 14
checkbox input "true"
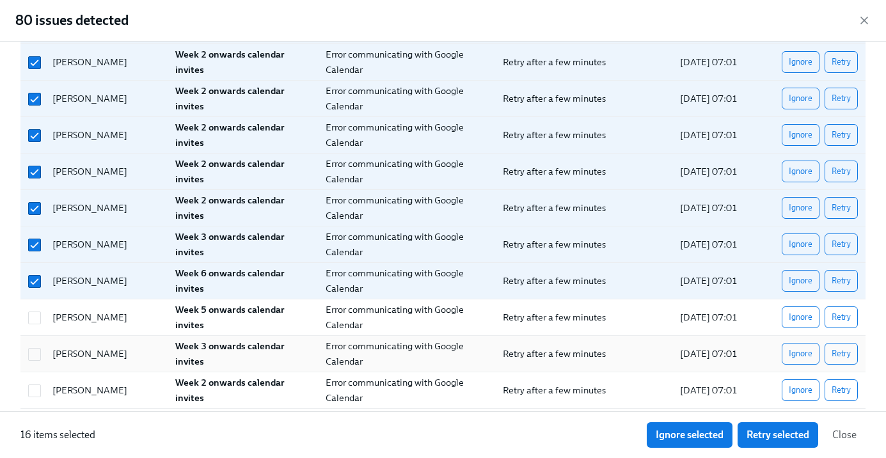
drag, startPoint x: 36, startPoint y: 314, endPoint x: 47, endPoint y: 367, distance: 54.4
click at [36, 315] on input "checkbox" at bounding box center [35, 318] width 12 height 12
checkbox input "true"
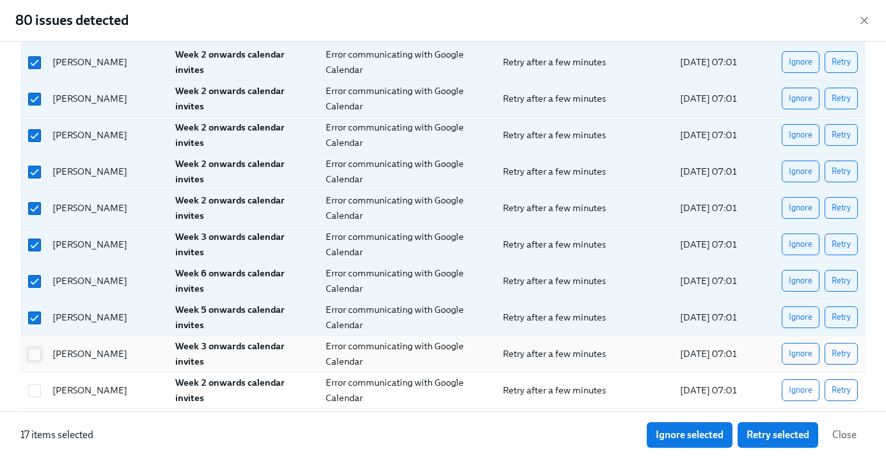
click at [38, 355] on input "checkbox" at bounding box center [35, 355] width 12 height 12
checkbox input "true"
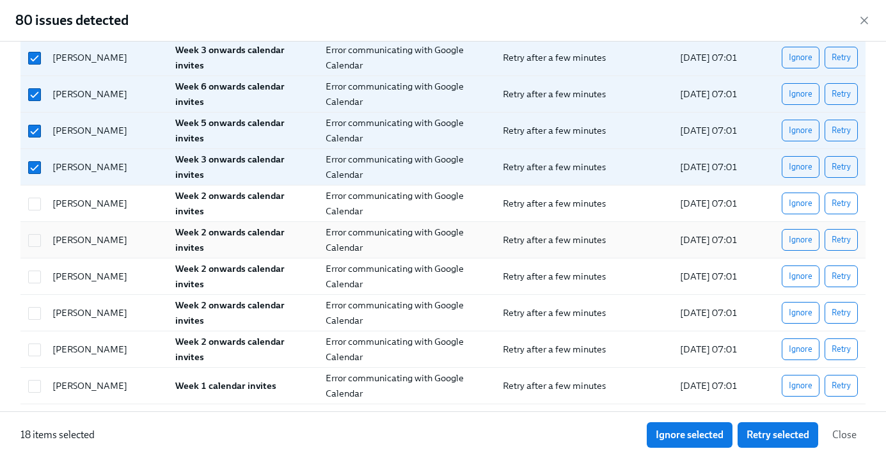
drag, startPoint x: 35, startPoint y: 202, endPoint x: 38, endPoint y: 232, distance: 30.3
click at [35, 202] on input "checkbox" at bounding box center [35, 204] width 12 height 12
checkbox input "true"
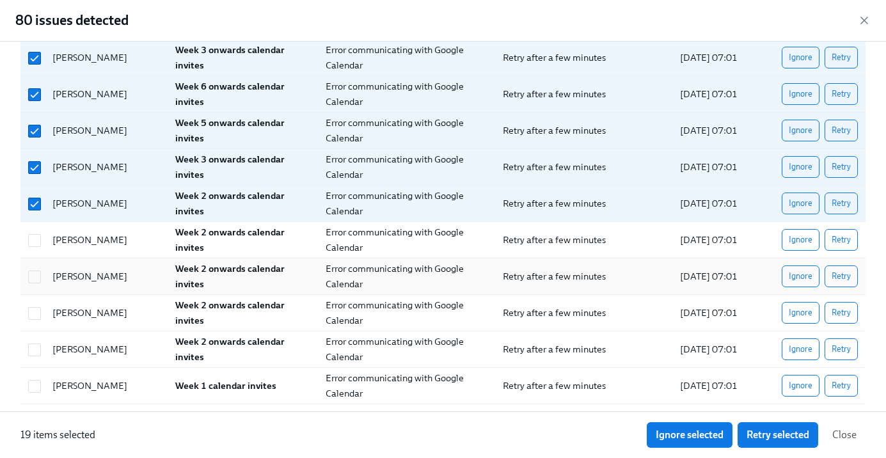
drag, startPoint x: 38, startPoint y: 232, endPoint x: 45, endPoint y: 283, distance: 51.7
click at [38, 235] on div at bounding box center [32, 240] width 19 height 26
checkbox input "true"
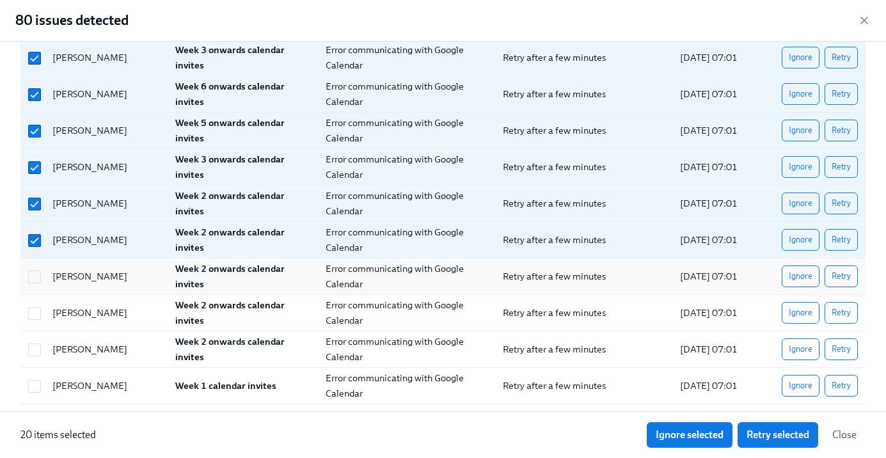
click at [38, 289] on div at bounding box center [32, 277] width 19 height 26
checkbox input "true"
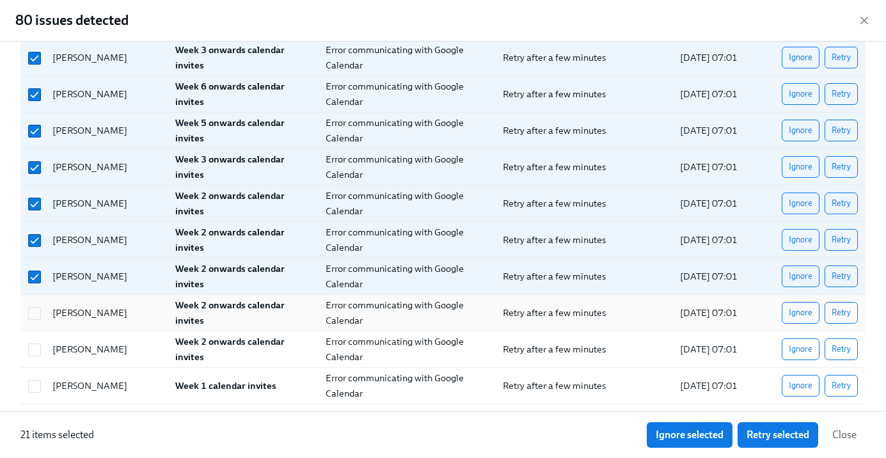
click at [39, 321] on div at bounding box center [32, 313] width 19 height 26
checkbox input "true"
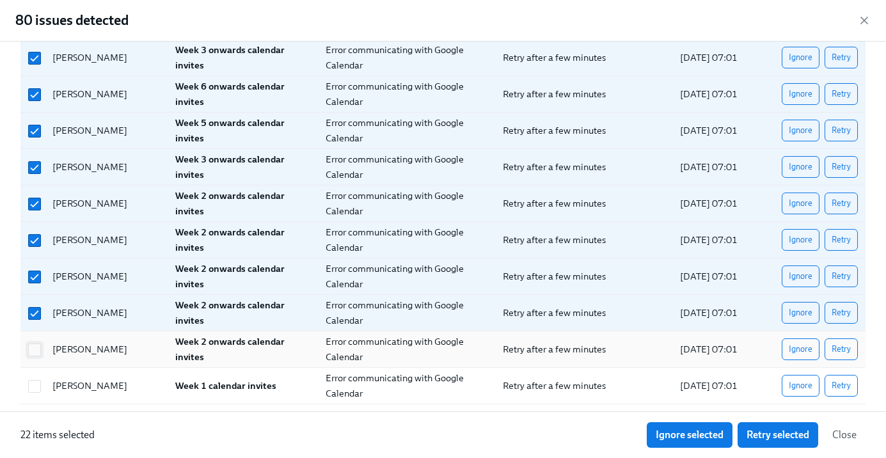
click at [37, 349] on input "checkbox" at bounding box center [35, 350] width 12 height 12
checkbox input "true"
drag, startPoint x: 30, startPoint y: 385, endPoint x: 54, endPoint y: 355, distance: 37.8
click at [30, 385] on input "checkbox" at bounding box center [35, 387] width 12 height 12
checkbox input "true"
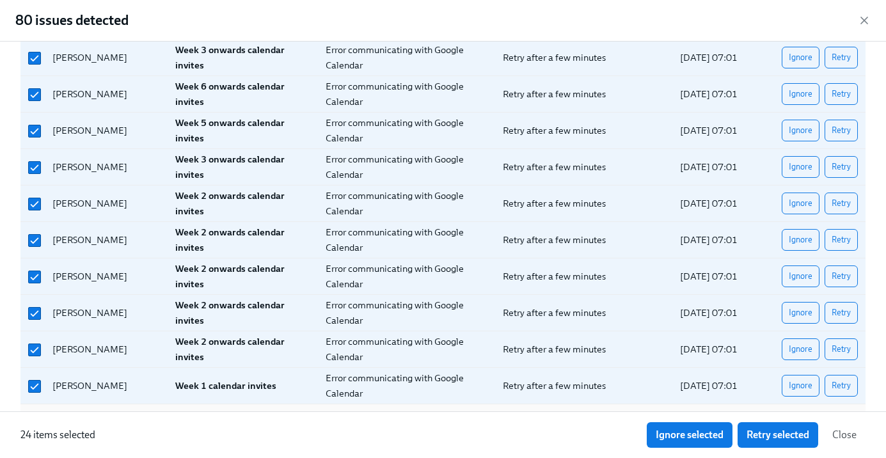
scroll to position [744, 0]
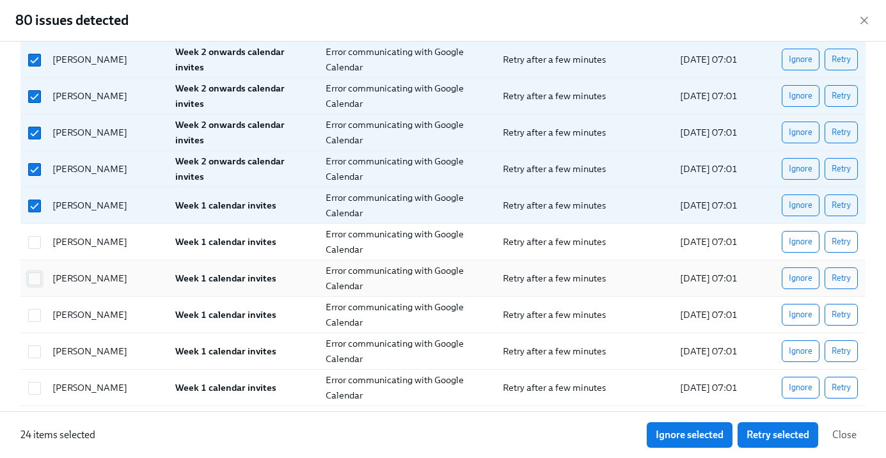
drag, startPoint x: 38, startPoint y: 245, endPoint x: 40, endPoint y: 273, distance: 28.2
click at [38, 245] on input "checkbox" at bounding box center [35, 243] width 12 height 12
checkbox input "true"
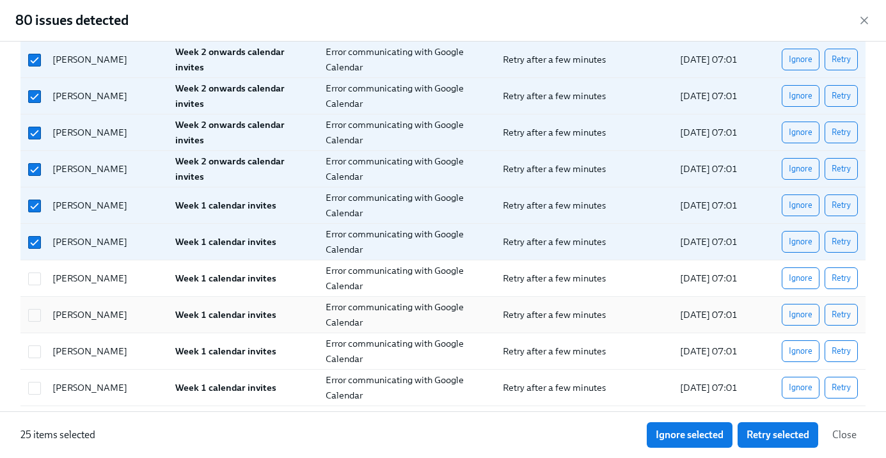
click at [40, 285] on div at bounding box center [34, 278] width 23 height 14
checkbox input "true"
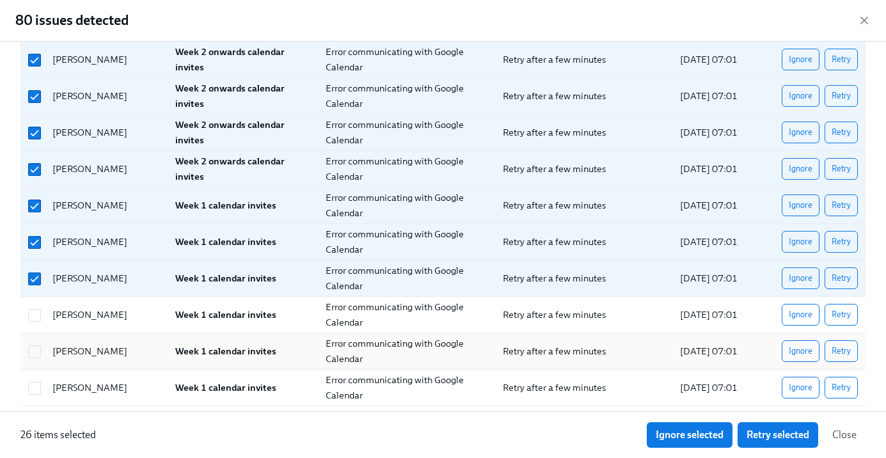
drag, startPoint x: 40, startPoint y: 317, endPoint x: 41, endPoint y: 349, distance: 31.4
click at [40, 317] on input "checkbox" at bounding box center [35, 316] width 12 height 12
checkbox input "true"
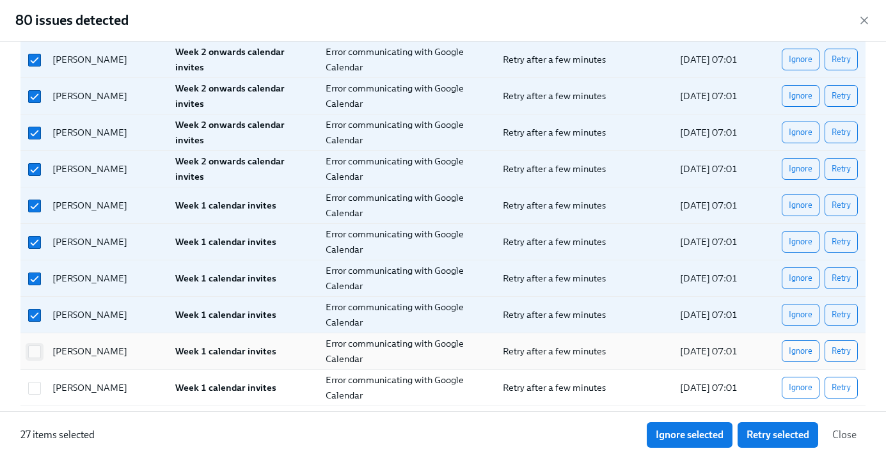
click at [42, 352] on div at bounding box center [34, 351] width 23 height 14
checkbox input "true"
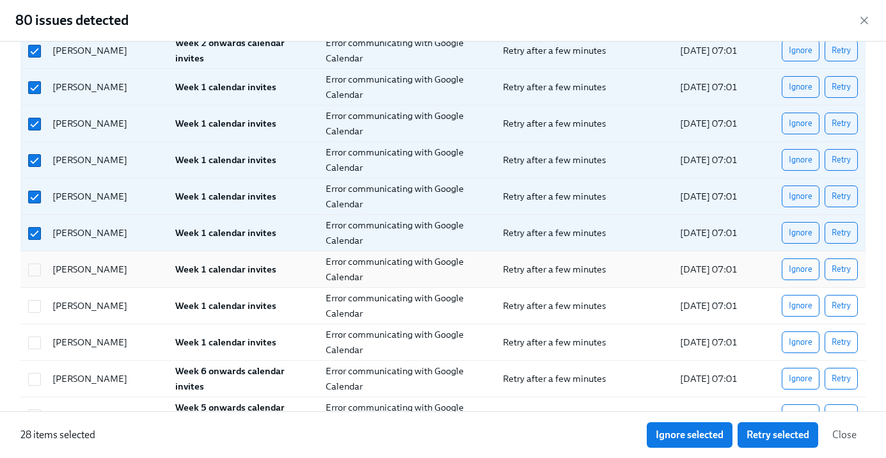
scroll to position [863, 0]
drag, startPoint x: 30, startPoint y: 266, endPoint x: 36, endPoint y: 303, distance: 36.9
click at [31, 268] on input "checkbox" at bounding box center [35, 270] width 12 height 12
checkbox input "true"
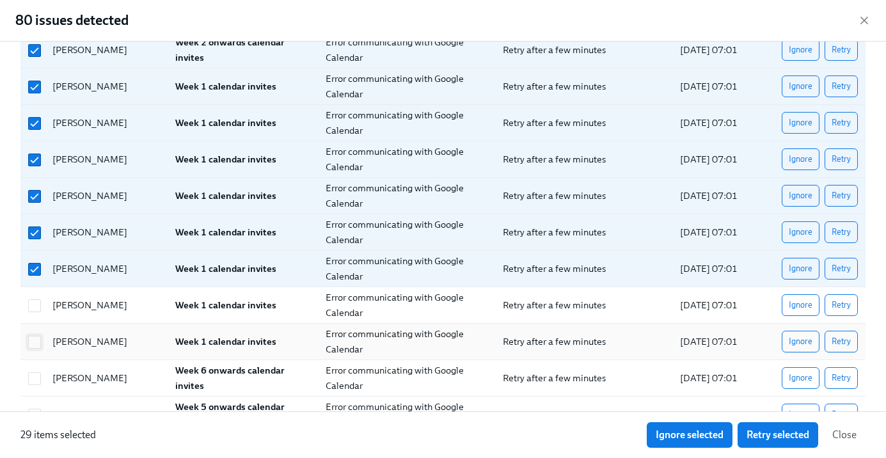
drag, startPoint x: 36, startPoint y: 303, endPoint x: 40, endPoint y: 340, distance: 37.4
click at [36, 305] on input "checkbox" at bounding box center [35, 306] width 12 height 12
checkbox input "true"
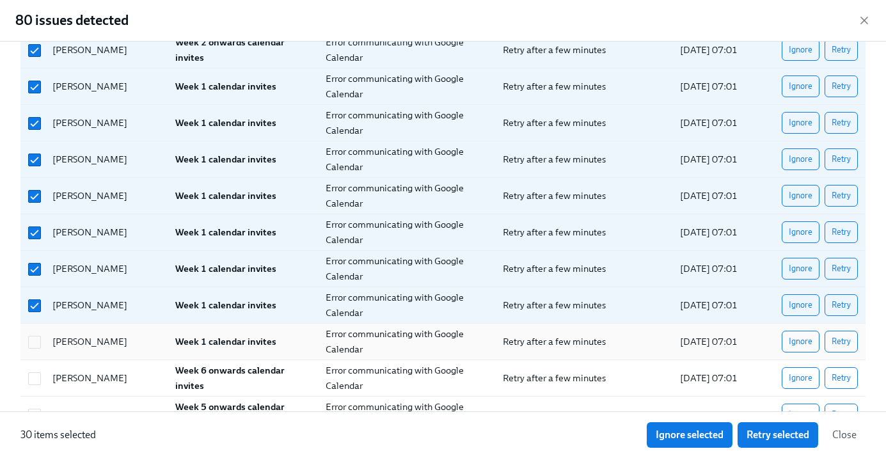
click at [42, 348] on div at bounding box center [34, 342] width 23 height 14
checkbox input "true"
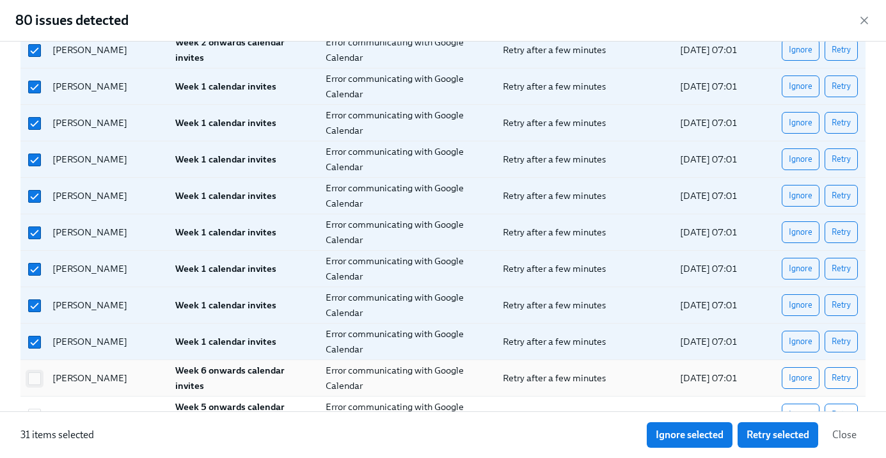
click at [39, 380] on input "checkbox" at bounding box center [35, 379] width 12 height 12
checkbox input "true"
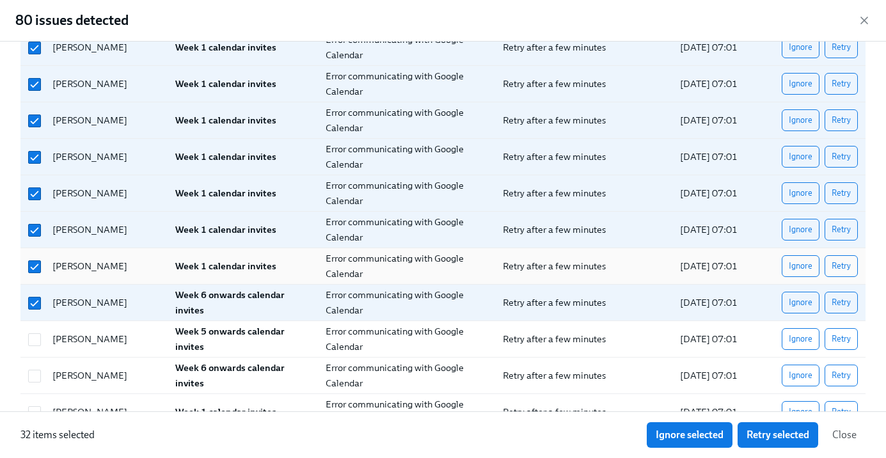
scroll to position [958, 0]
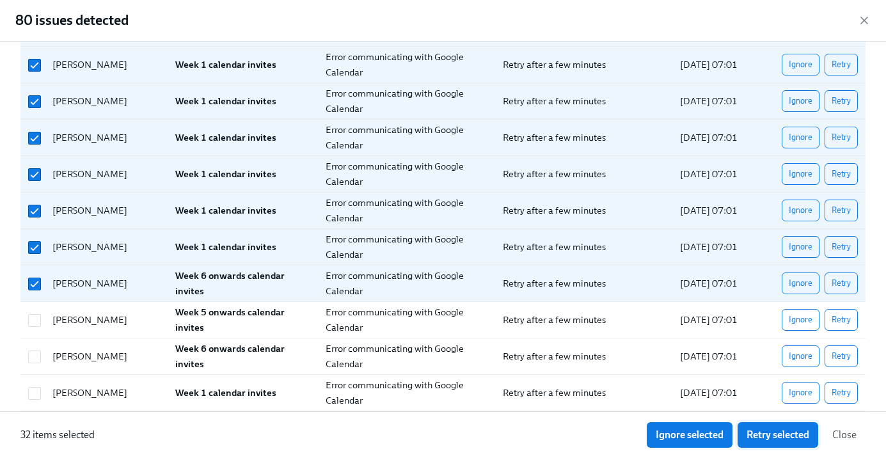
click at [764, 434] on span "Retry selected" at bounding box center [778, 435] width 63 height 13
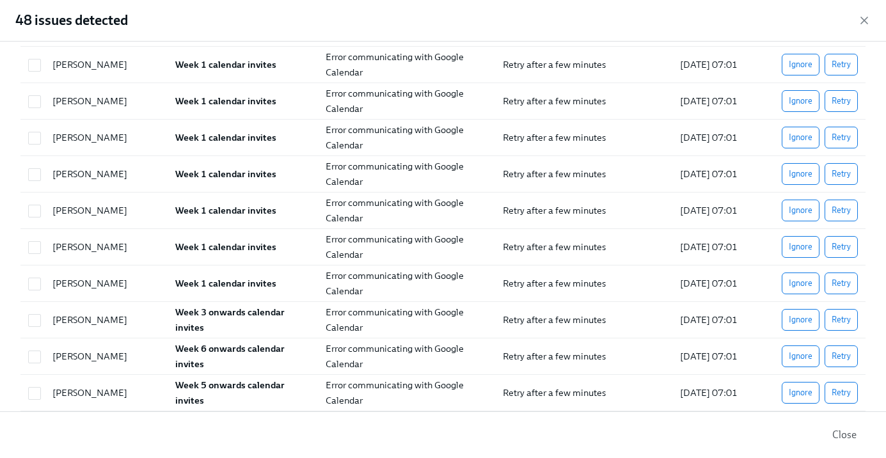
scroll to position [0, 0]
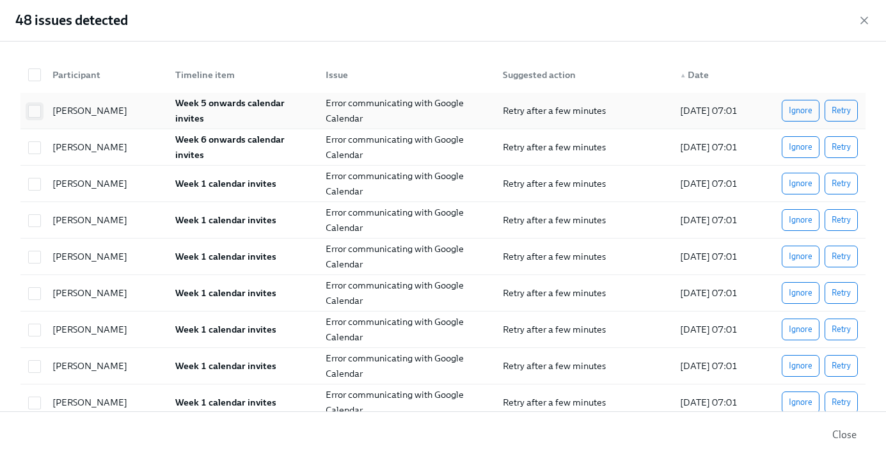
click at [35, 111] on input "checkbox" at bounding box center [35, 112] width 12 height 12
checkbox input "true"
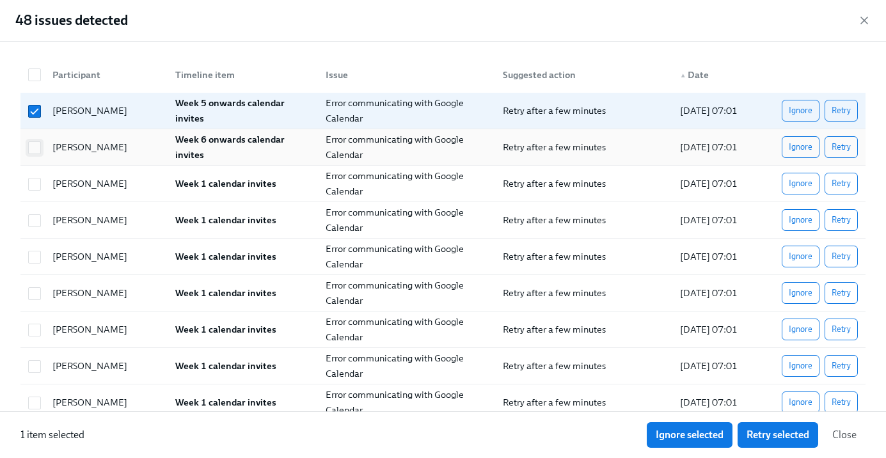
click at [32, 147] on input "checkbox" at bounding box center [35, 148] width 12 height 12
checkbox input "true"
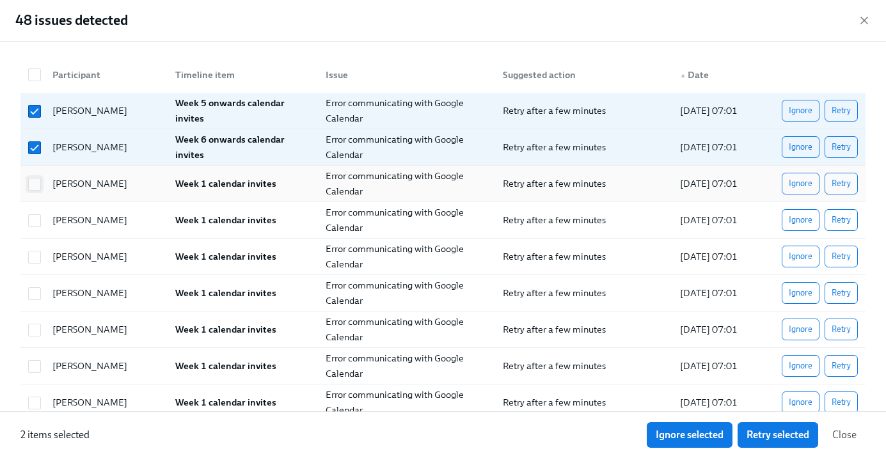
click at [32, 189] on input "checkbox" at bounding box center [35, 185] width 12 height 12
checkbox input "true"
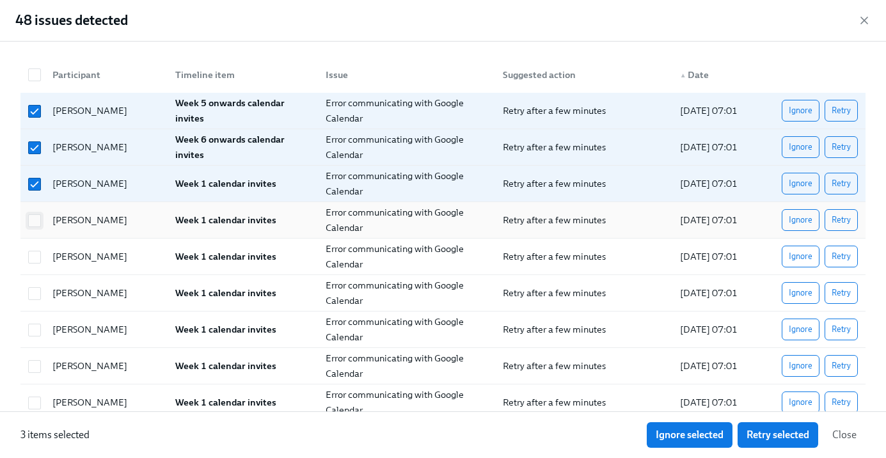
click at [31, 216] on input "checkbox" at bounding box center [35, 221] width 12 height 12
checkbox input "true"
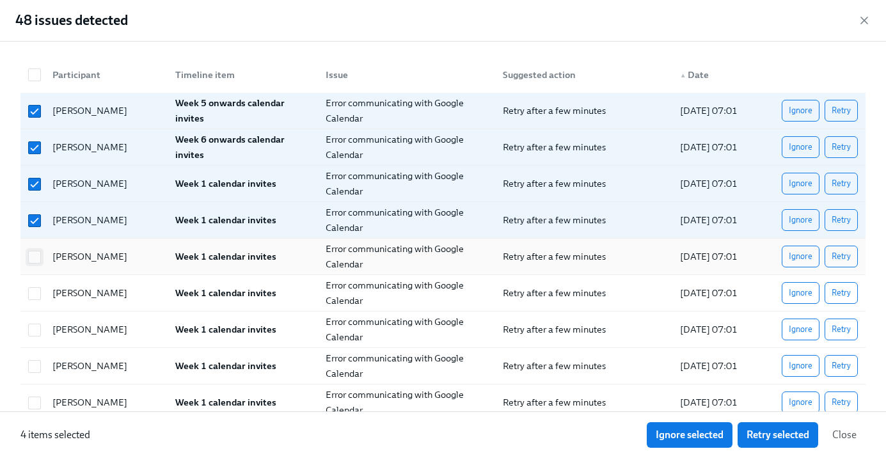
click at [36, 253] on input "checkbox" at bounding box center [35, 258] width 12 height 12
checkbox input "true"
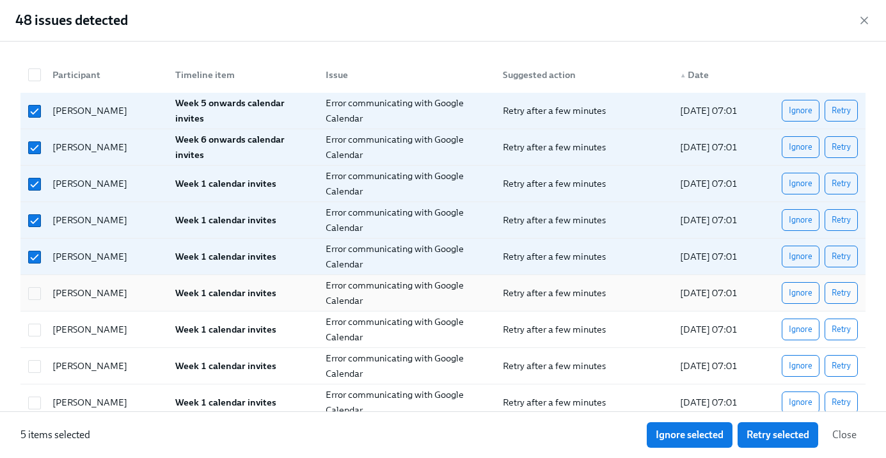
click at [38, 282] on div at bounding box center [32, 293] width 19 height 26
checkbox input "true"
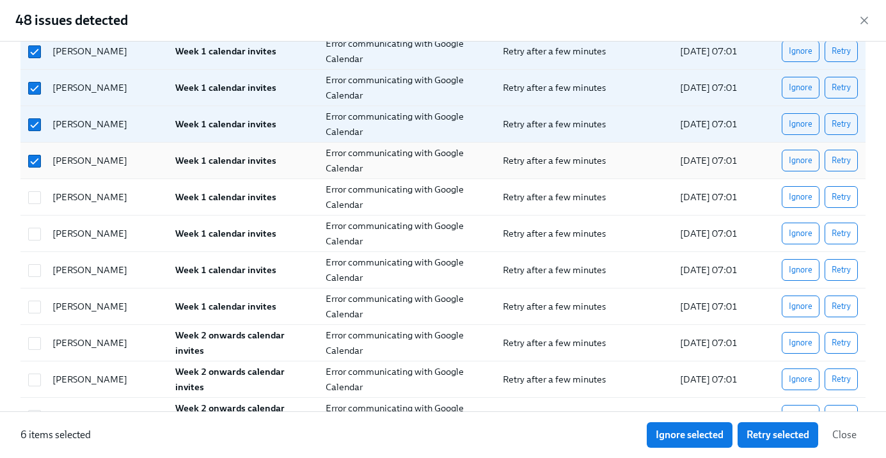
scroll to position [134, 0]
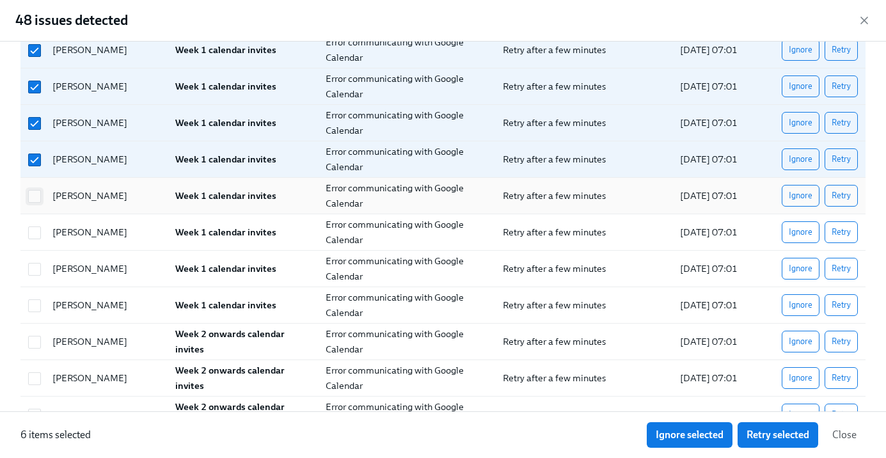
click at [38, 191] on input "checkbox" at bounding box center [35, 197] width 12 height 12
checkbox input "true"
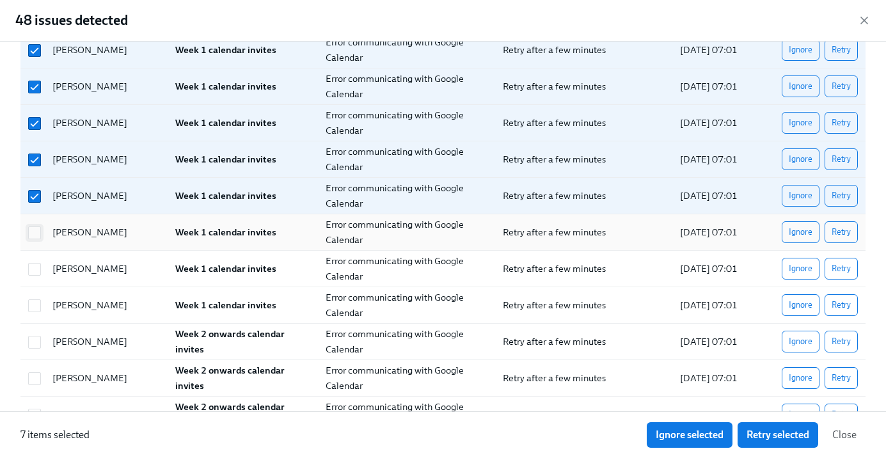
click at [37, 229] on input "checkbox" at bounding box center [35, 233] width 12 height 12
checkbox input "true"
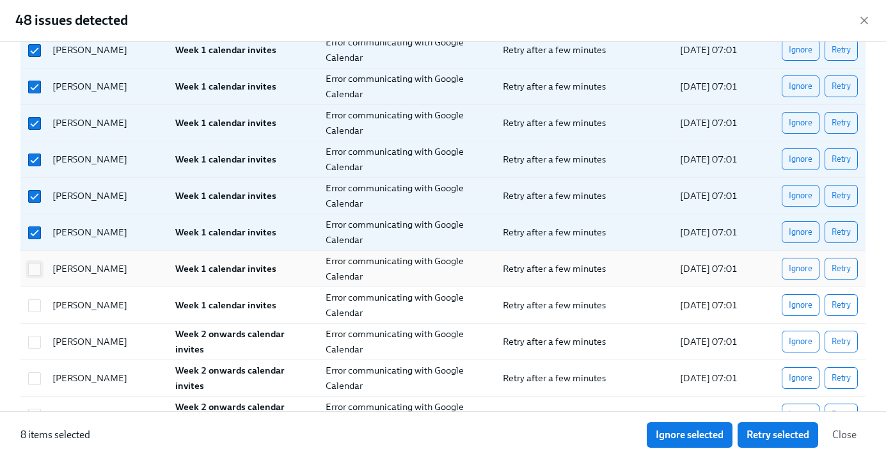
click at [37, 273] on input "checkbox" at bounding box center [35, 270] width 12 height 12
checkbox input "true"
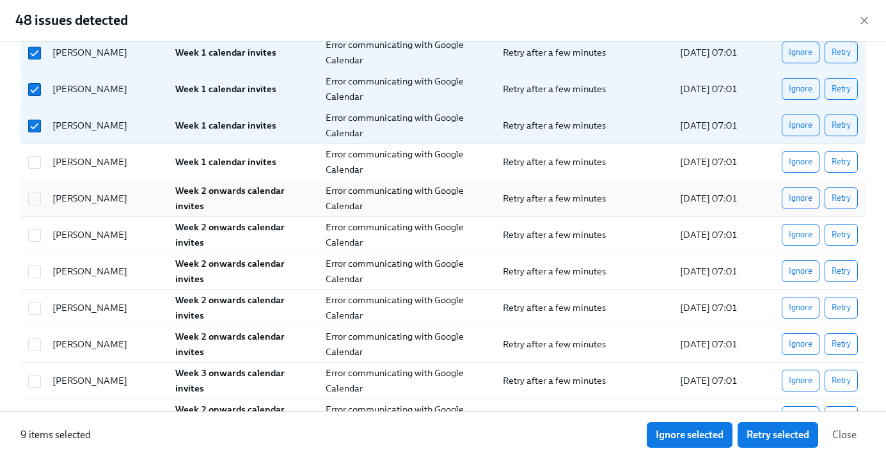
scroll to position [279, 0]
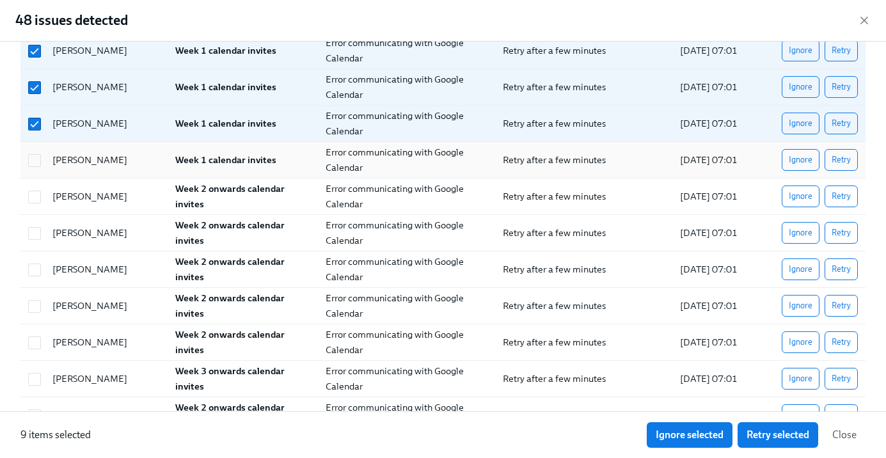
click at [36, 145] on div "[PERSON_NAME] Week 1 calendar invites Error communicating with Google Calendar …" at bounding box center [442, 160] width 845 height 36
checkbox input "true"
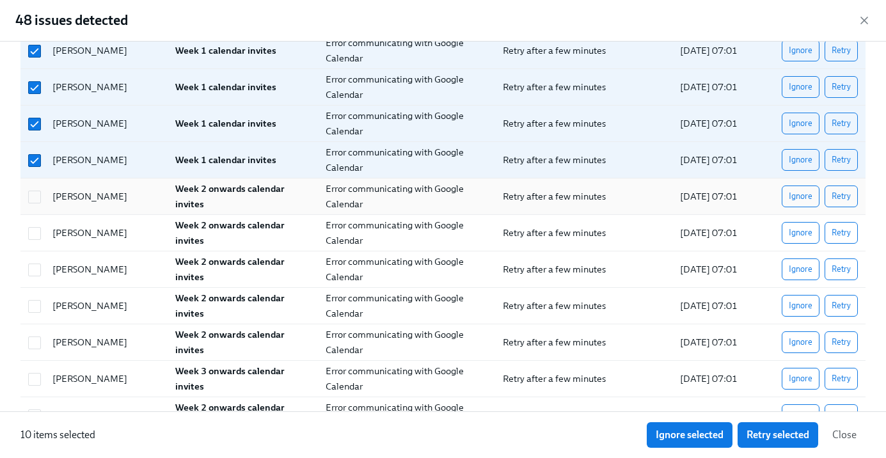
click at [31, 204] on div at bounding box center [32, 197] width 19 height 26
checkbox input "true"
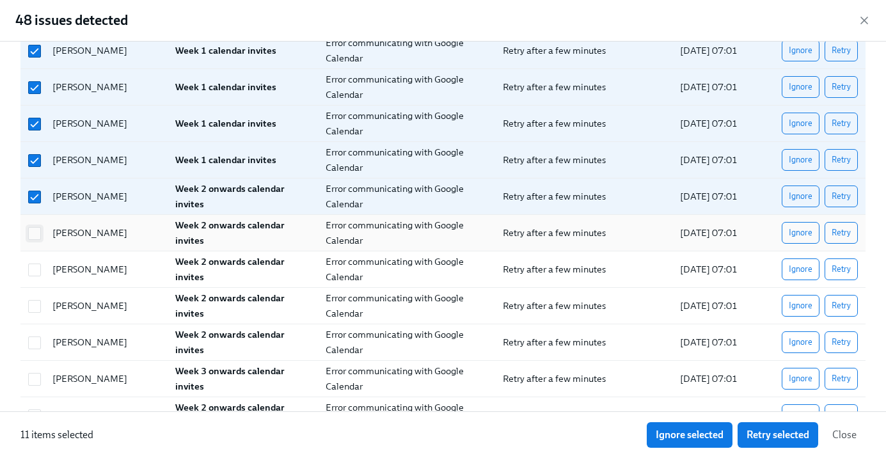
click at [35, 228] on input "checkbox" at bounding box center [35, 234] width 12 height 12
checkbox input "true"
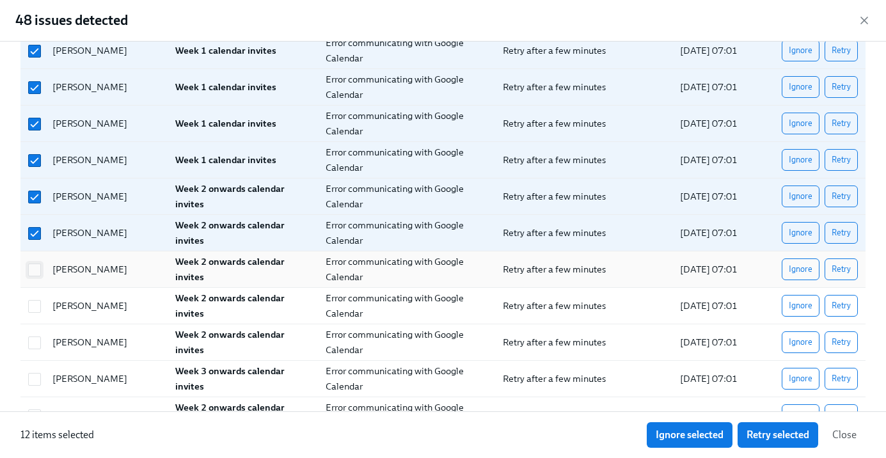
click at [36, 267] on input "checkbox" at bounding box center [35, 270] width 12 height 12
checkbox input "true"
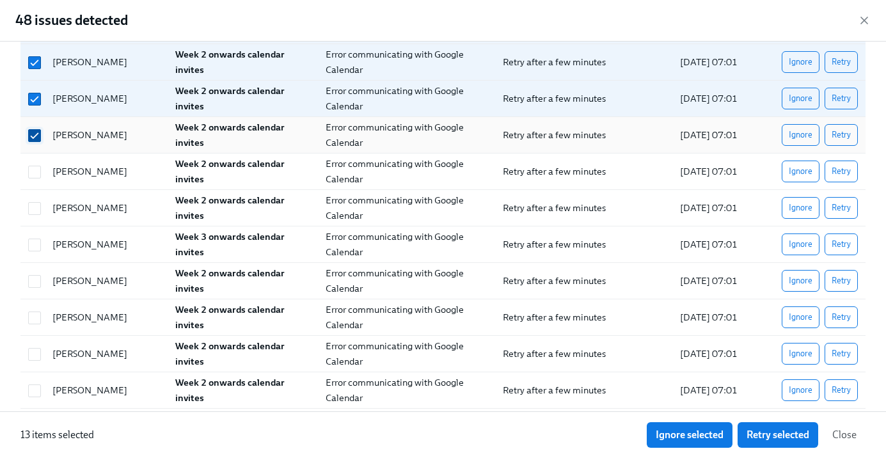
scroll to position [434, 0]
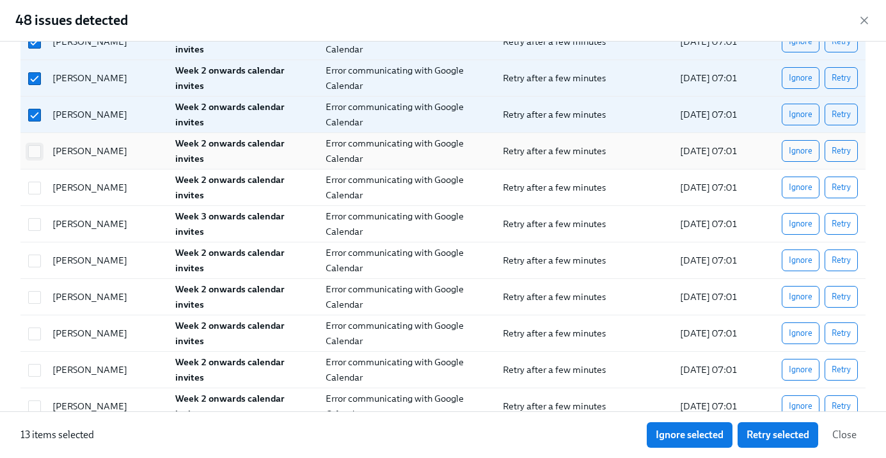
click at [38, 150] on input "checkbox" at bounding box center [35, 152] width 12 height 12
checkbox input "true"
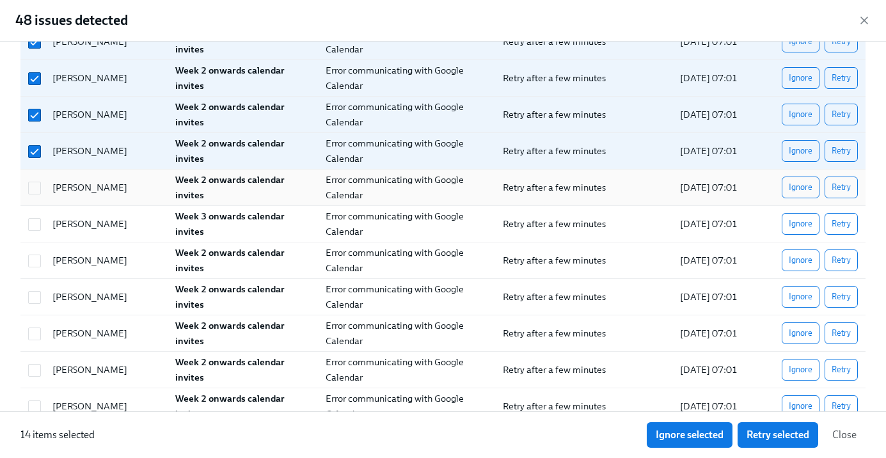
click at [38, 197] on div at bounding box center [32, 188] width 19 height 26
checkbox input "true"
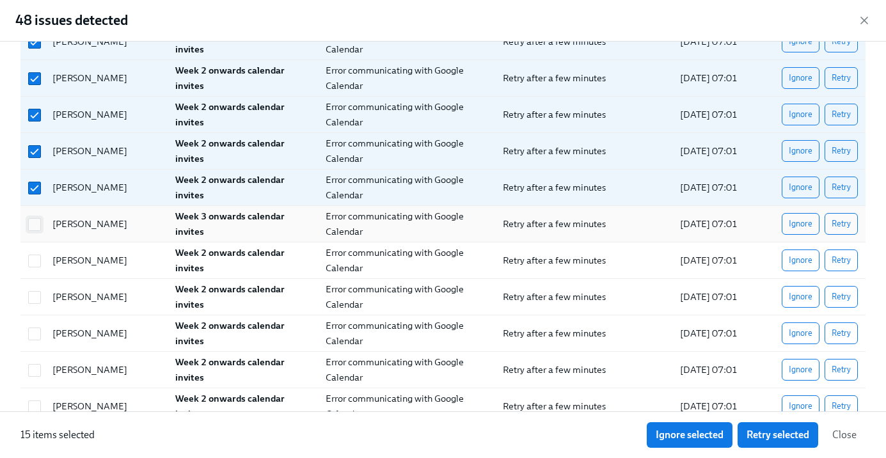
click at [38, 220] on input "checkbox" at bounding box center [35, 225] width 12 height 12
checkbox input "true"
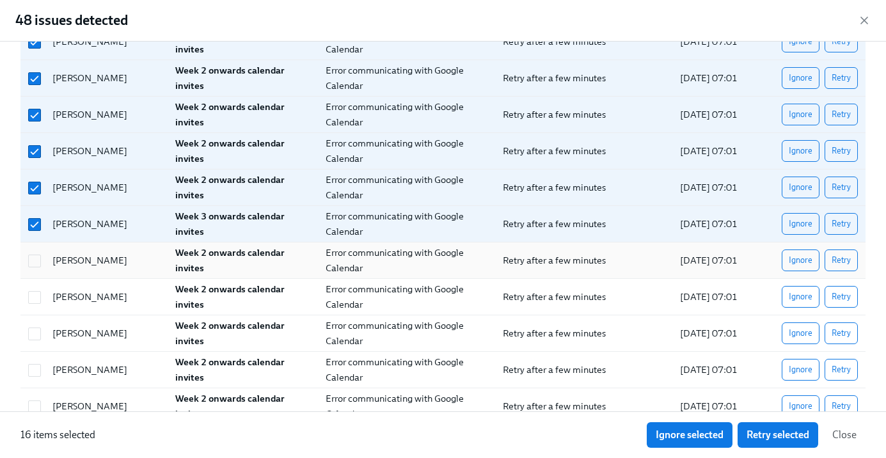
scroll to position [577, 0]
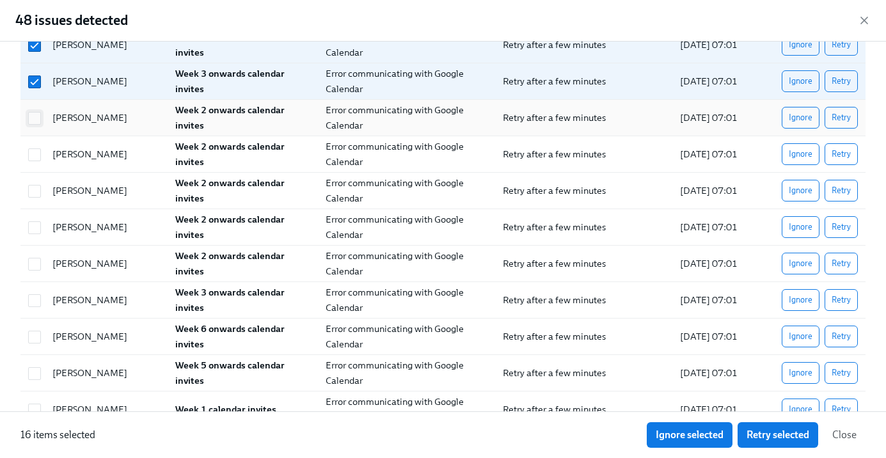
click at [36, 117] on input "checkbox" at bounding box center [35, 119] width 12 height 12
checkbox input "true"
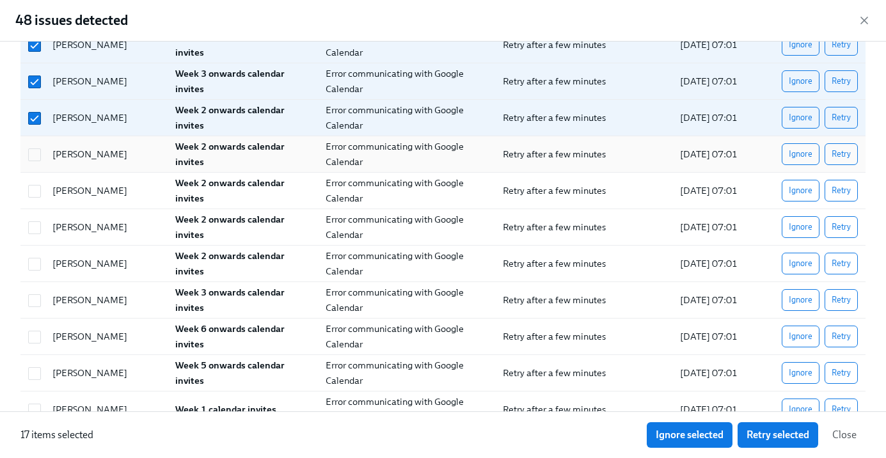
click at [36, 161] on div at bounding box center [32, 154] width 19 height 26
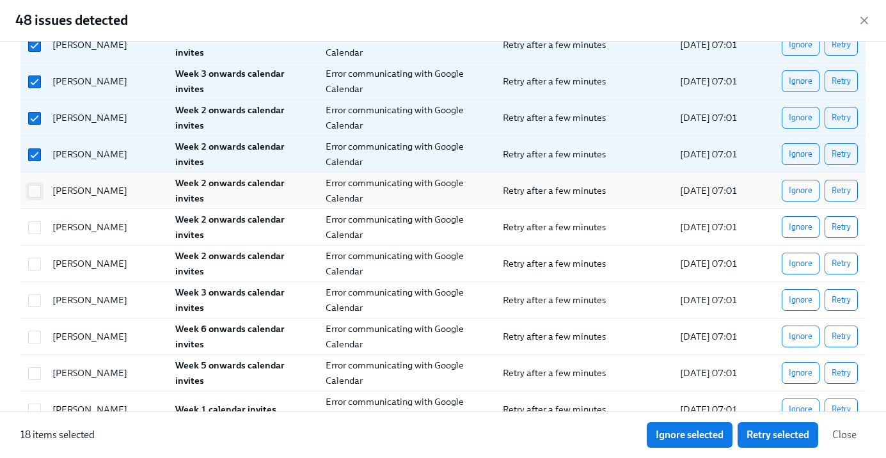
click at [37, 196] on input "checkbox" at bounding box center [35, 192] width 12 height 12
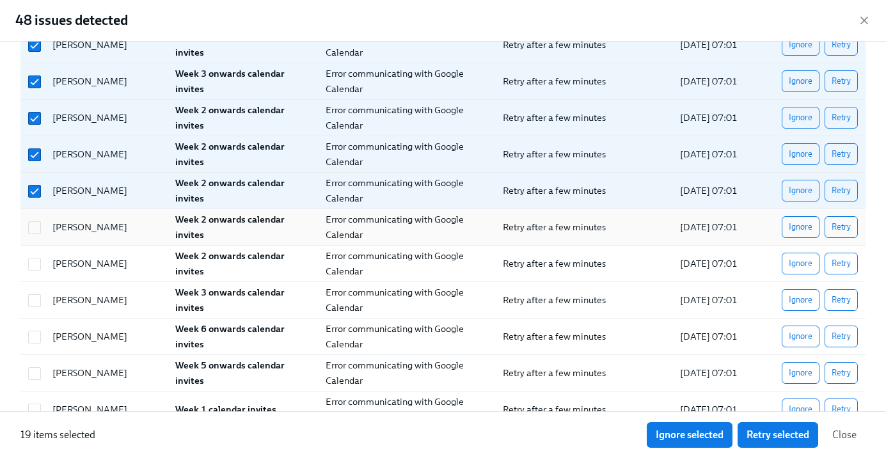
click at [32, 243] on div "[PERSON_NAME] Week 2 onwards calendar invites Error communicating with Google C…" at bounding box center [442, 227] width 845 height 36
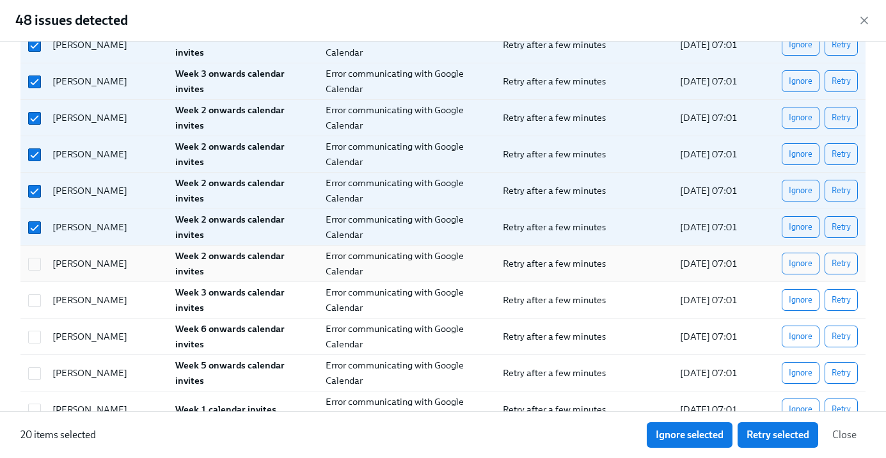
click at [40, 273] on div at bounding box center [32, 264] width 19 height 26
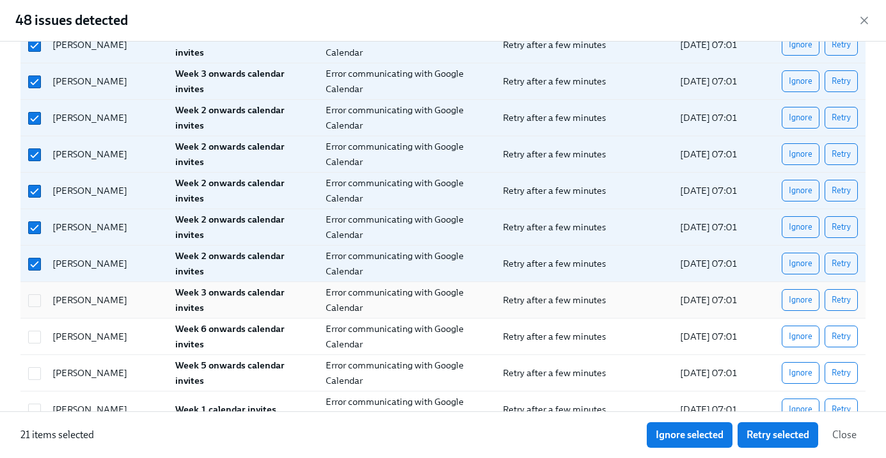
click at [40, 308] on div at bounding box center [32, 300] width 19 height 26
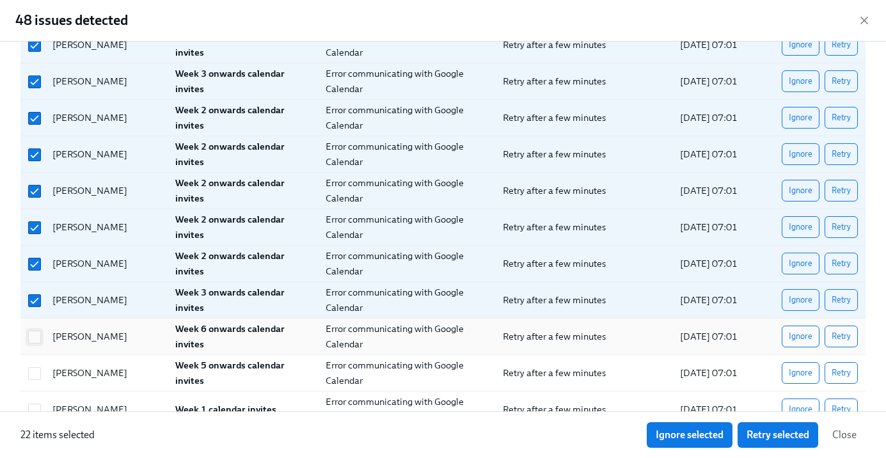
click at [40, 336] on input "checkbox" at bounding box center [35, 338] width 12 height 12
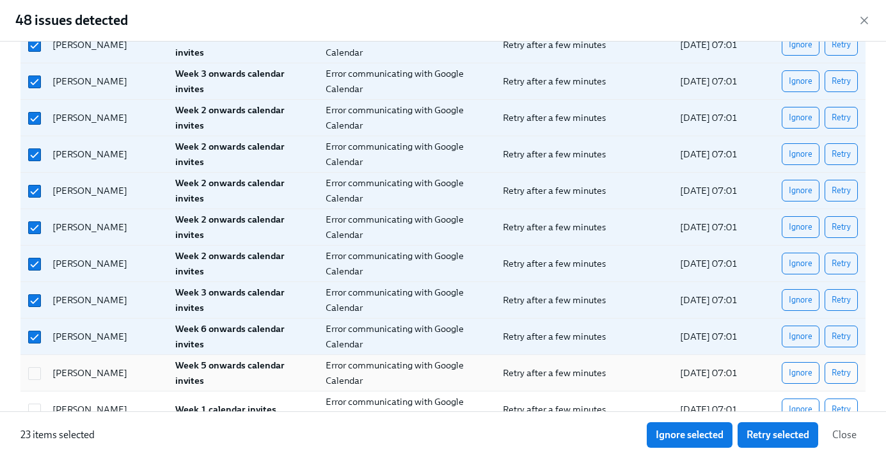
click at [42, 381] on div at bounding box center [32, 373] width 19 height 26
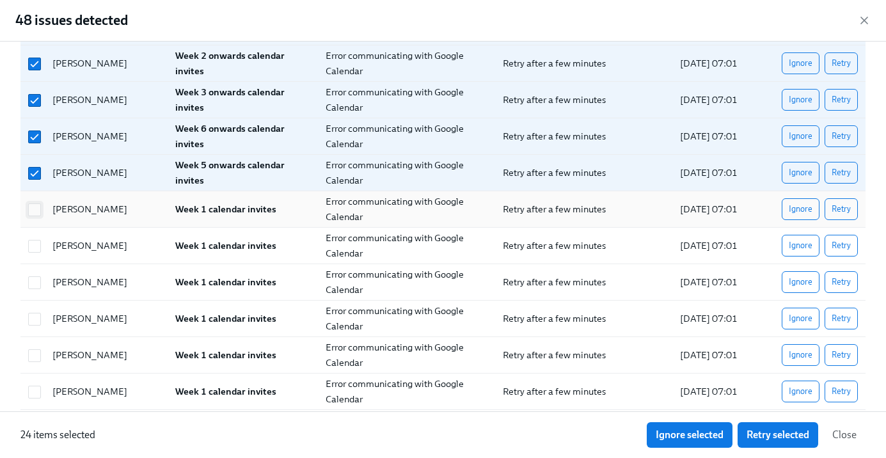
click at [34, 207] on input "checkbox" at bounding box center [35, 210] width 12 height 12
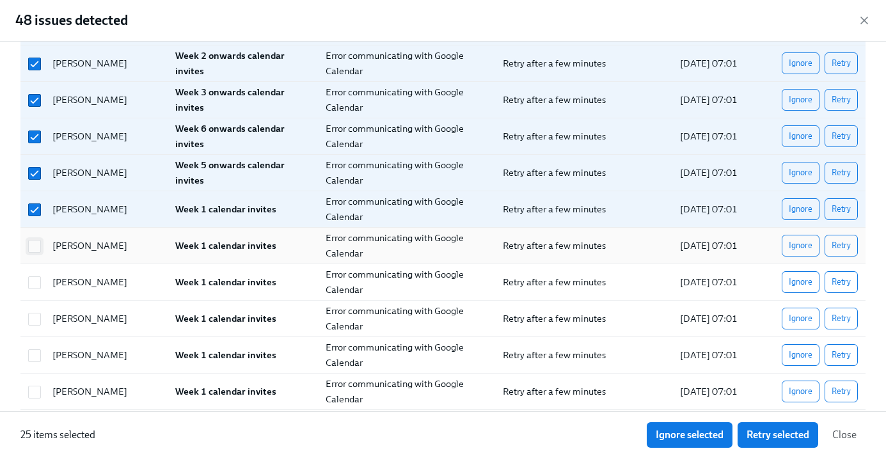
click at [35, 250] on input "checkbox" at bounding box center [35, 247] width 12 height 12
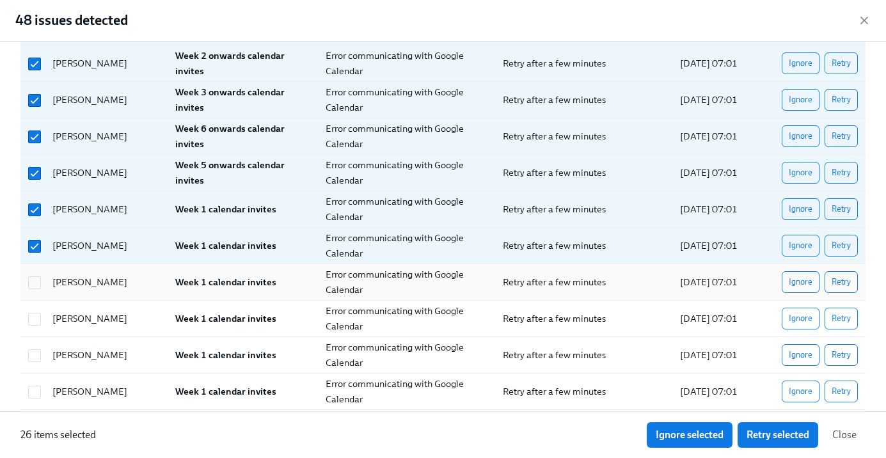
click at [46, 294] on div "[PERSON_NAME]" at bounding box center [103, 282] width 123 height 26
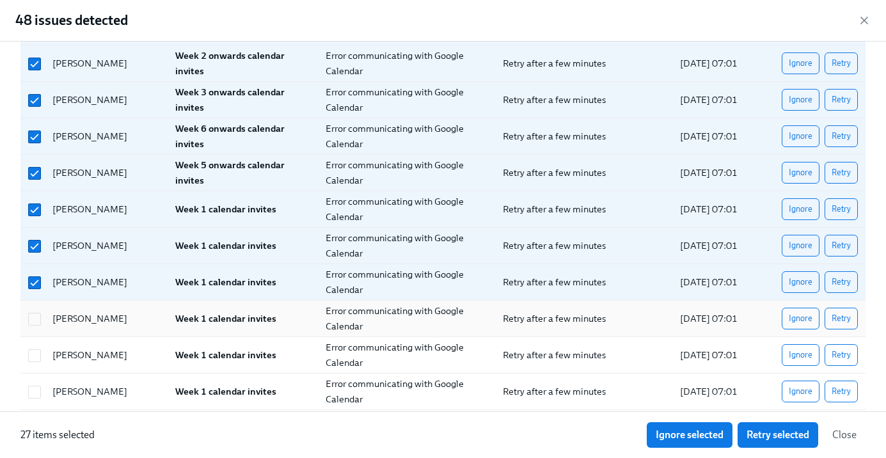
click at [32, 335] on div "[PERSON_NAME] Week 1 calendar invites Error communicating with Google Calendar …" at bounding box center [442, 319] width 845 height 36
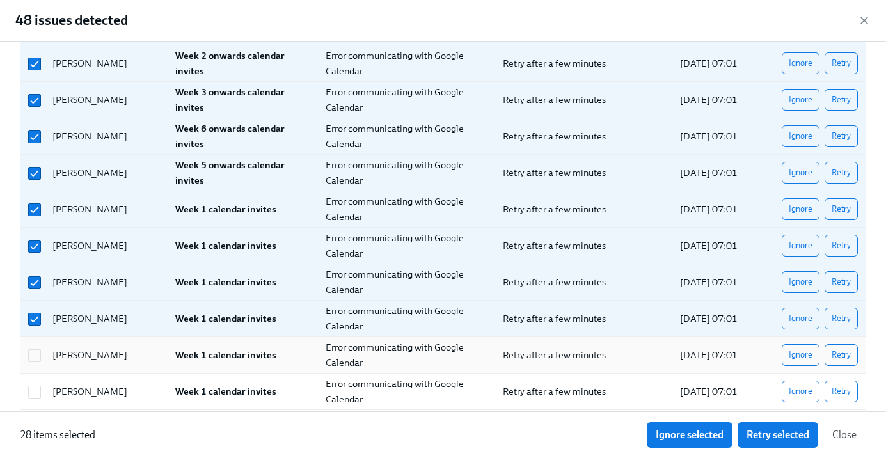
click at [32, 367] on div at bounding box center [32, 355] width 19 height 26
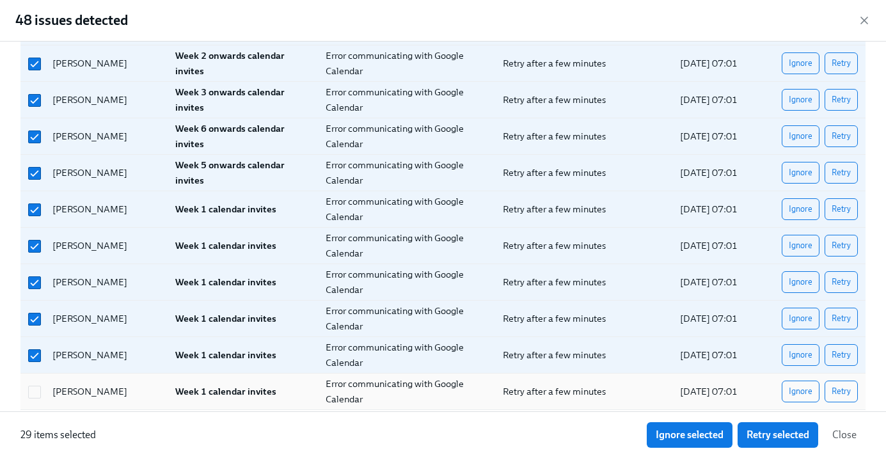
click at [32, 379] on div at bounding box center [32, 392] width 19 height 26
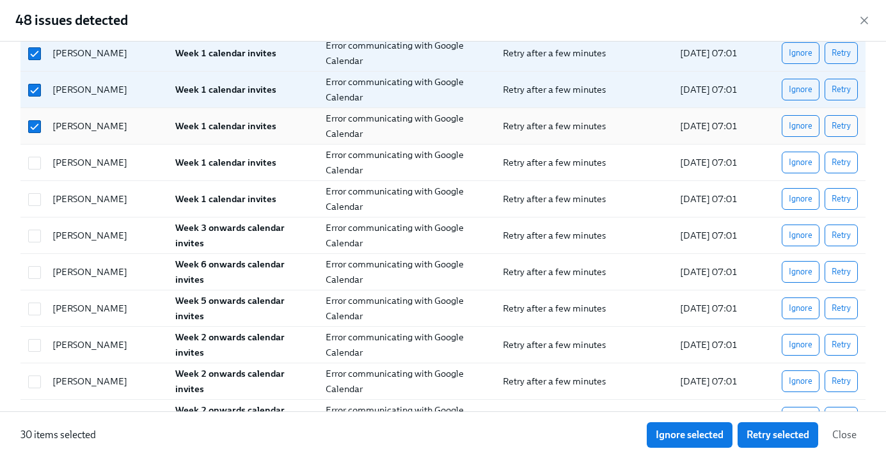
scroll to position [1069, 0]
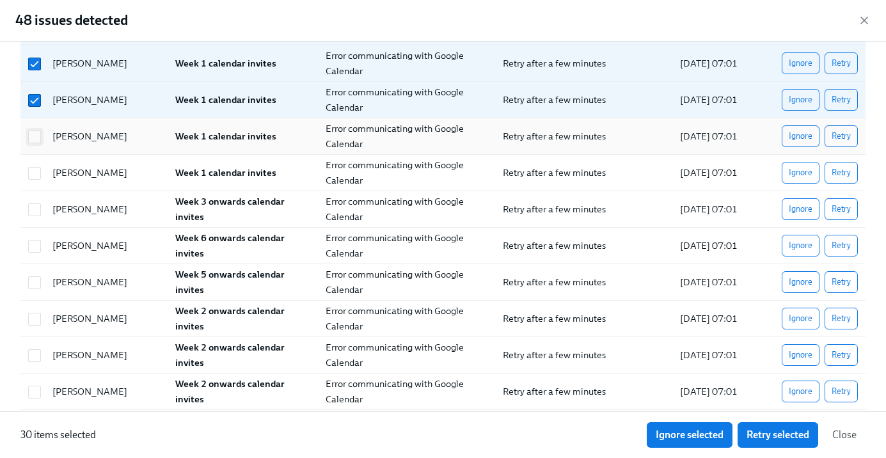
click at [38, 138] on input "checkbox" at bounding box center [35, 137] width 12 height 12
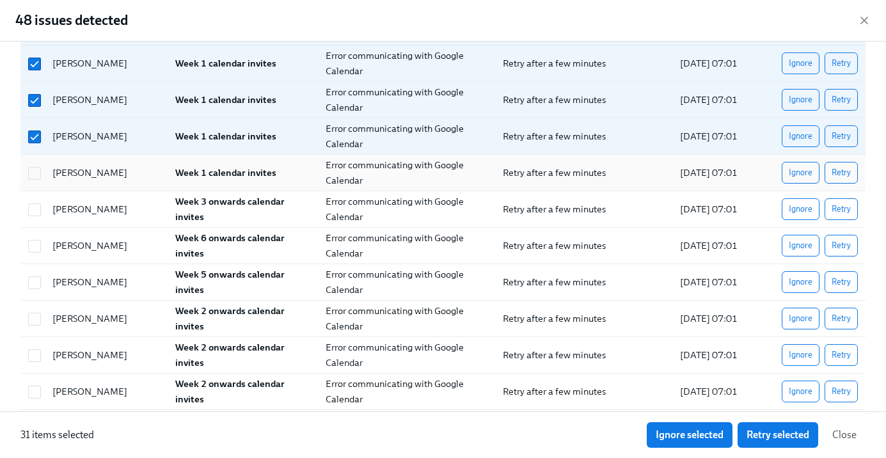
click at [38, 163] on div at bounding box center [32, 173] width 19 height 26
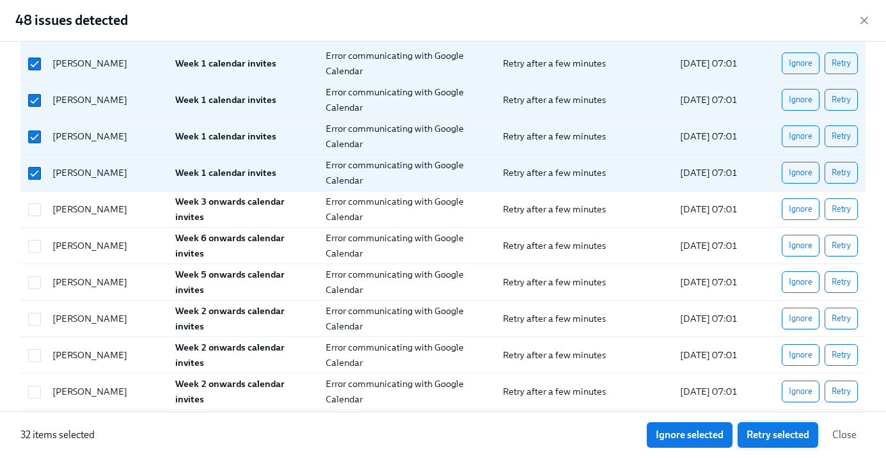
click at [761, 440] on span "Retry selected" at bounding box center [778, 435] width 63 height 13
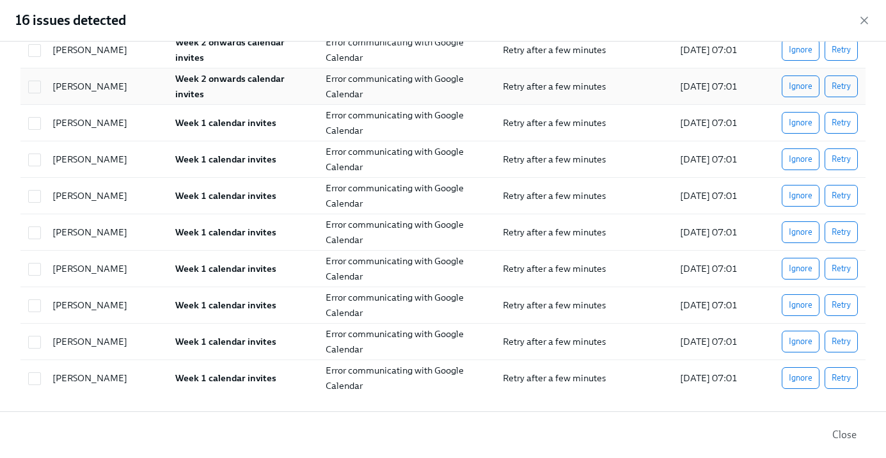
scroll to position [0, 0]
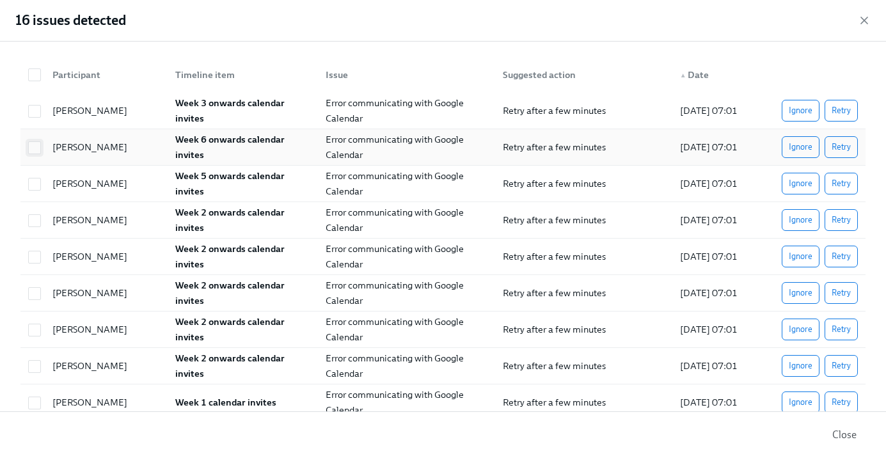
click at [33, 147] on input "checkbox" at bounding box center [35, 148] width 12 height 12
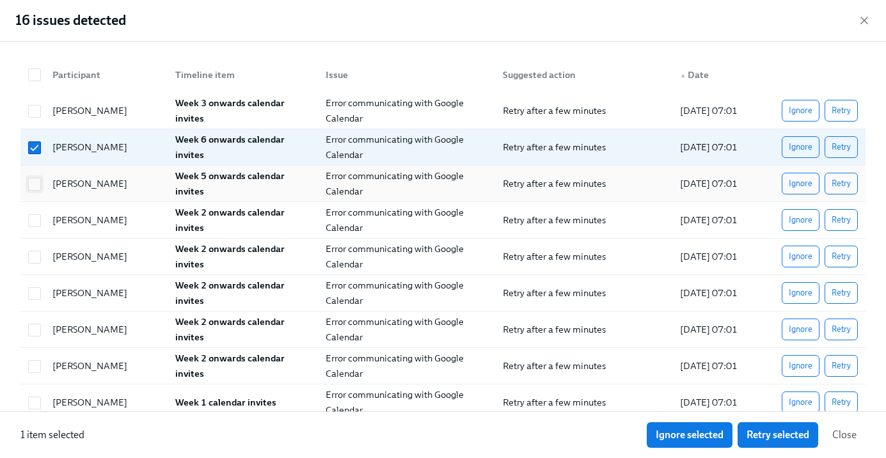
click at [36, 186] on input "checkbox" at bounding box center [35, 185] width 12 height 12
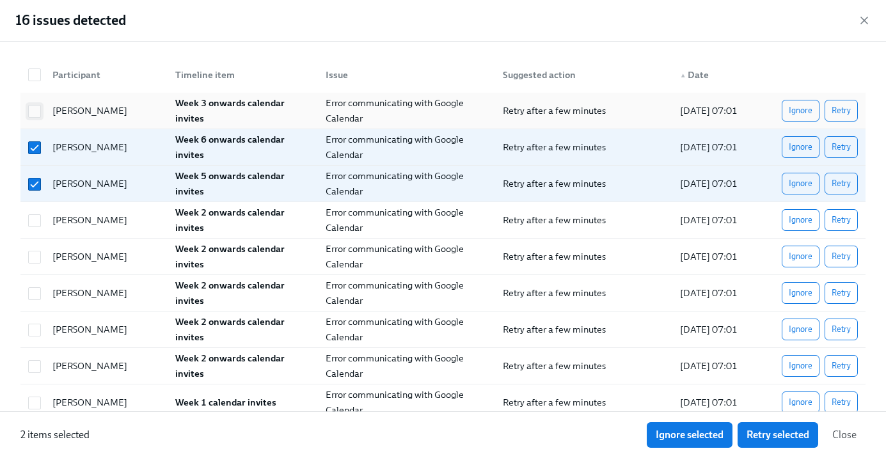
click at [35, 114] on input "checkbox" at bounding box center [35, 112] width 12 height 12
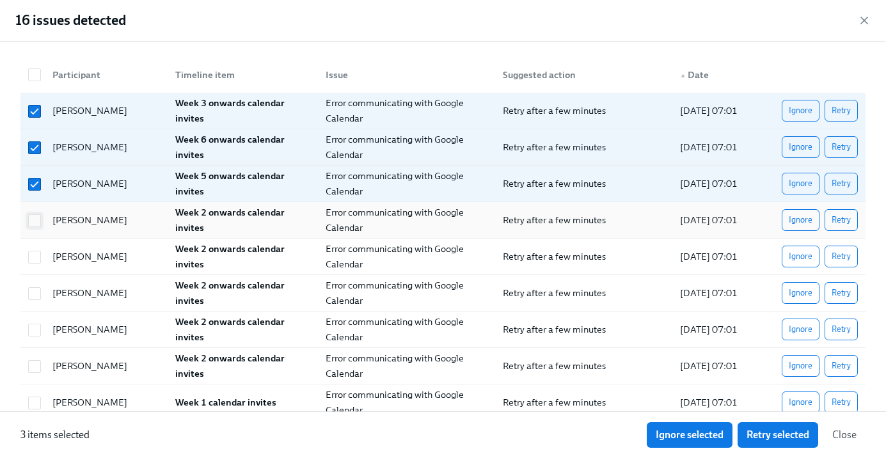
click at [36, 218] on input "checkbox" at bounding box center [35, 221] width 12 height 12
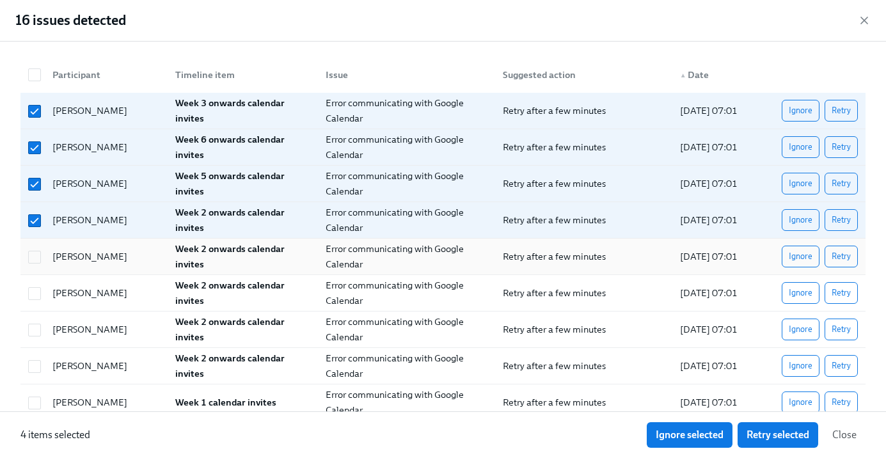
click at [35, 264] on div at bounding box center [32, 257] width 19 height 26
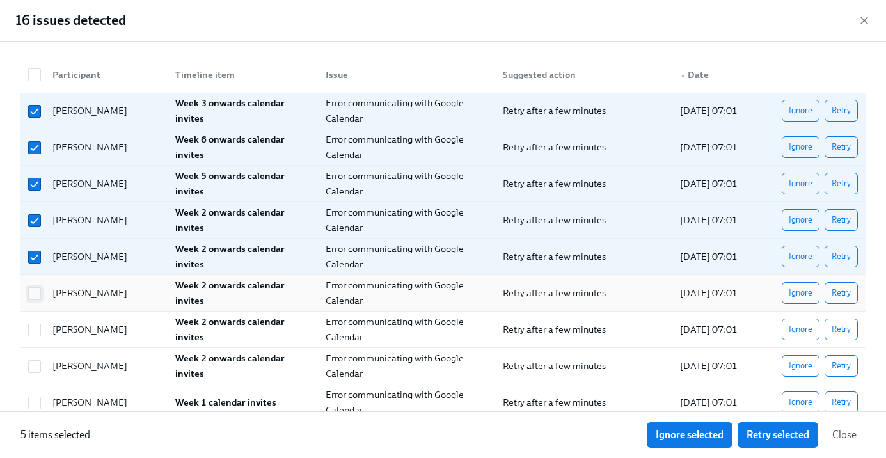
click at [37, 300] on span at bounding box center [34, 293] width 13 height 13
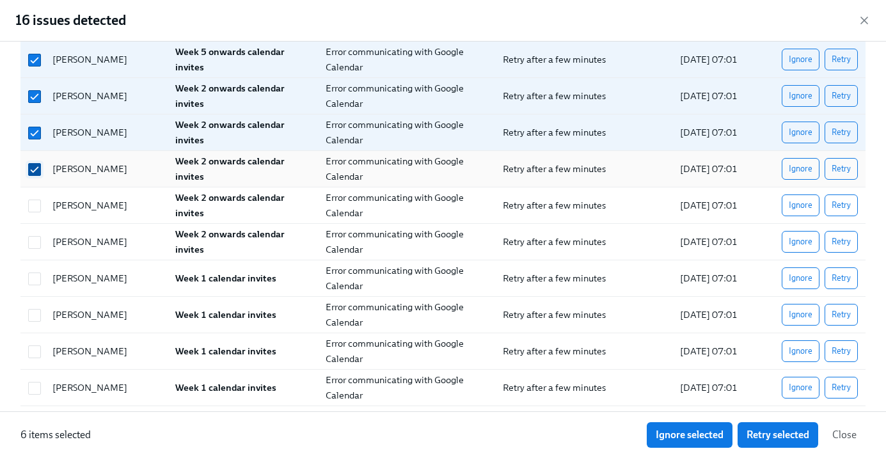
scroll to position [143, 0]
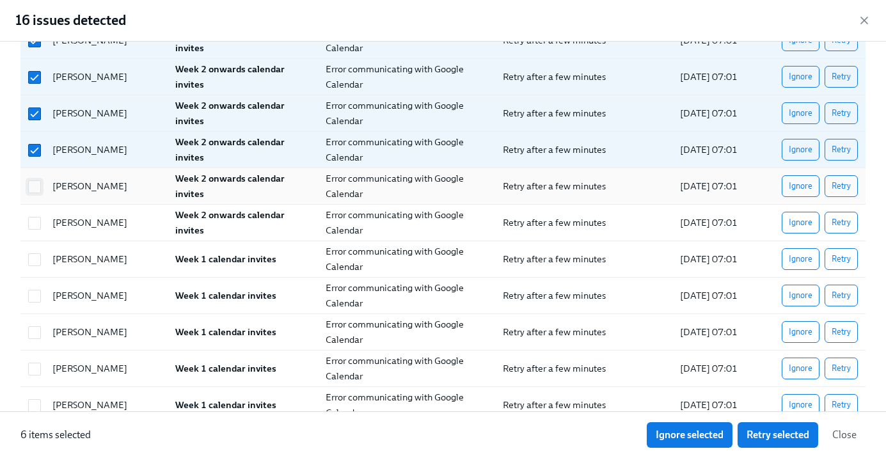
click at [33, 186] on input "checkbox" at bounding box center [35, 187] width 12 height 12
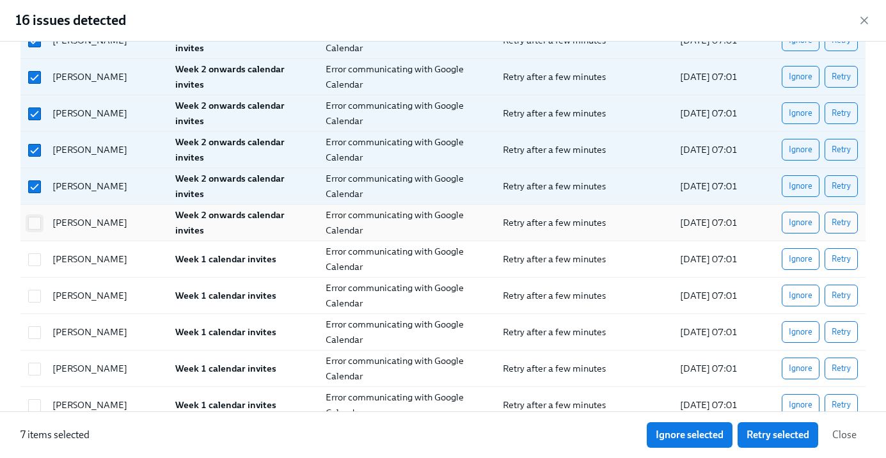
click at [33, 226] on input "checkbox" at bounding box center [35, 224] width 12 height 12
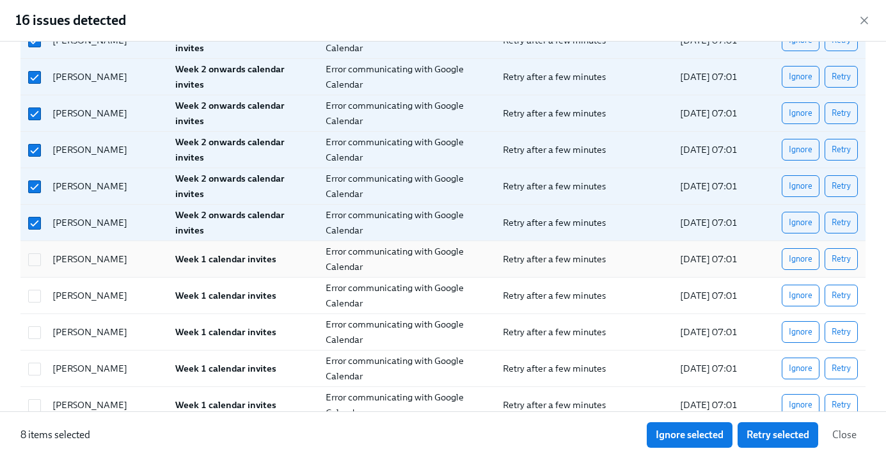
click at [39, 268] on div at bounding box center [32, 259] width 19 height 26
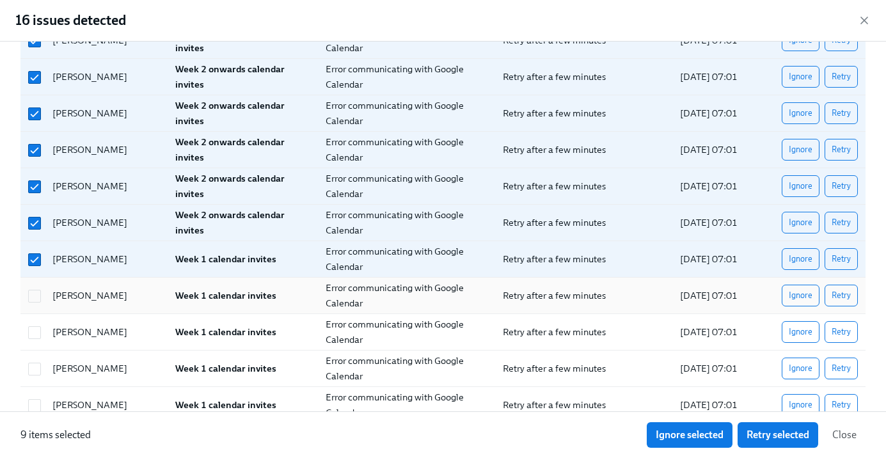
click at [39, 303] on div at bounding box center [32, 296] width 19 height 26
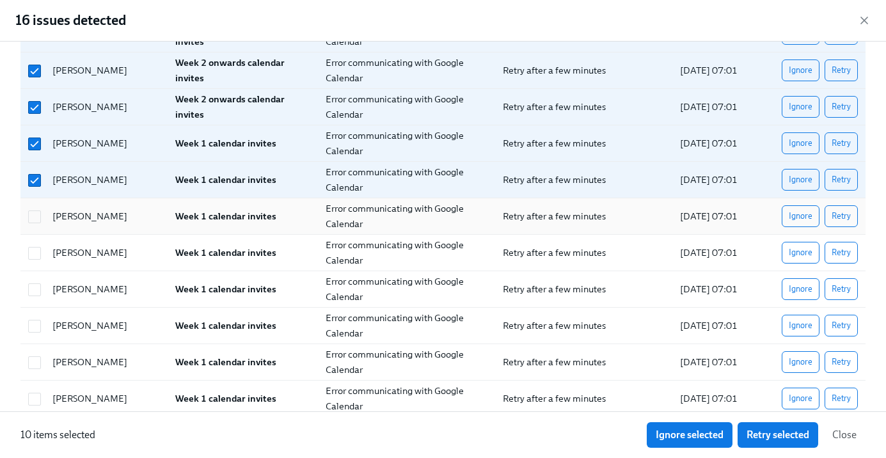
click at [33, 206] on div at bounding box center [32, 217] width 19 height 26
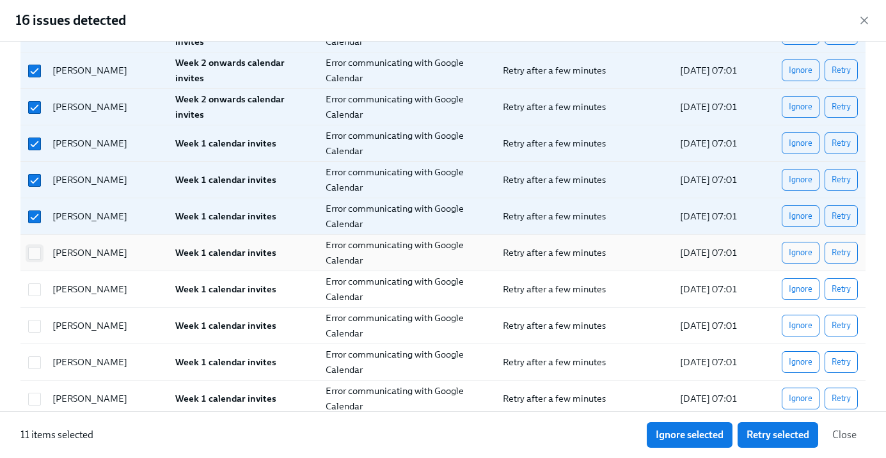
click at [33, 256] on input "checkbox" at bounding box center [35, 254] width 12 height 12
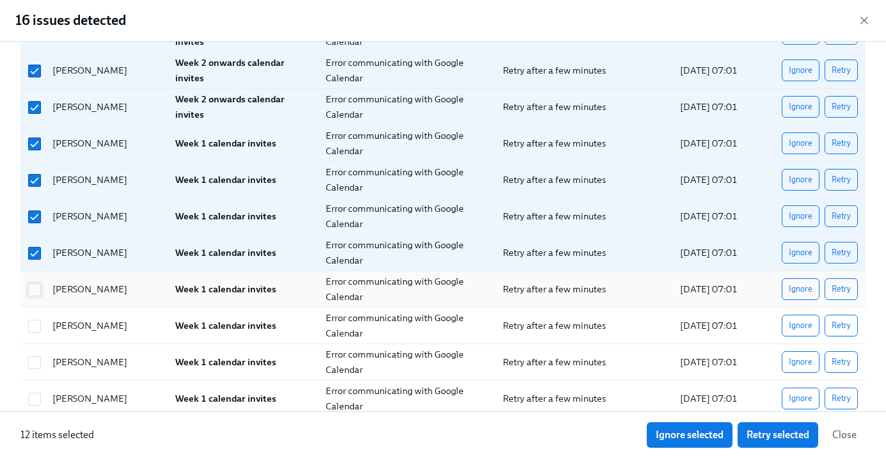
click at [33, 284] on input "checkbox" at bounding box center [35, 290] width 12 height 12
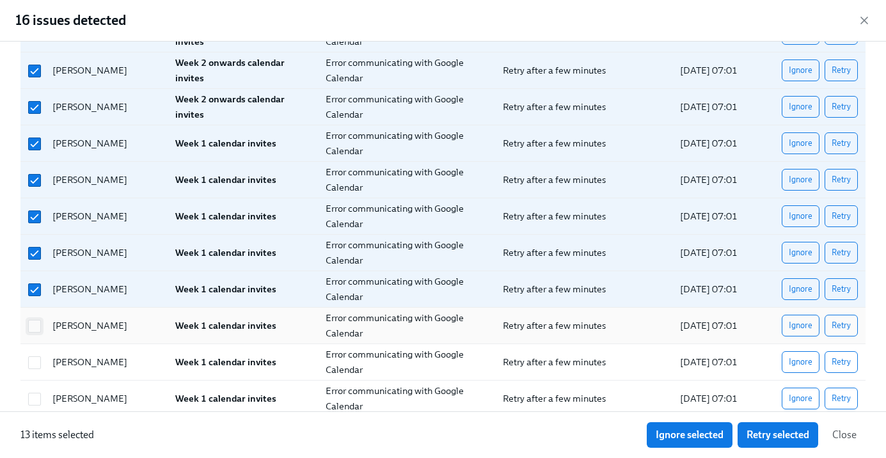
click at [35, 326] on input "checkbox" at bounding box center [35, 327] width 12 height 12
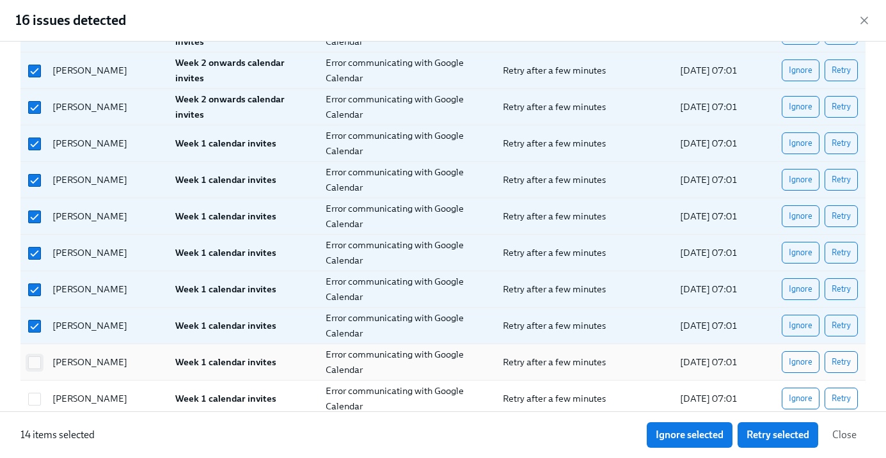
click at [36, 369] on span at bounding box center [34, 362] width 13 height 13
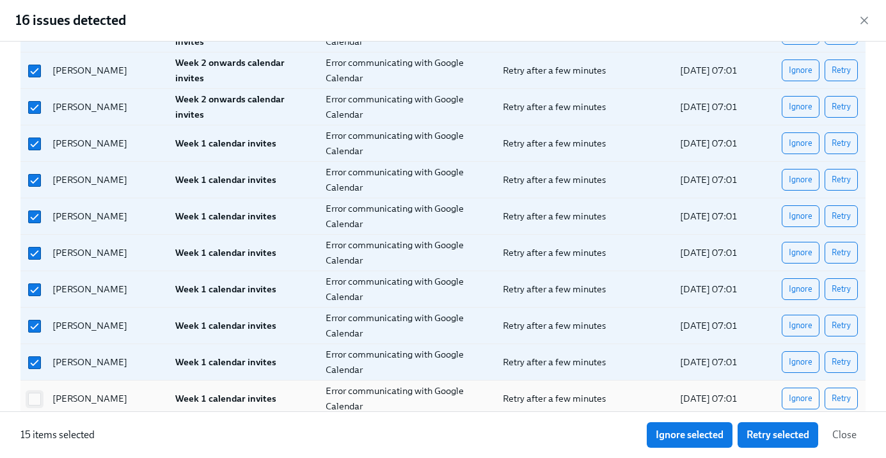
click at [36, 403] on input "checkbox" at bounding box center [35, 400] width 12 height 12
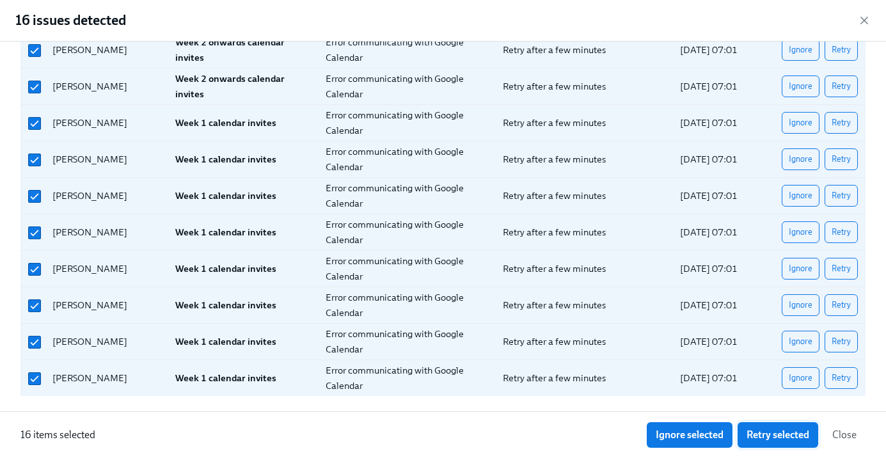
click at [799, 438] on span "Retry selected" at bounding box center [778, 435] width 63 height 13
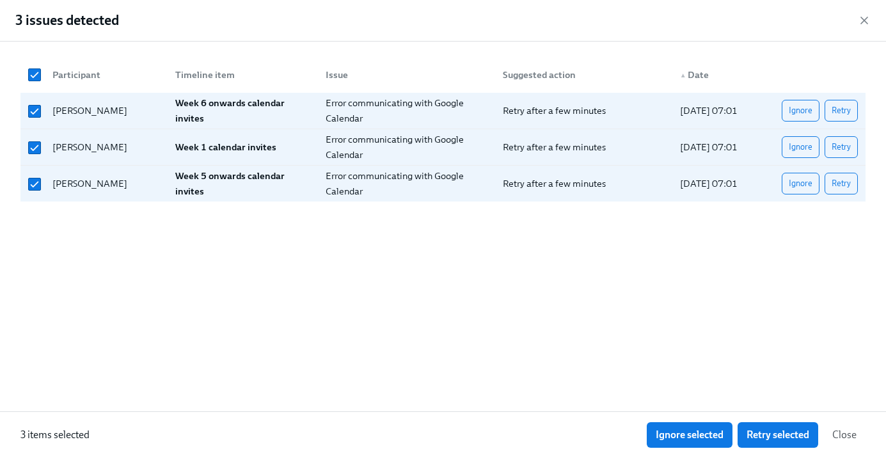
scroll to position [0, 0]
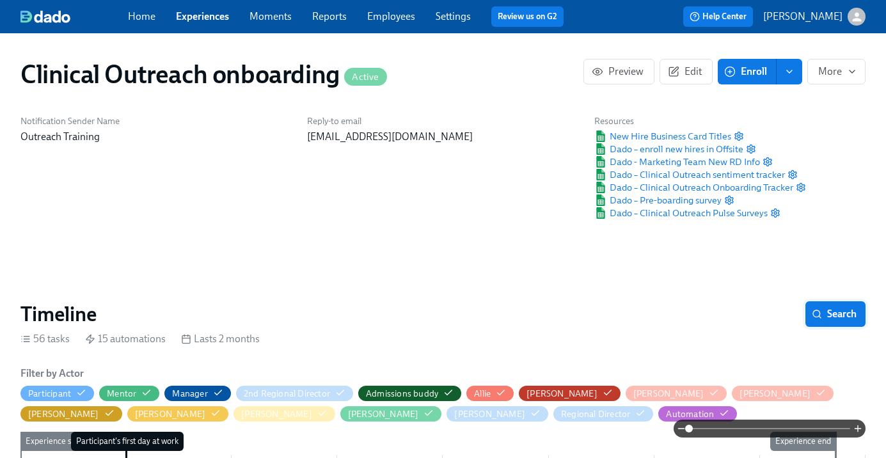
click at [838, 309] on span "Search" at bounding box center [836, 314] width 42 height 13
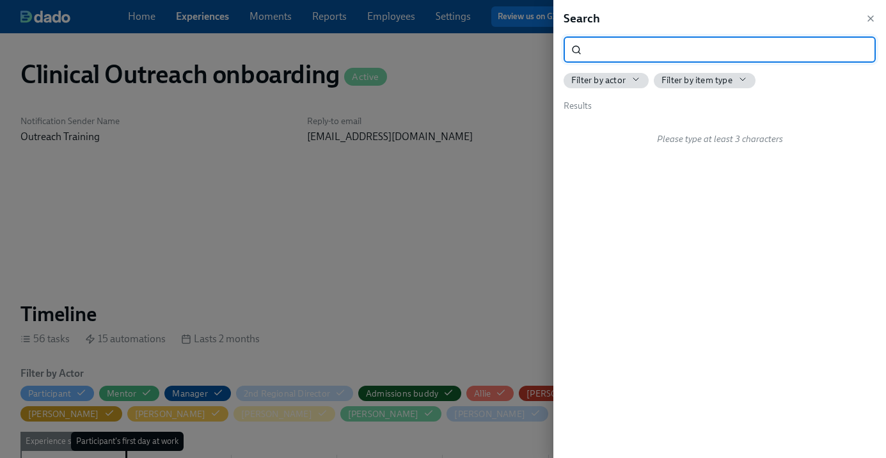
click at [485, 307] on div at bounding box center [443, 229] width 886 height 458
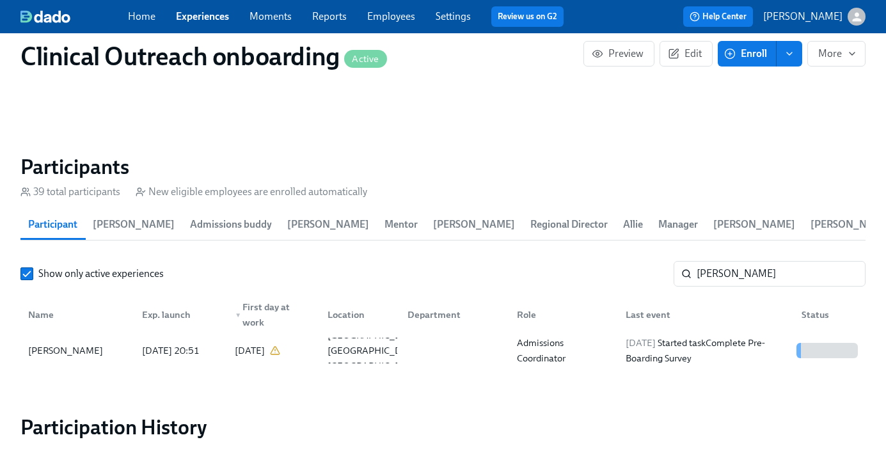
scroll to position [1868, 0]
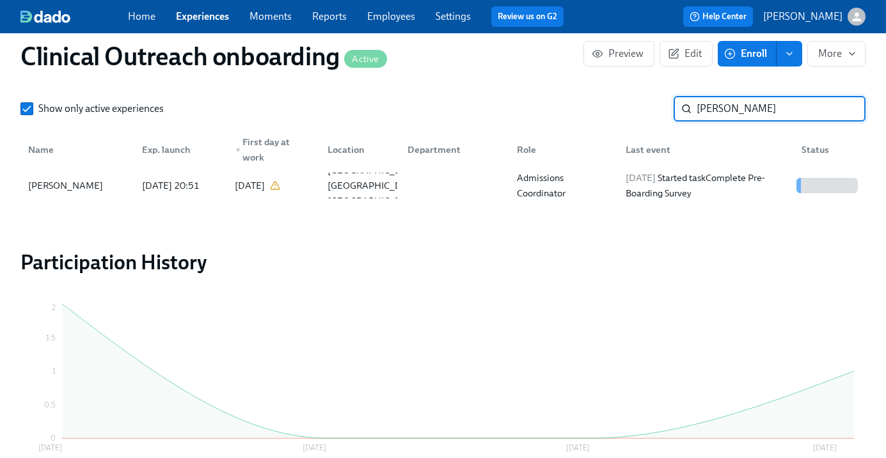
drag, startPoint x: 727, startPoint y: 106, endPoint x: 654, endPoint y: 106, distance: 73.0
click at [654, 106] on div "Show only active experiences [PERSON_NAME] ​" at bounding box center [442, 109] width 845 height 26
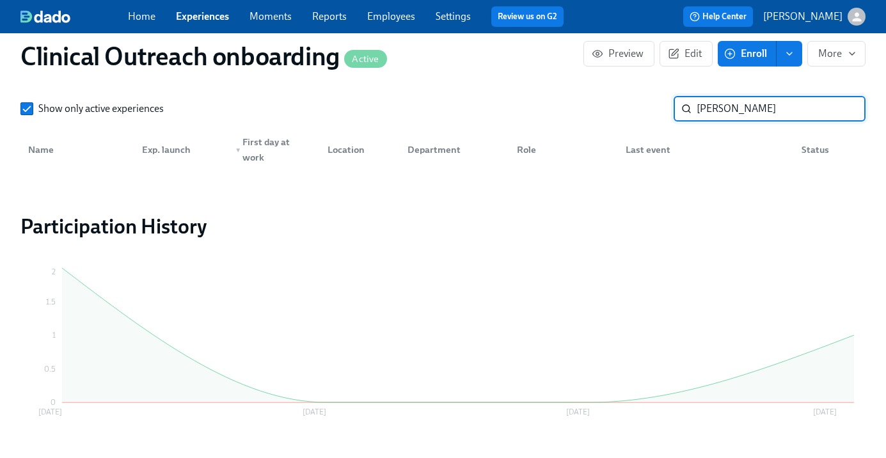
click at [848, 114] on input "[PERSON_NAME]" at bounding box center [781, 109] width 169 height 26
click at [844, 101] on input "[PERSON_NAME]" at bounding box center [781, 109] width 169 height 26
click at [844, 104] on input "[PERSON_NAME]" at bounding box center [781, 109] width 169 height 26
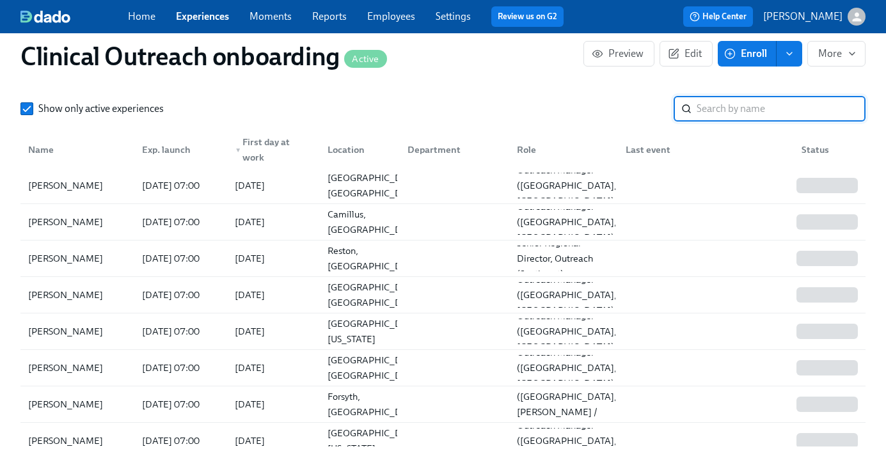
click at [719, 119] on input "search" at bounding box center [781, 109] width 169 height 26
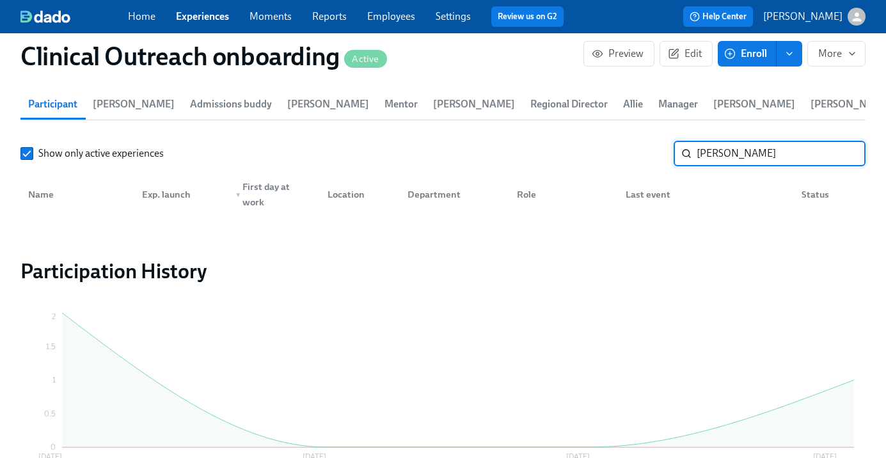
scroll to position [1806, 0]
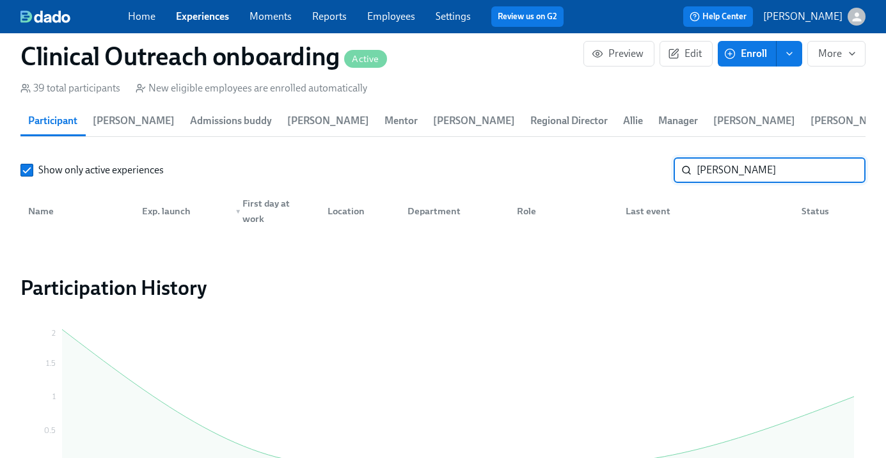
click at [851, 164] on input "[PERSON_NAME]" at bounding box center [781, 170] width 169 height 26
click at [844, 172] on input "[PERSON_NAME]" at bounding box center [781, 170] width 169 height 26
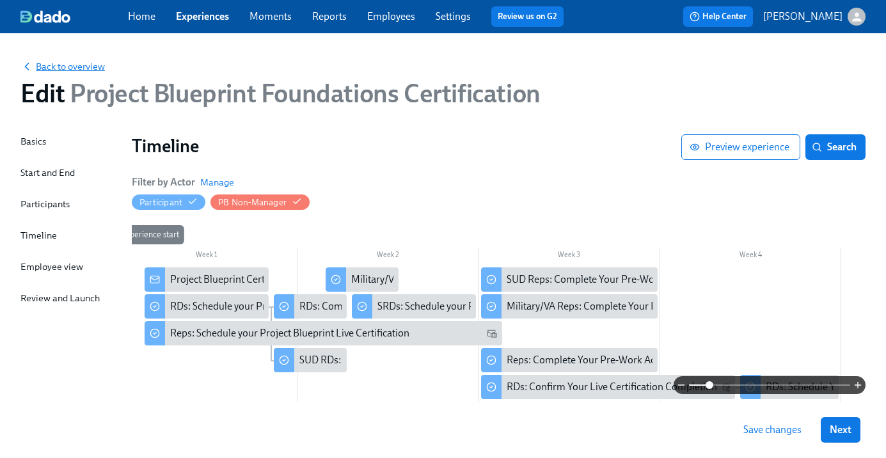
click at [86, 62] on span "Back to overview" at bounding box center [62, 66] width 84 height 13
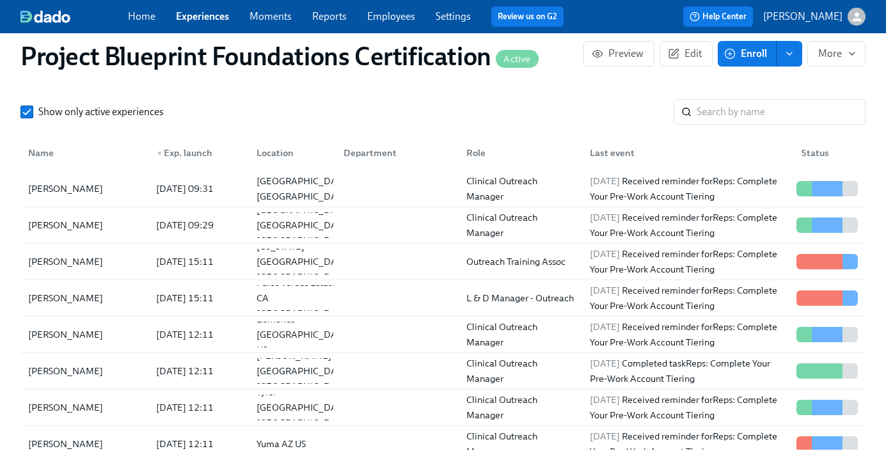
scroll to position [939, 0]
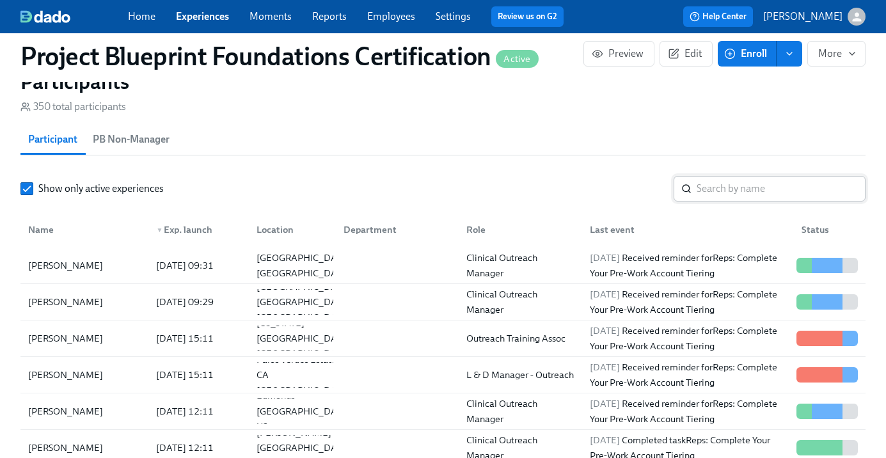
click at [721, 188] on input "search" at bounding box center [781, 189] width 169 height 26
type input "[i"
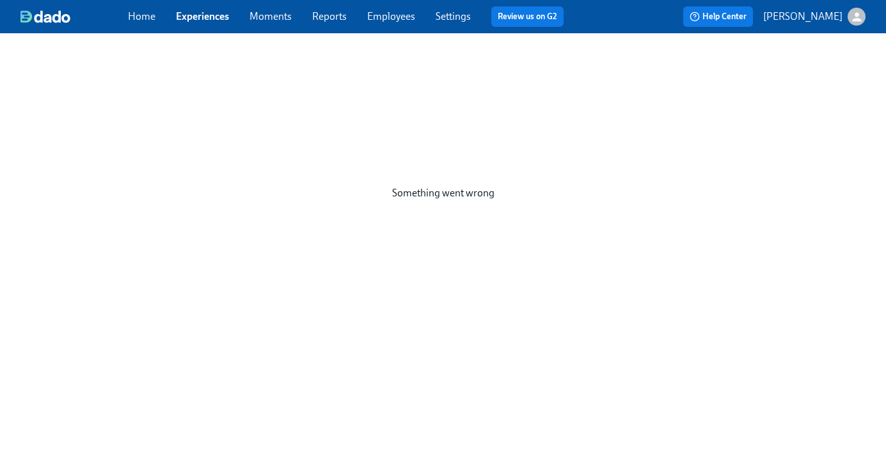
click at [189, 14] on link "Experiences" at bounding box center [202, 16] width 53 height 12
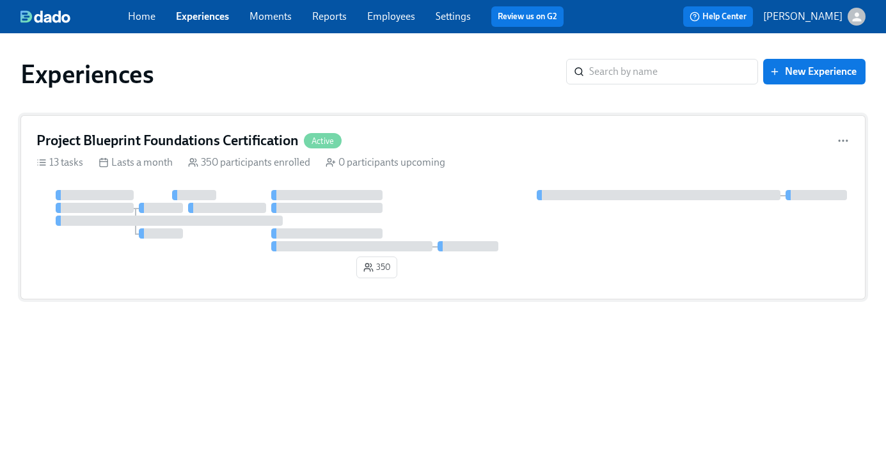
click at [217, 140] on h4 "Project Blueprint Foundations Certification" at bounding box center [167, 140] width 262 height 19
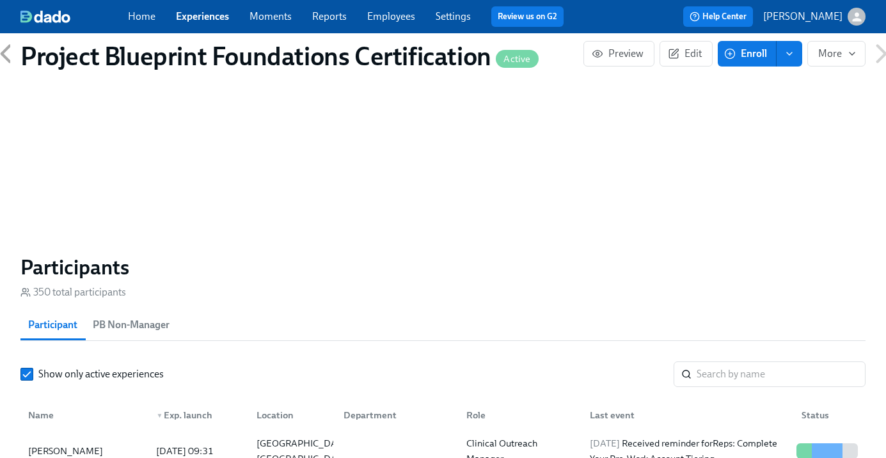
scroll to position [791, 0]
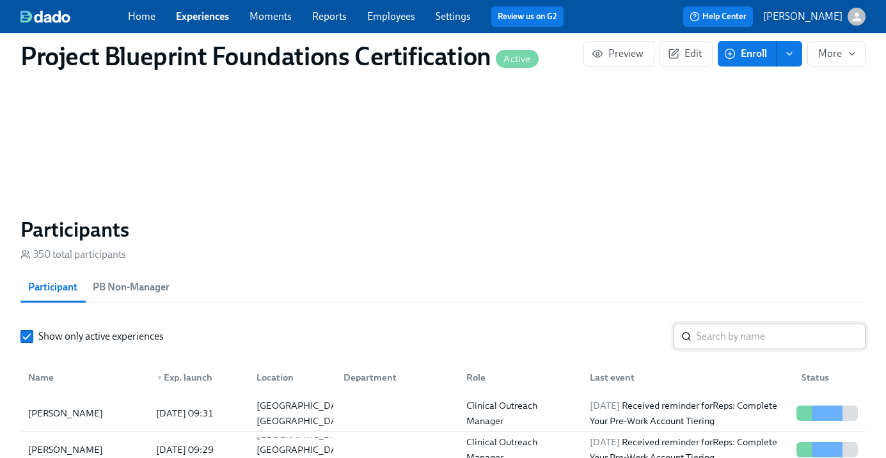
click at [819, 346] on input "search" at bounding box center [781, 337] width 169 height 26
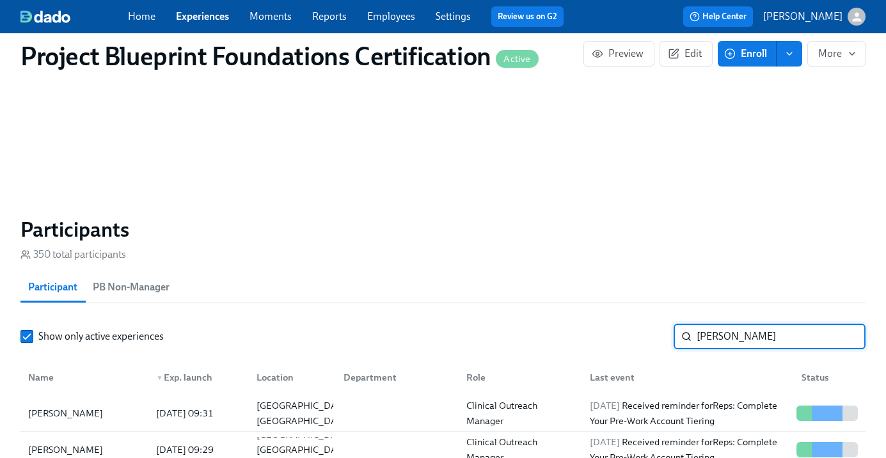
type input "pierce"
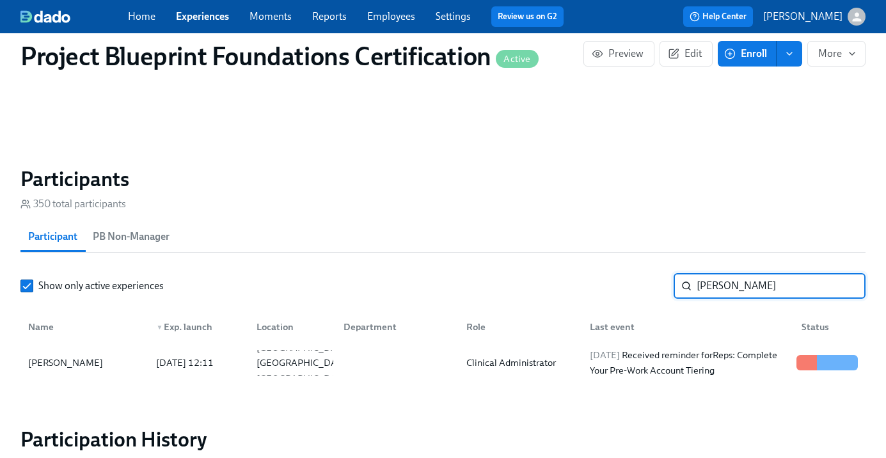
scroll to position [854, 0]
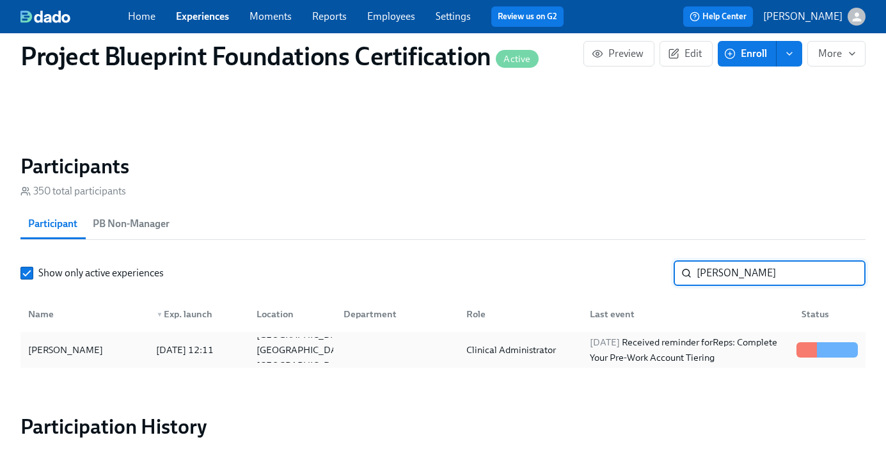
click at [95, 351] on div "[PERSON_NAME]" at bounding box center [84, 350] width 123 height 26
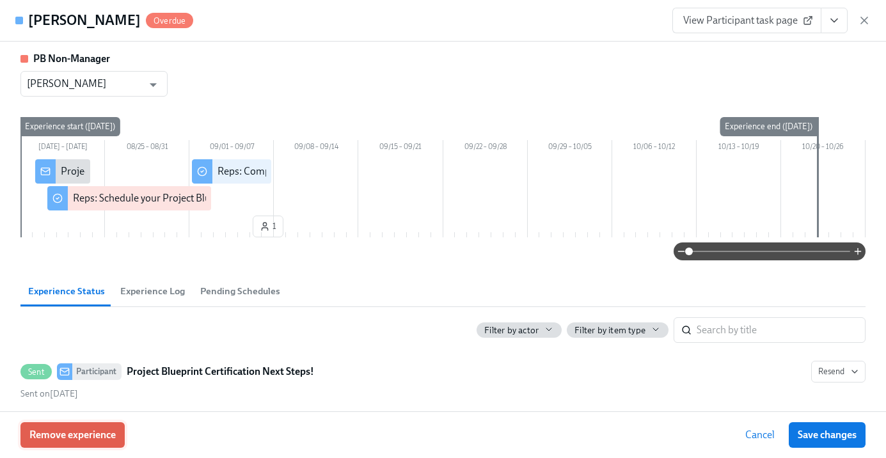
click at [106, 439] on span "Remove experience" at bounding box center [72, 435] width 86 height 13
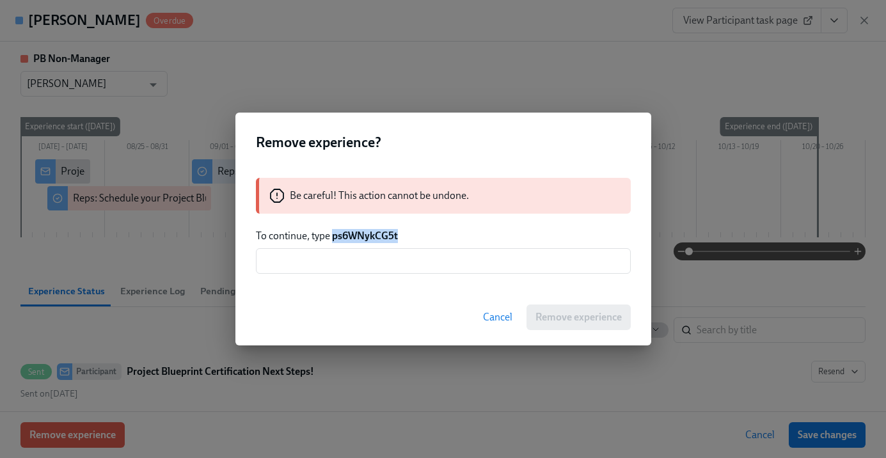
drag, startPoint x: 401, startPoint y: 236, endPoint x: 333, endPoint y: 237, distance: 67.2
click at [333, 237] on p "To continue, type ps6WNykCG5t" at bounding box center [443, 236] width 375 height 14
copy strong "ps6WNykCG5t"
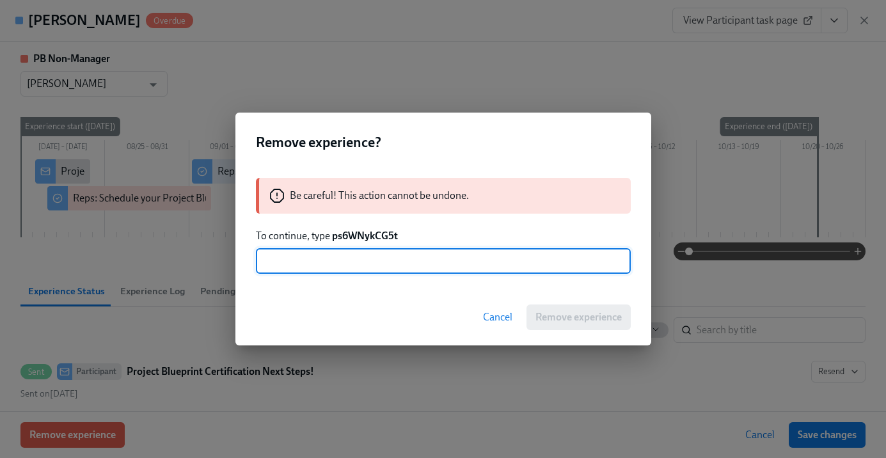
click at [349, 269] on input "text" at bounding box center [443, 261] width 375 height 26
paste input "ps6WNykCG5t"
type input "ps6WNykCG5t"
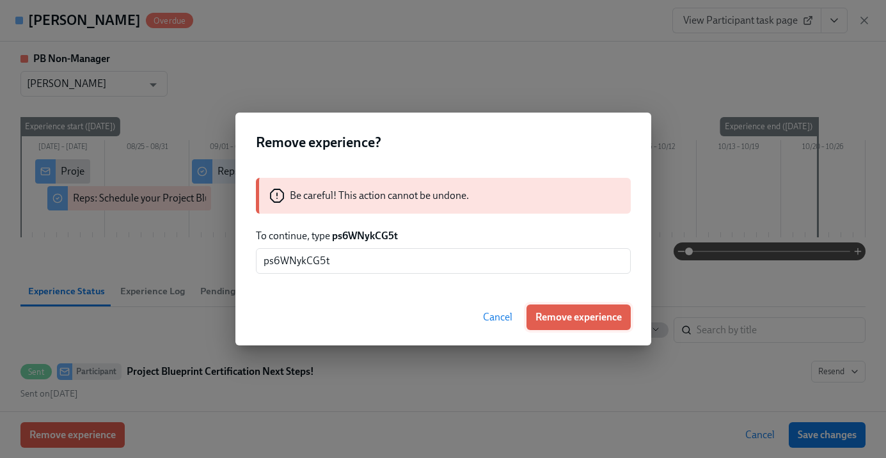
click at [582, 317] on span "Remove experience" at bounding box center [579, 317] width 86 height 13
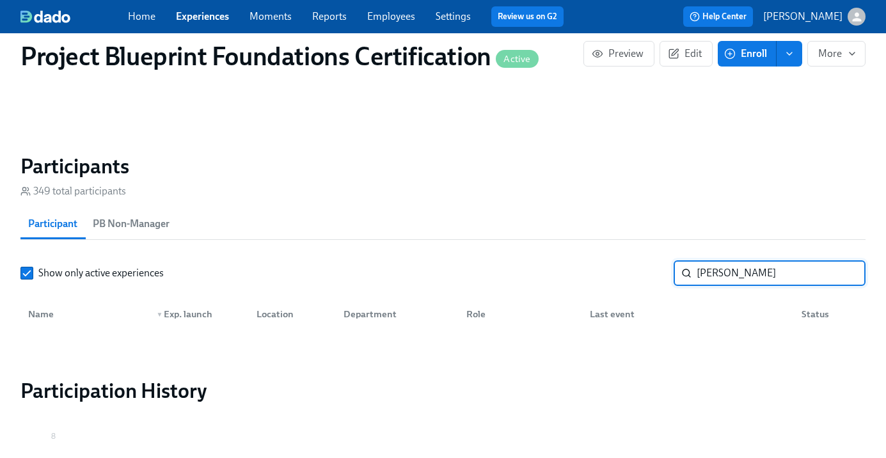
drag, startPoint x: 728, startPoint y: 273, endPoint x: 616, endPoint y: 257, distance: 113.2
click at [616, 257] on section "Participants 349 total participants Participant PB Non-Manager Show only active…" at bounding box center [442, 246] width 845 height 184
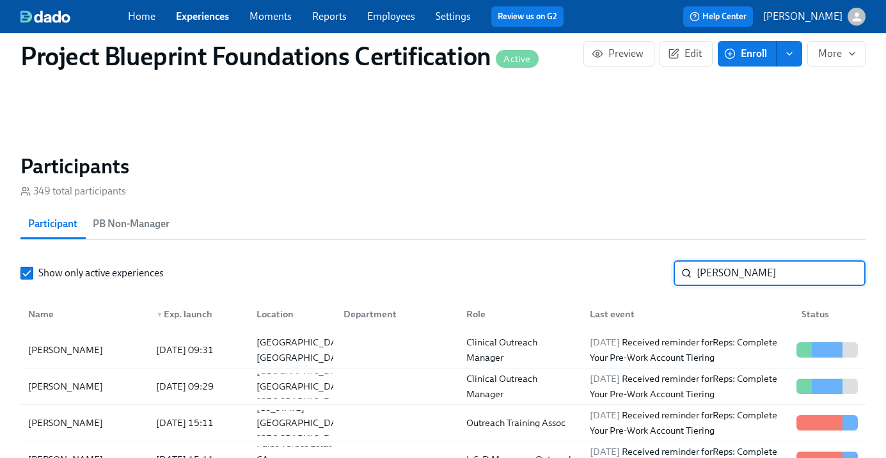
type input "kassan"
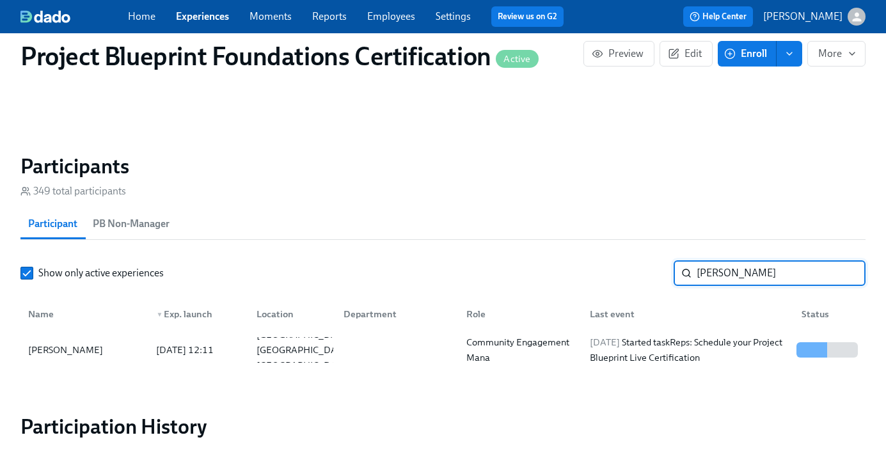
click at [847, 272] on input "kassan" at bounding box center [781, 273] width 169 height 26
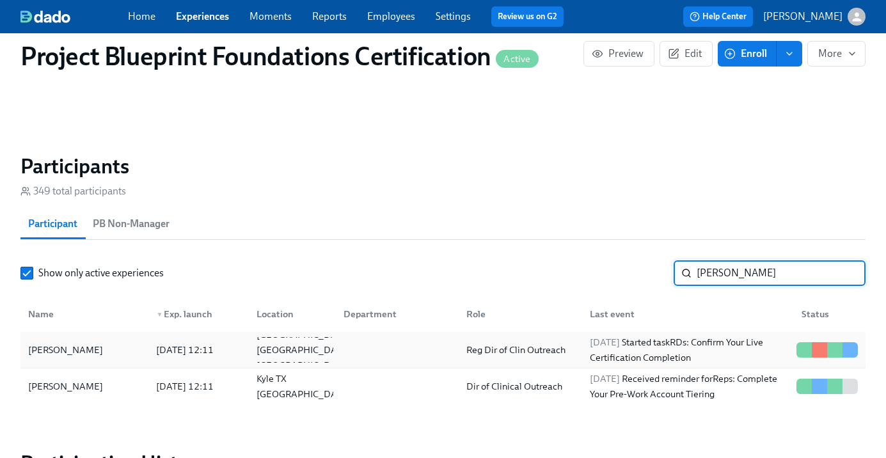
type input "[PERSON_NAME]"
click at [105, 347] on div "[PERSON_NAME]" at bounding box center [84, 350] width 123 height 26
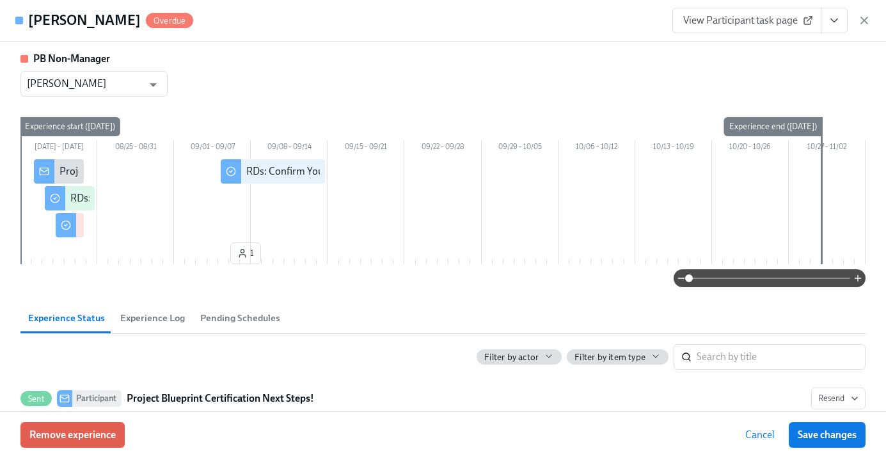
click at [865, 13] on div "View Participant task page" at bounding box center [772, 21] width 198 height 26
click at [863, 18] on icon "button" at bounding box center [864, 20] width 13 height 13
